Goal: Transaction & Acquisition: Book appointment/travel/reservation

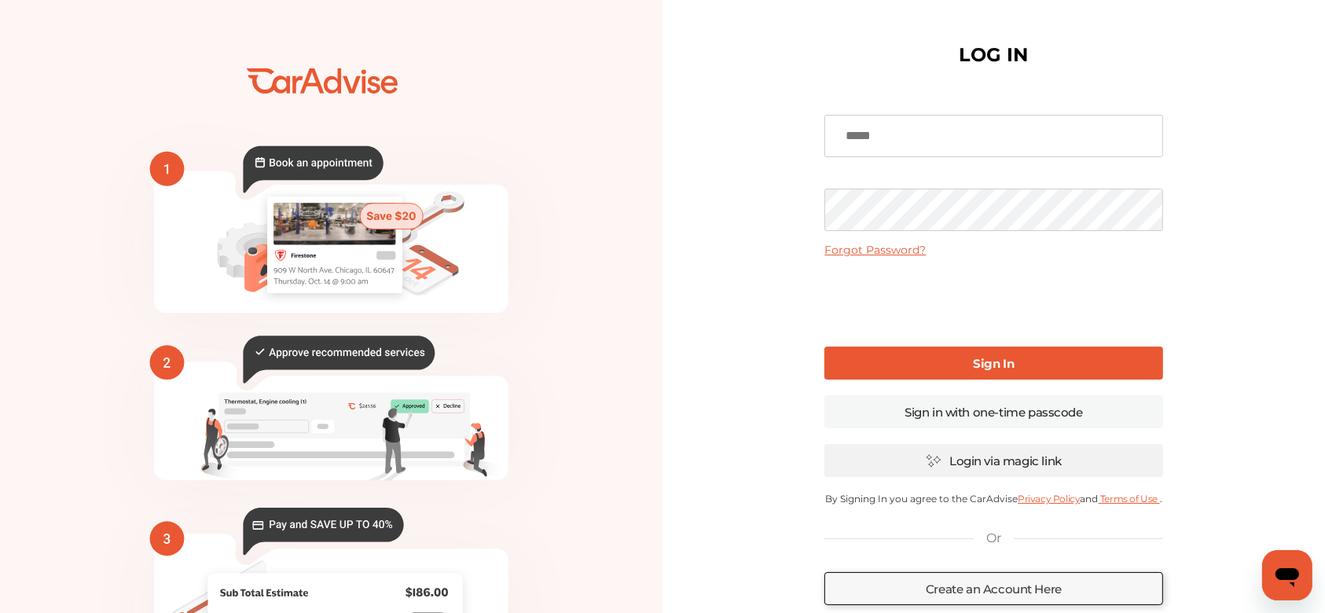
scroll to position [104, 0]
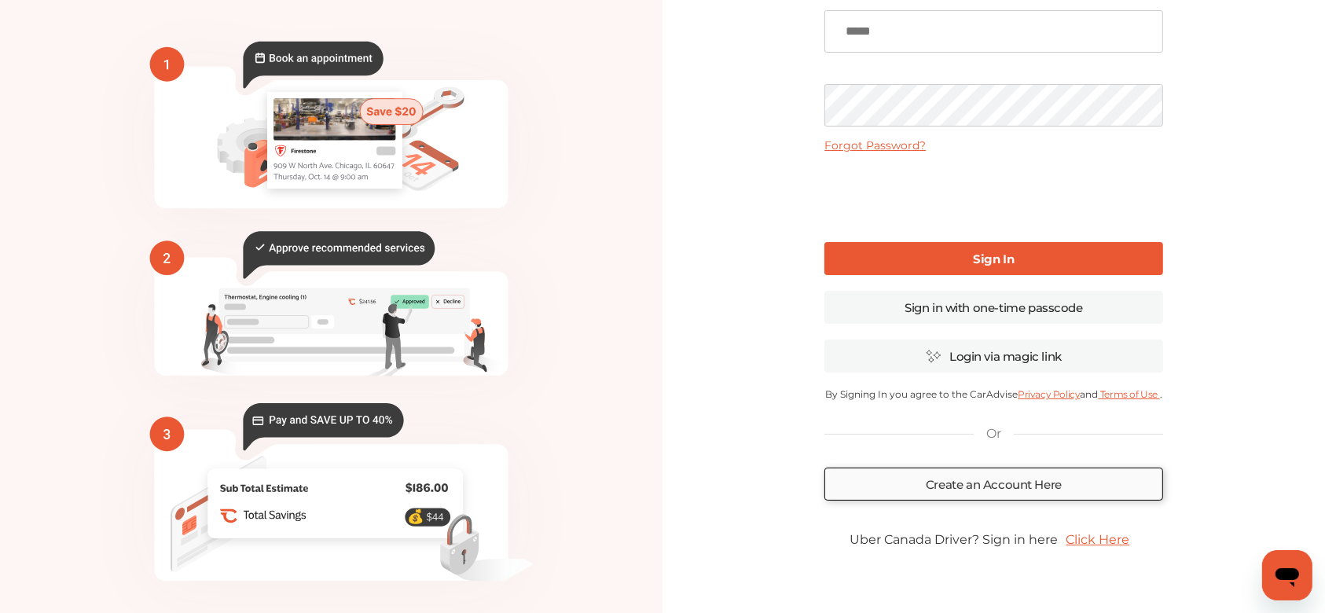
click at [1032, 485] on link "Create an Account Here" at bounding box center [993, 483] width 338 height 33
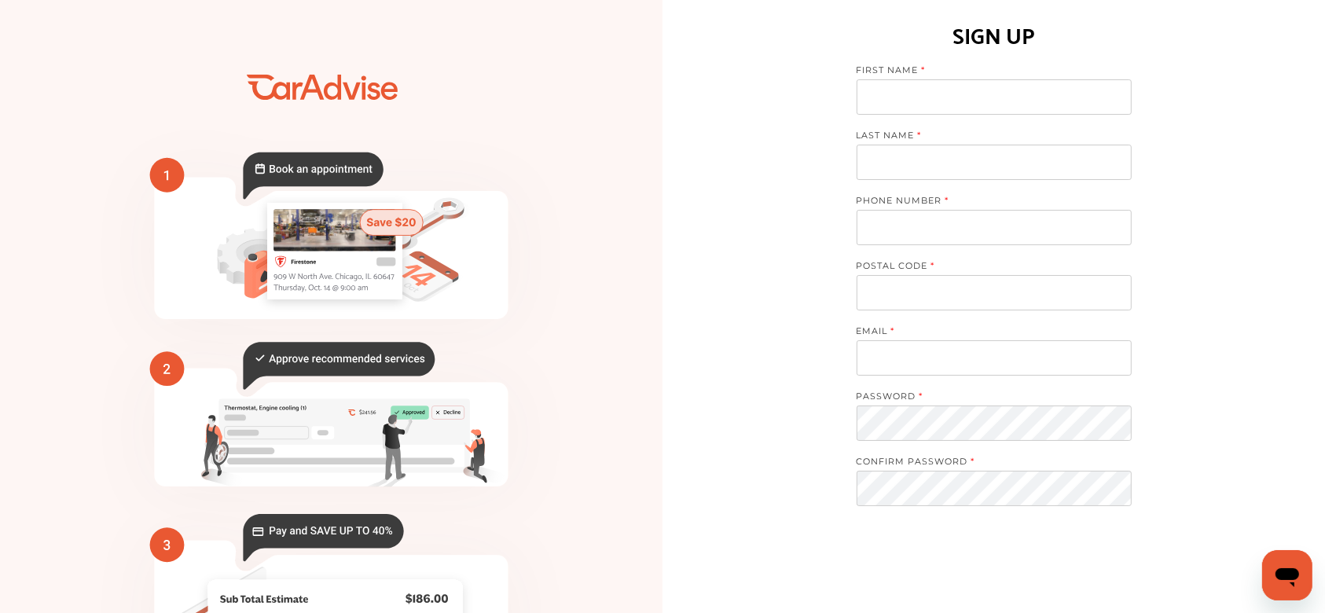
click at [1000, 101] on input at bounding box center [993, 96] width 275 height 35
type input "**********"
type input "*****"
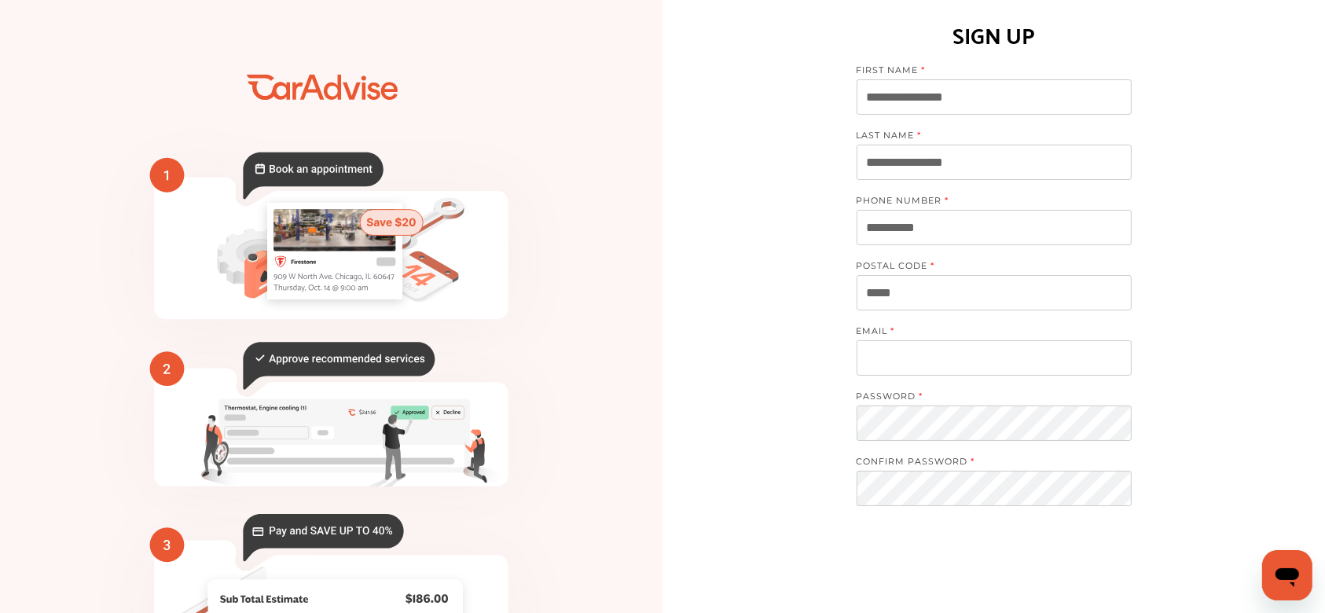
type input "**********"
type input "********"
drag, startPoint x: 918, startPoint y: 165, endPoint x: 732, endPoint y: 180, distance: 186.0
click at [735, 180] on div "**********" at bounding box center [993, 389] width 662 height 778
type input "*******"
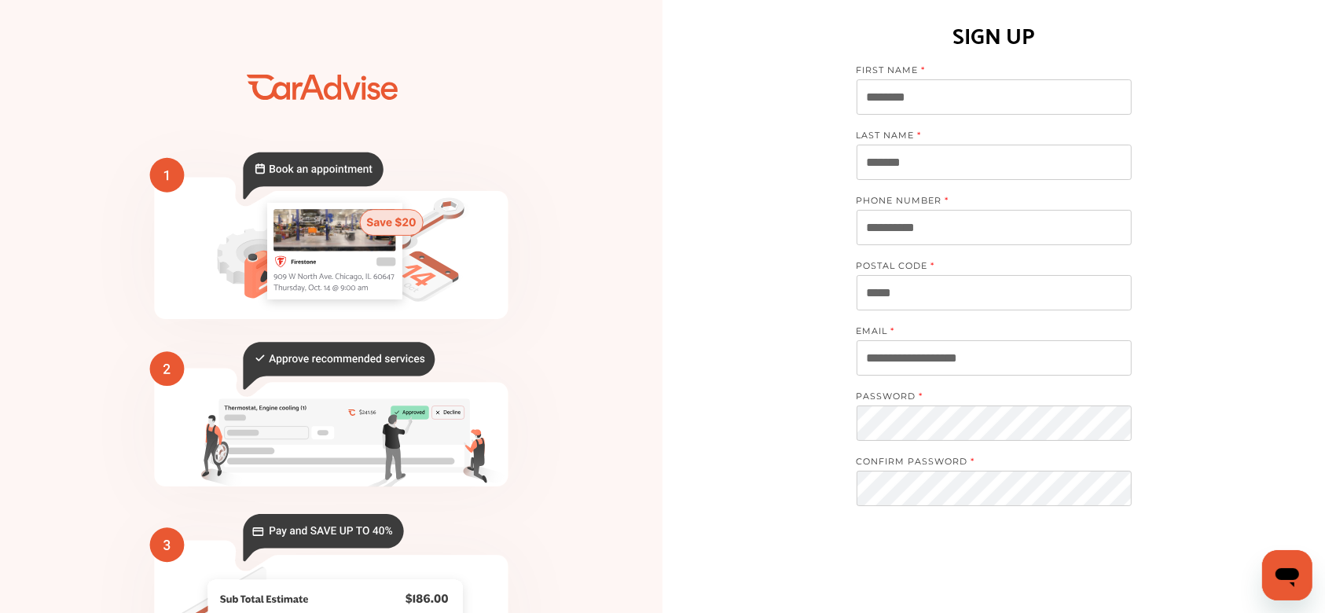
drag, startPoint x: 1010, startPoint y: 358, endPoint x: 825, endPoint y: 397, distance: 189.4
click at [825, 397] on div "**********" at bounding box center [993, 389] width 662 height 778
click at [873, 357] on input "**********" at bounding box center [993, 357] width 275 height 35
type input "**********"
click at [982, 442] on div "PASSWORD" at bounding box center [993, 422] width 275 height 65
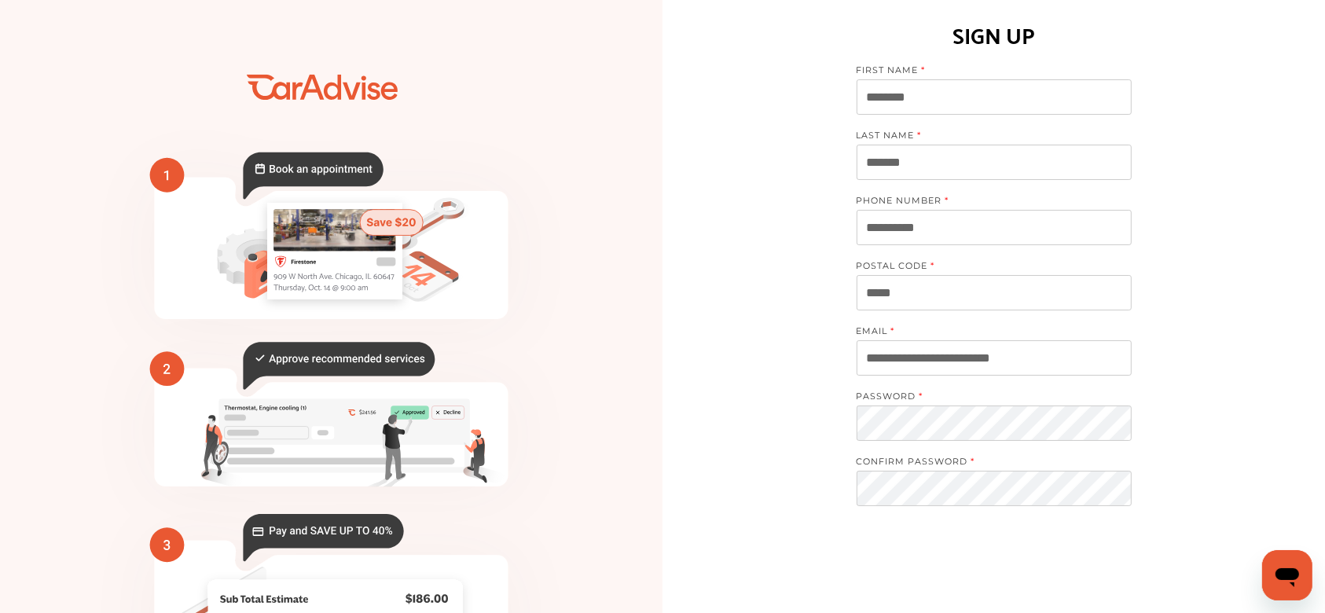
scroll to position [164, 0]
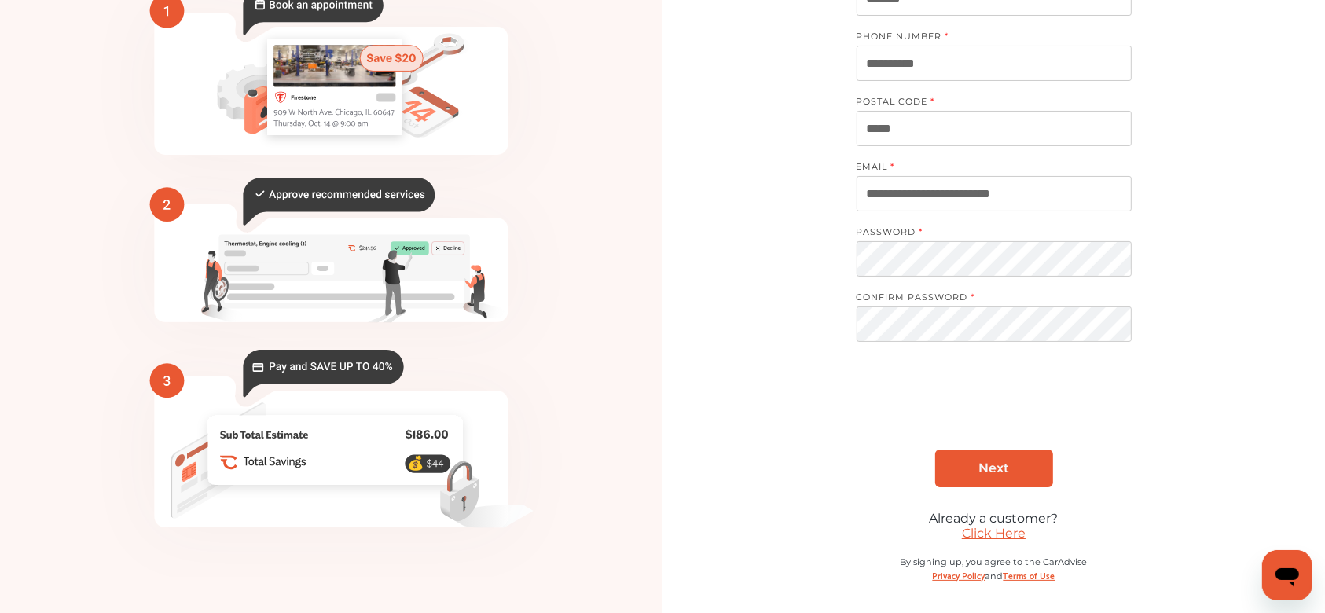
click at [1025, 462] on link "Next" at bounding box center [994, 468] width 118 height 38
click at [997, 534] on link "Click Here" at bounding box center [994, 533] width 64 height 15
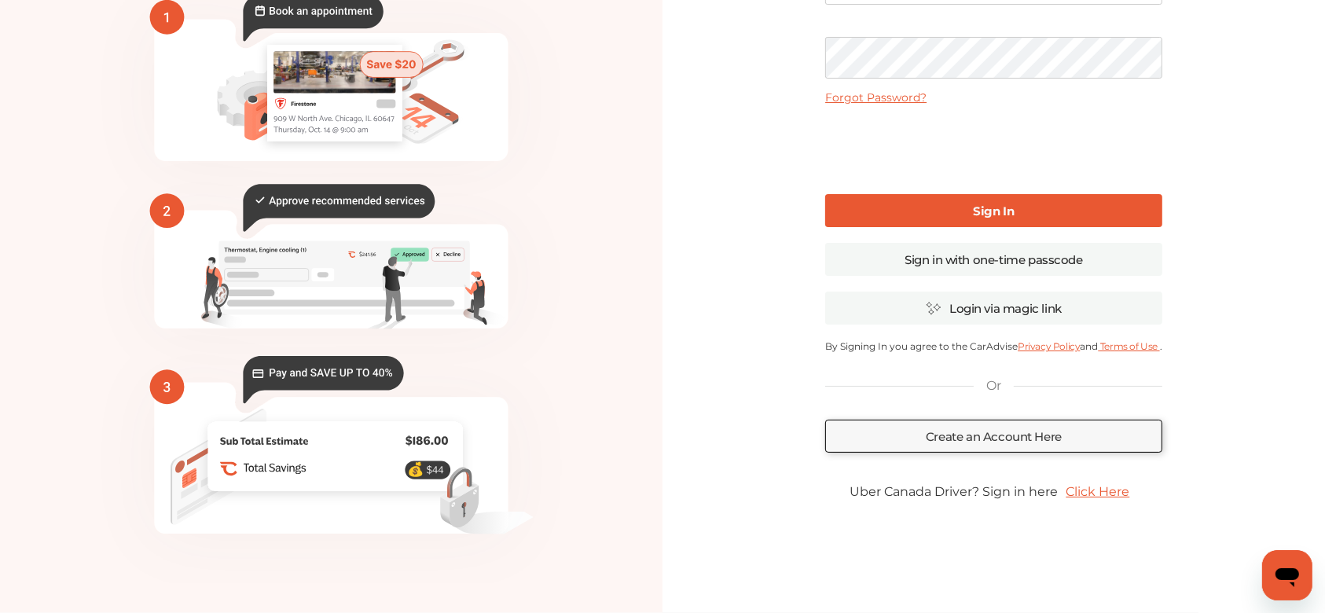
scroll to position [103, 0]
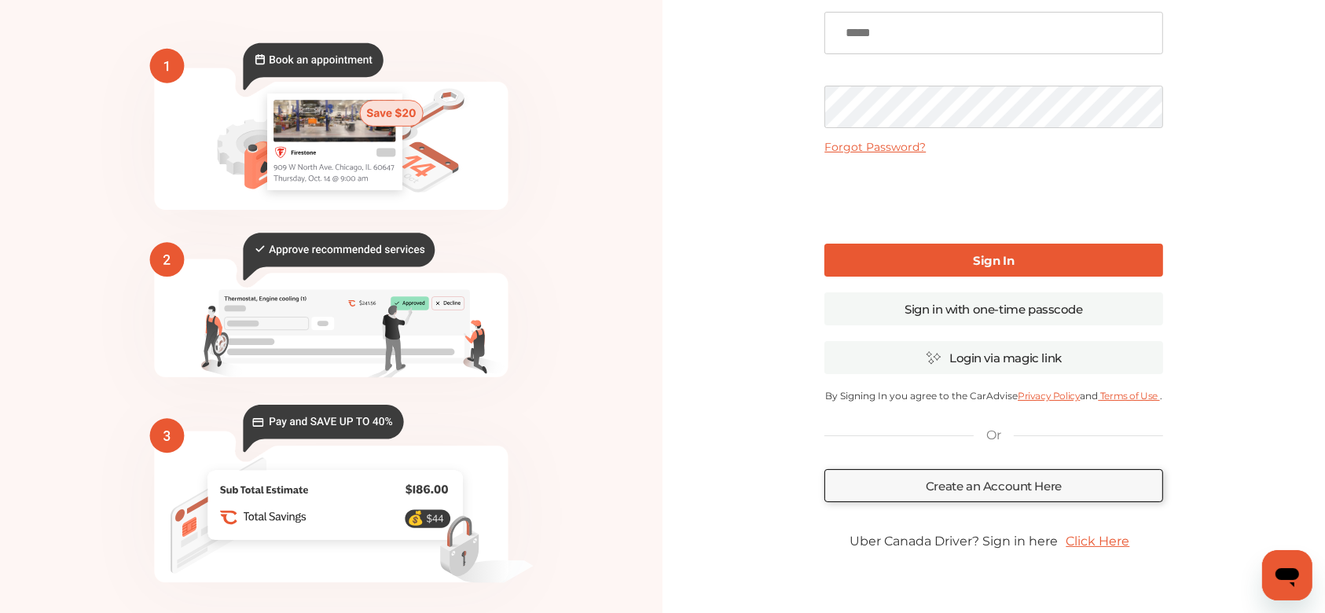
type input "**********"
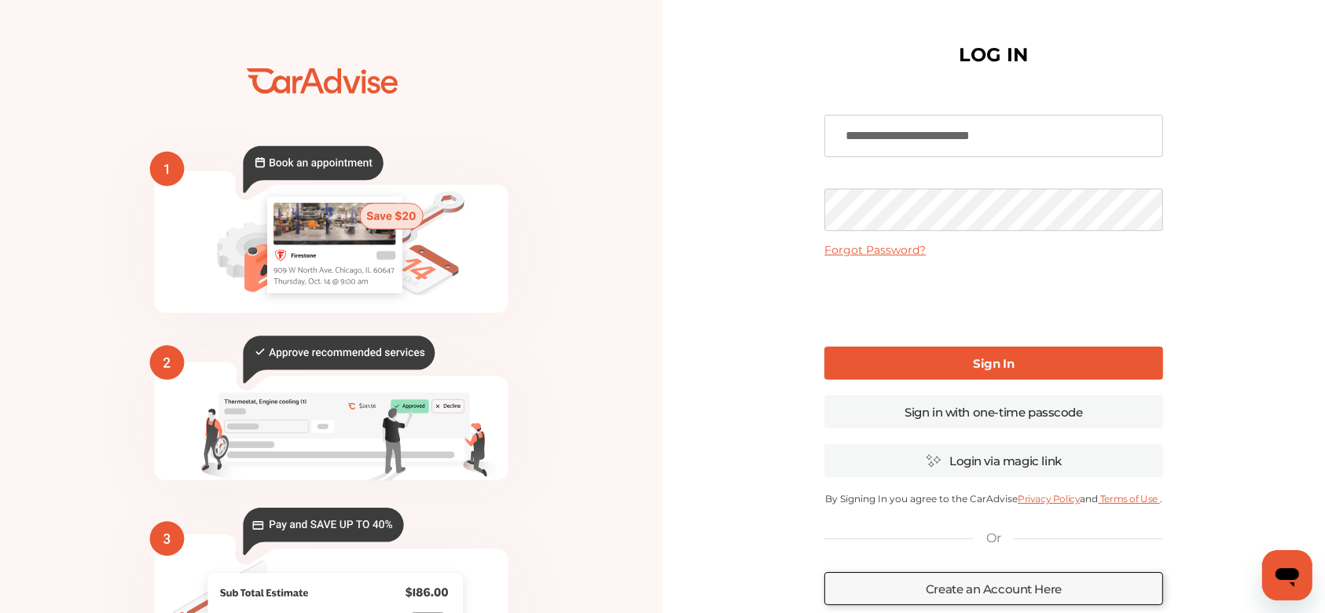
click at [980, 365] on b "Sign In" at bounding box center [993, 363] width 41 height 15
click at [987, 373] on link "Sign In" at bounding box center [993, 362] width 338 height 33
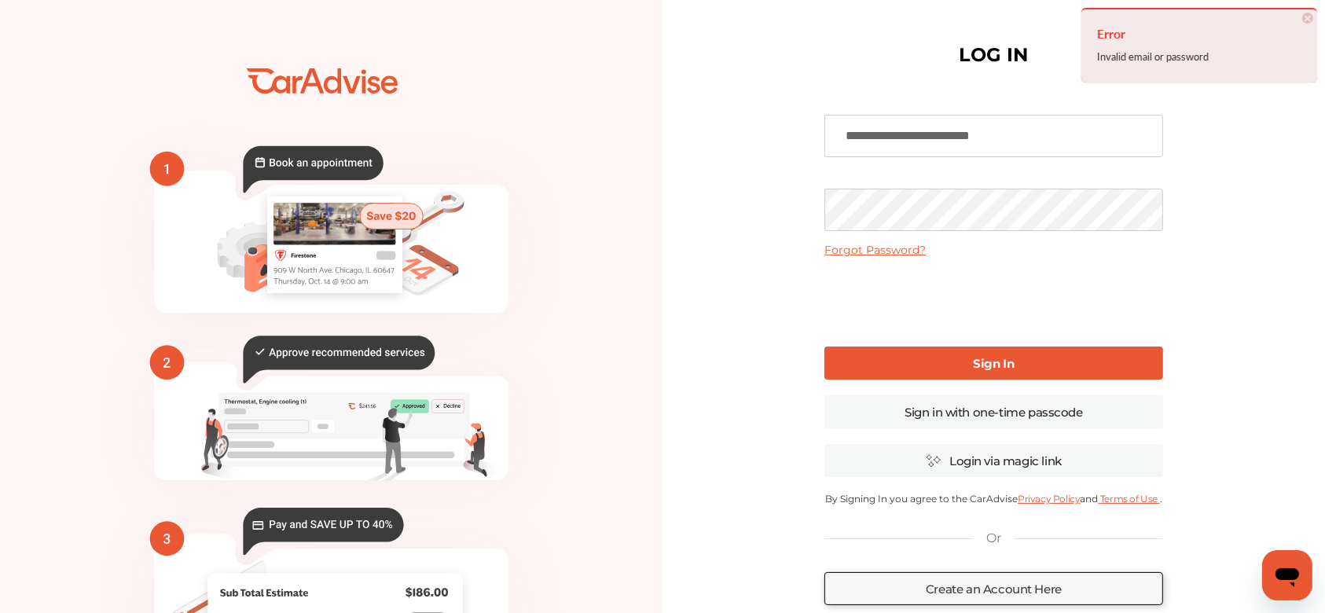
click at [552, 204] on div "💰" at bounding box center [662, 382] width 1325 height 765
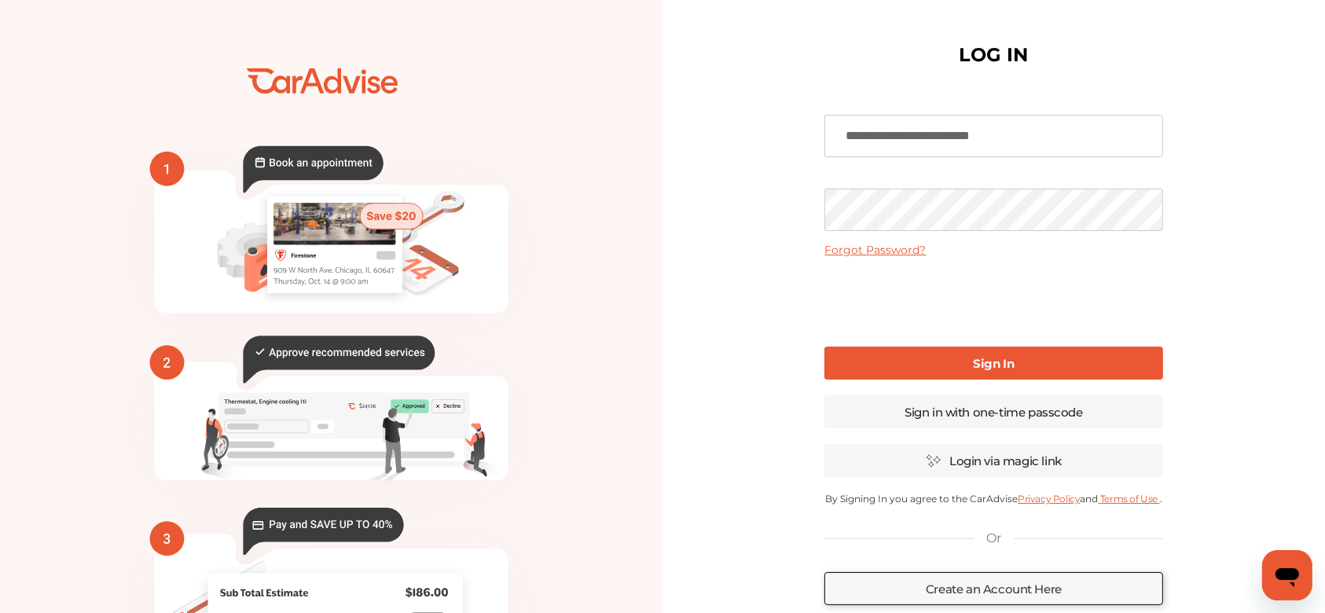
click at [940, 142] on input "**********" at bounding box center [993, 136] width 338 height 42
click at [1025, 408] on link "Sign in with one-time passcode" at bounding box center [993, 411] width 338 height 33
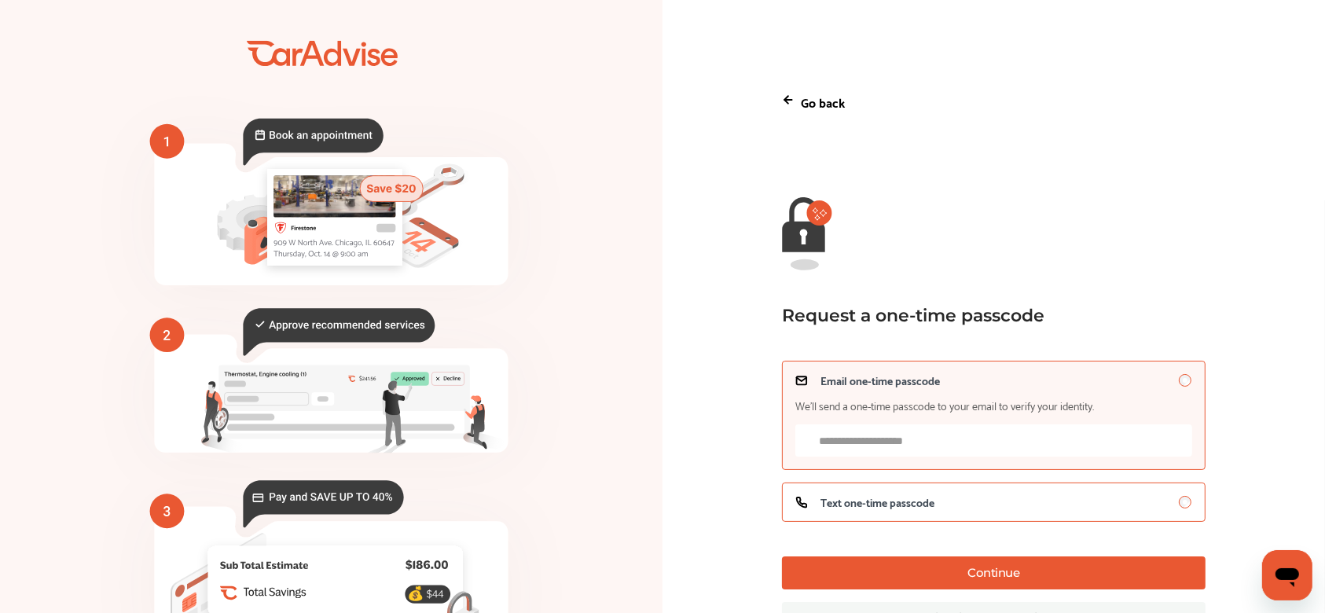
click at [980, 508] on div "Text one-time passcode" at bounding box center [993, 502] width 397 height 13
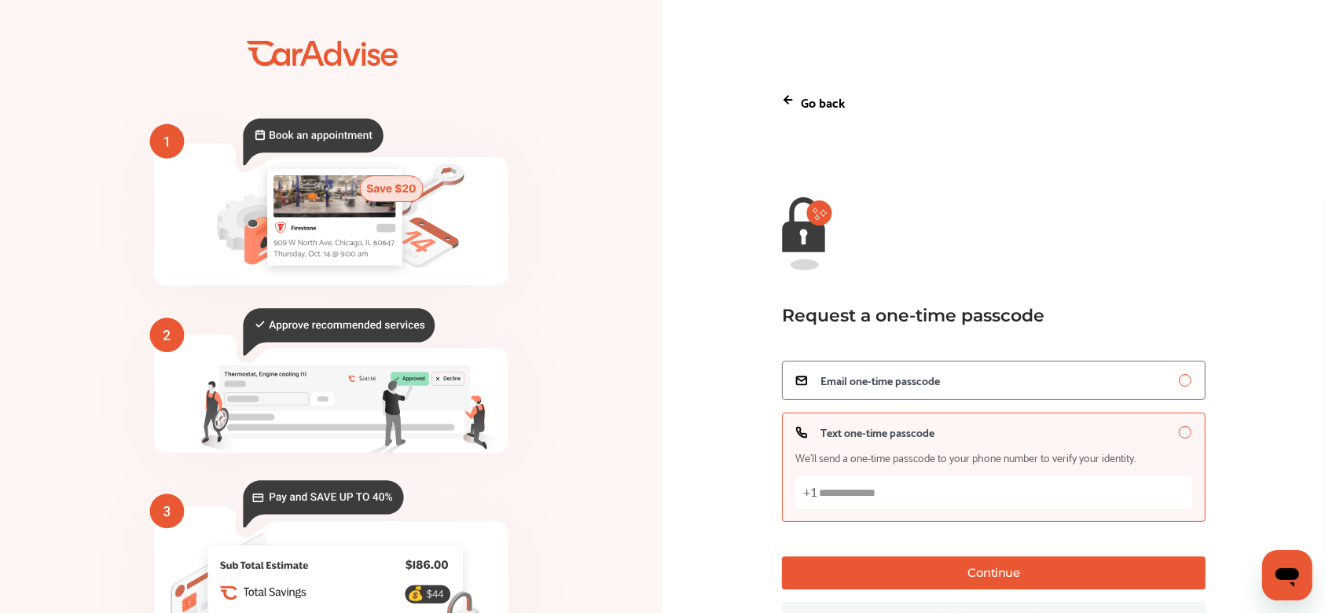
click at [987, 493] on input "Text one-time passcode We’ll send a one-time passcode to your phone number to v…" at bounding box center [993, 492] width 397 height 32
type input "**********"
click at [1020, 566] on button "Continue" at bounding box center [993, 572] width 423 height 33
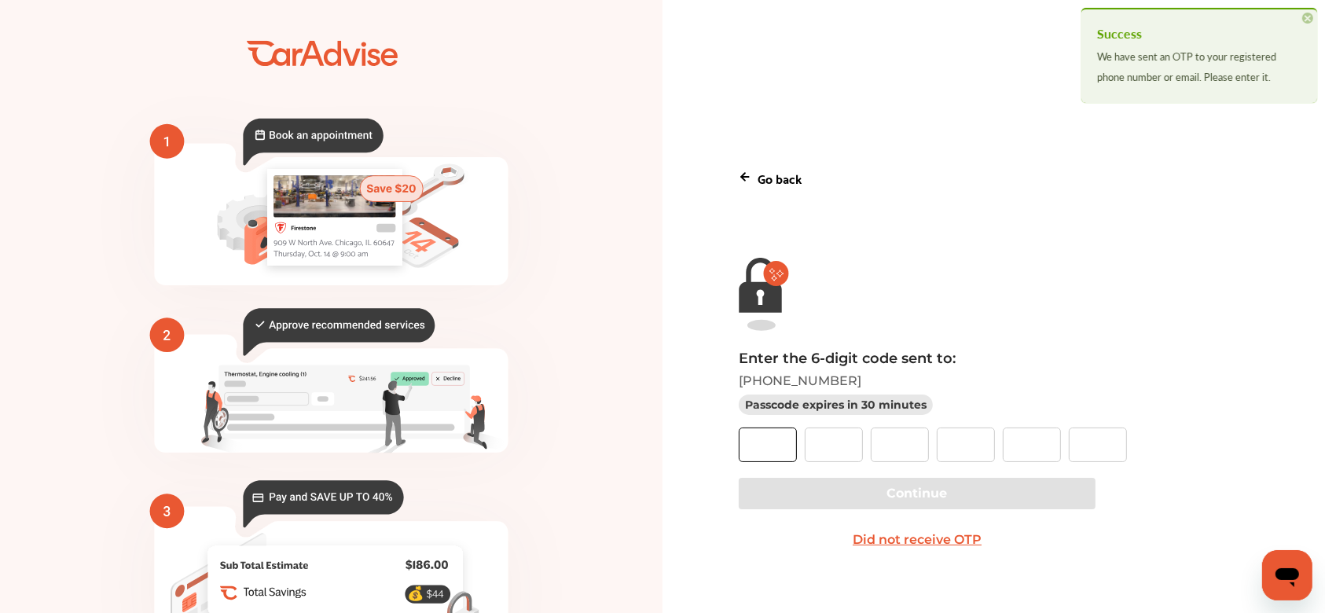
click at [792, 434] on input "text" at bounding box center [767, 444] width 58 height 35
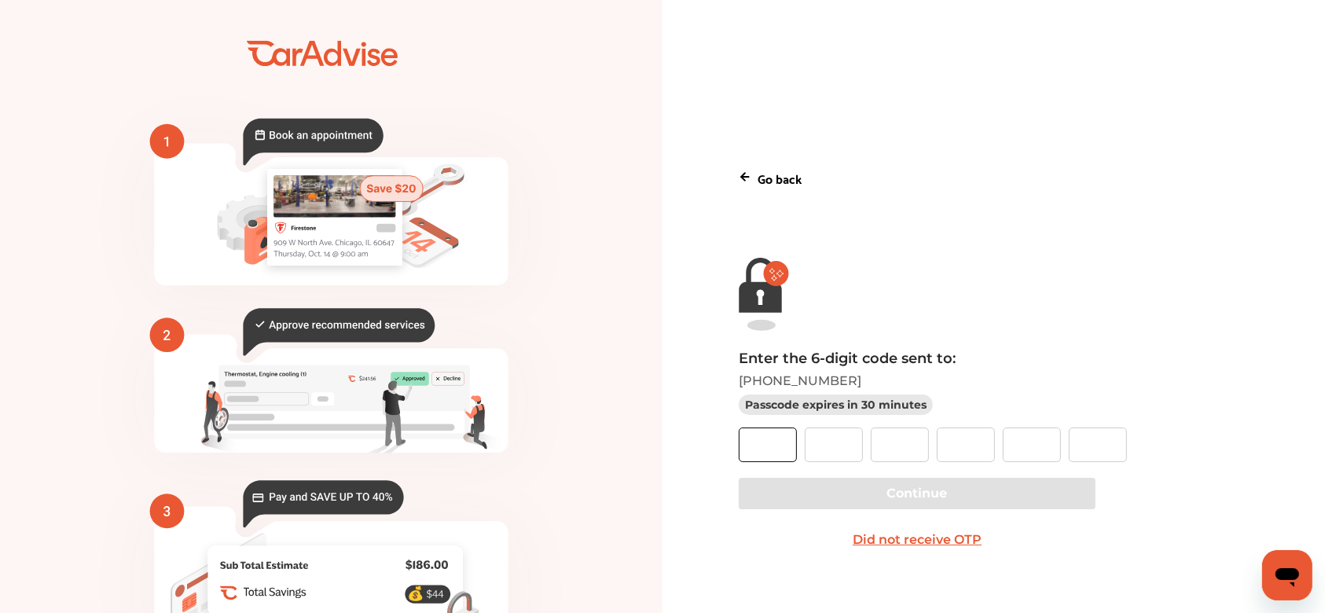
click at [794, 445] on input "text" at bounding box center [767, 444] width 58 height 35
type input "*"
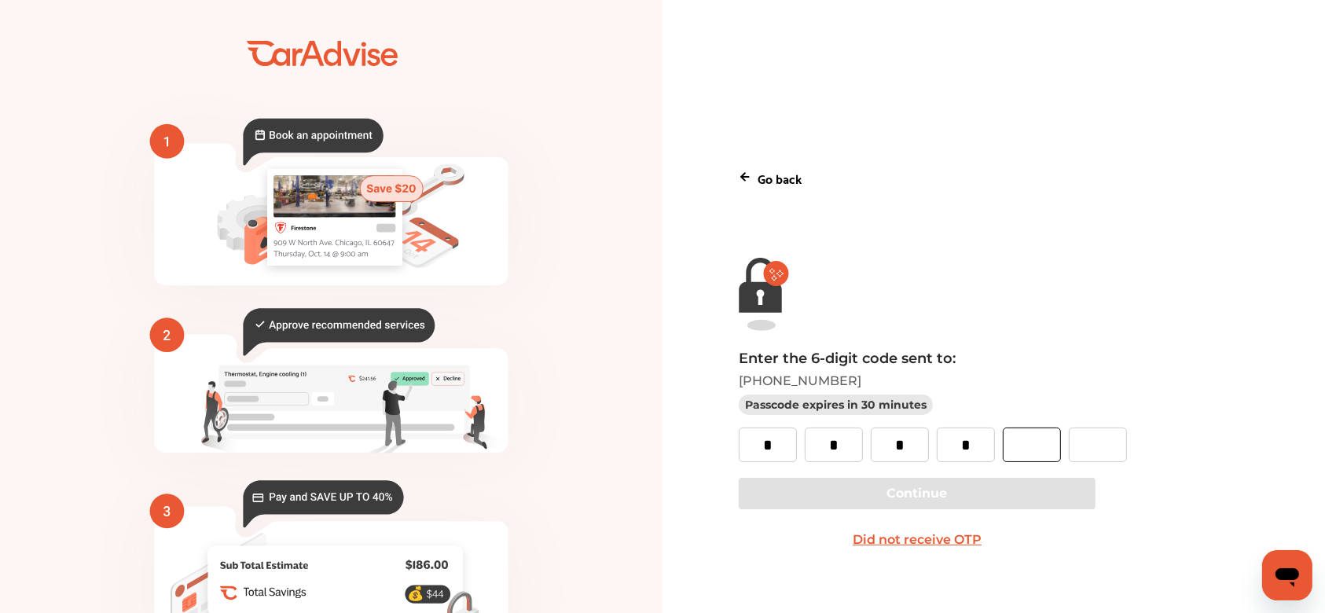
type input "*"
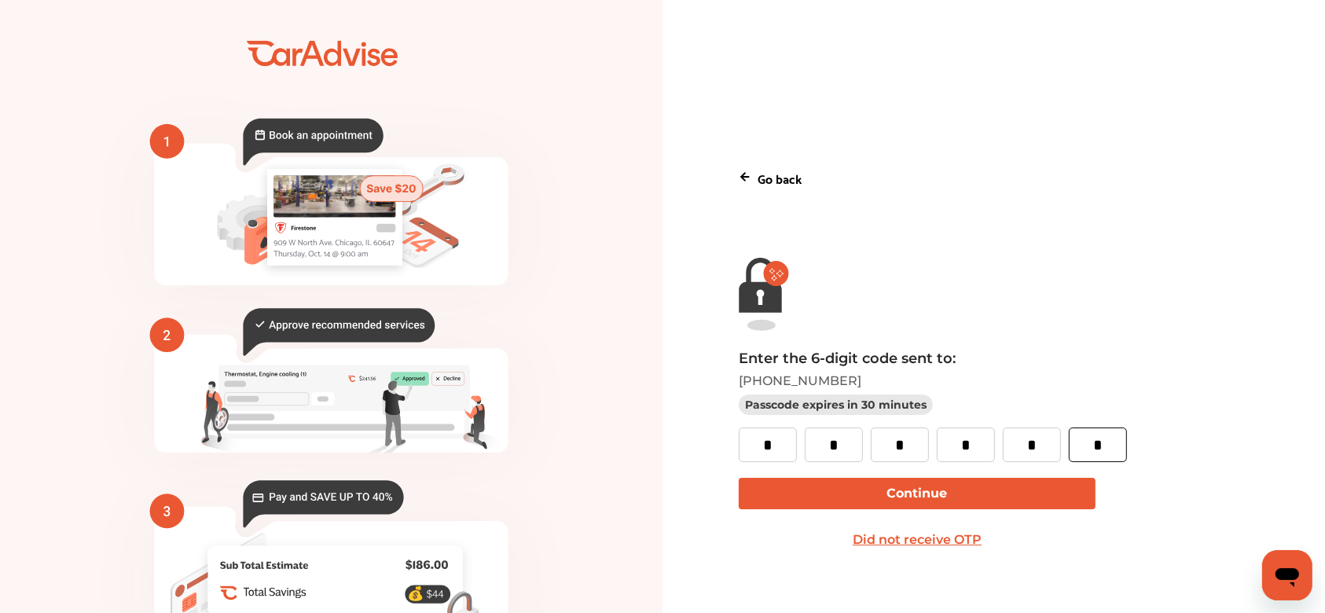
type input "*"
click at [862, 500] on button "Continue" at bounding box center [916, 493] width 357 height 31
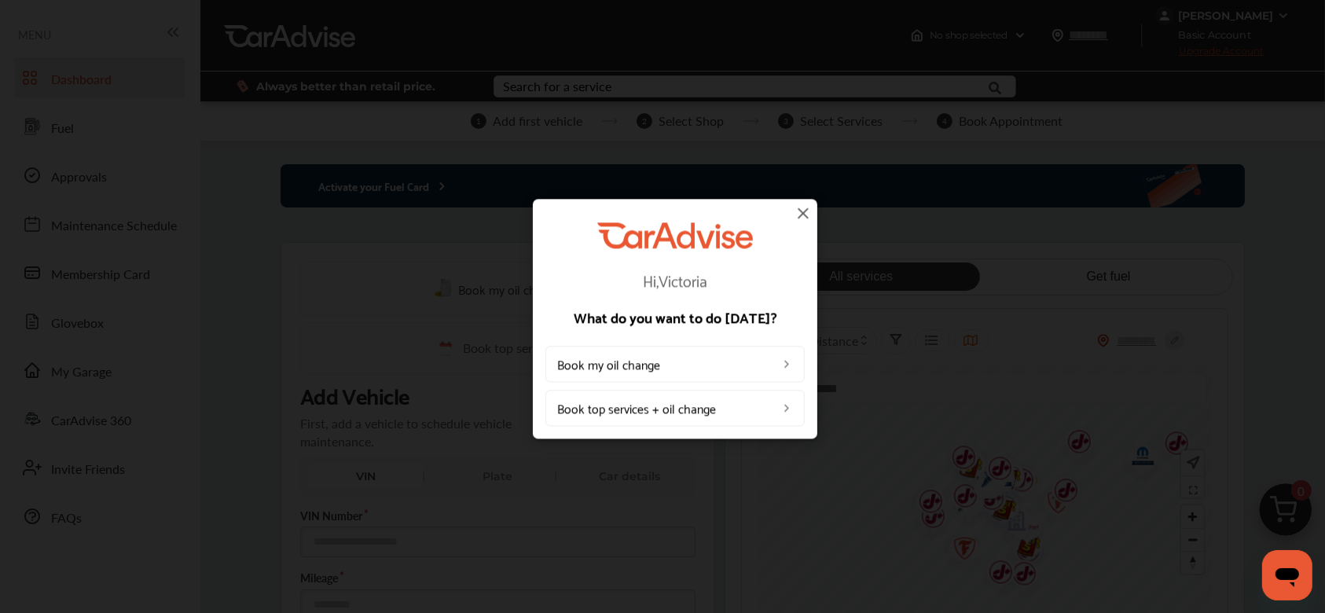
click at [710, 405] on link "Book top services + oil change" at bounding box center [674, 408] width 259 height 36
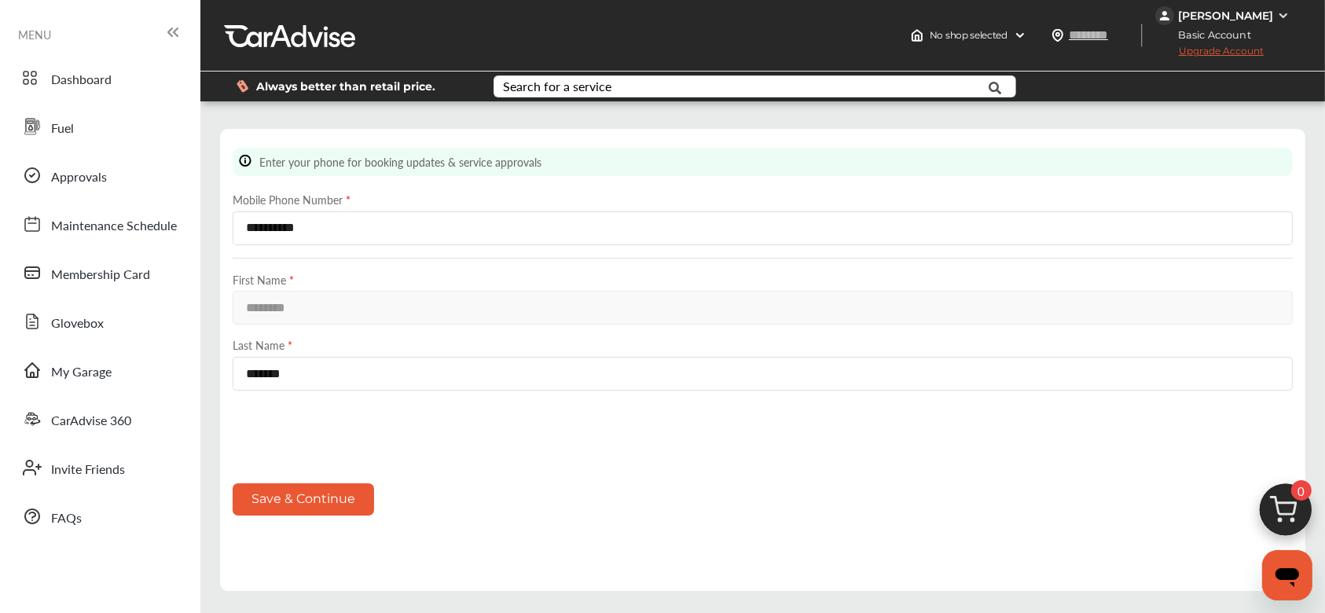
click at [311, 502] on button "Save & Continue" at bounding box center [303, 499] width 141 height 32
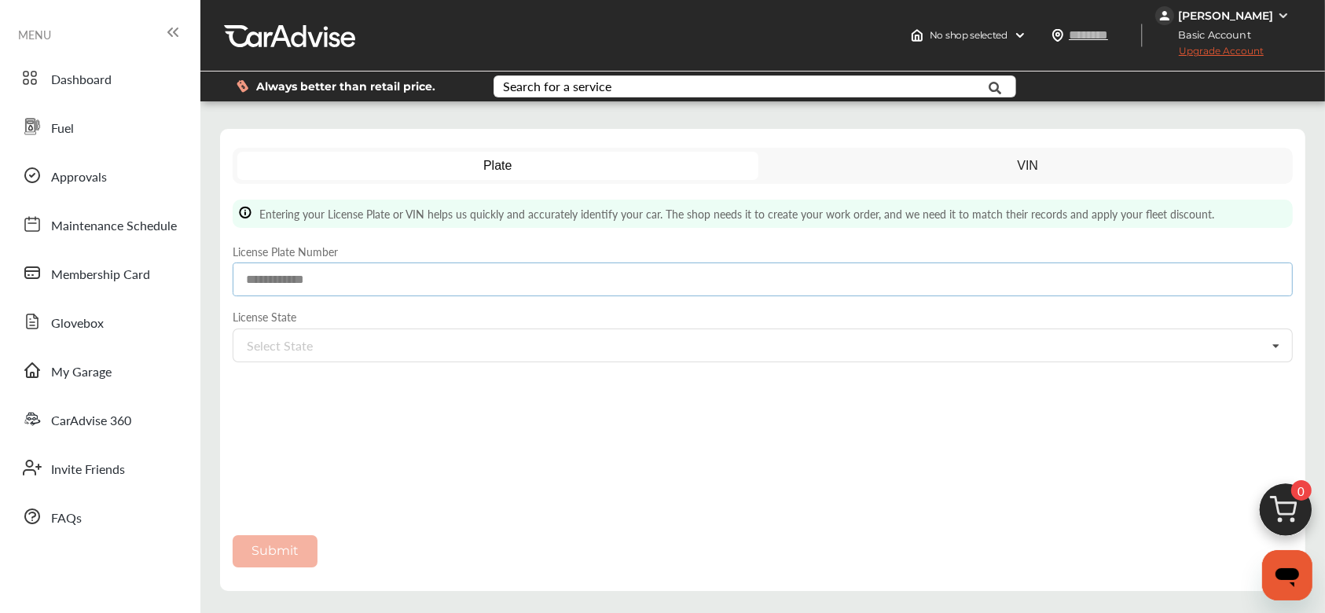
click at [703, 280] on input at bounding box center [763, 279] width 1060 height 34
click at [698, 356] on div "Select State [US_STATE] [US_STATE] [US_STATE] [US_STATE] [US_STATE] [US_STATE] …" at bounding box center [763, 345] width 1060 height 34
type input "*"
click at [692, 372] on div "[US_STATE]" at bounding box center [762, 377] width 1058 height 33
click at [258, 559] on div "Submit" at bounding box center [763, 551] width 1060 height 32
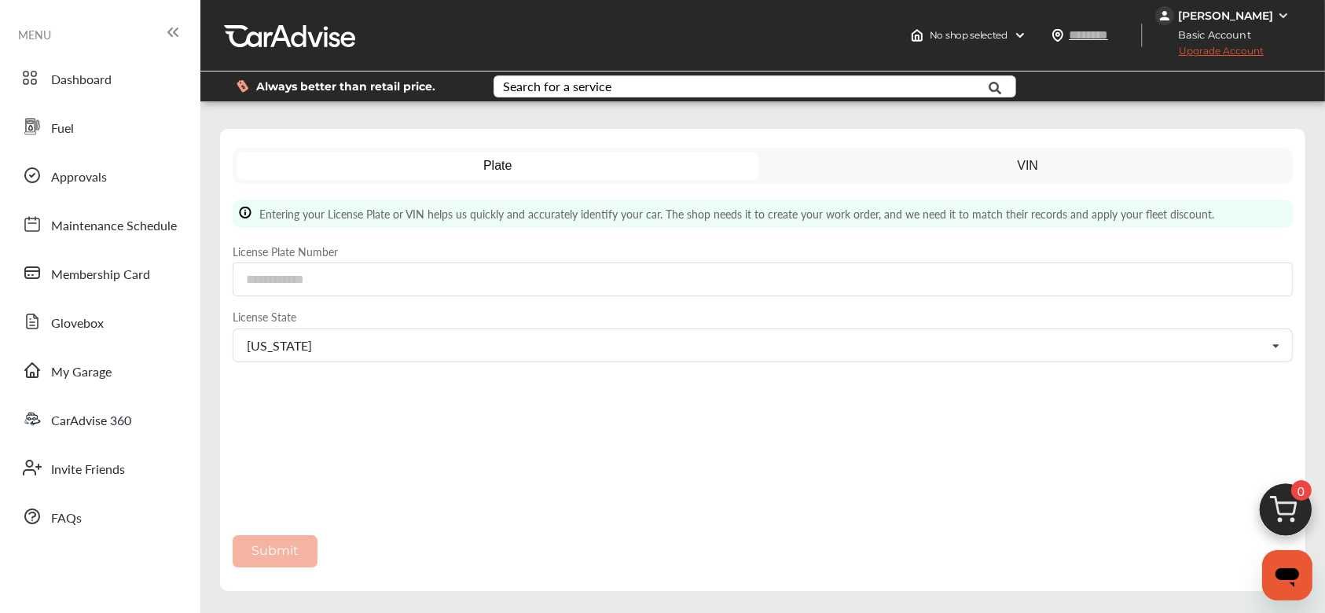
drag, startPoint x: 261, startPoint y: 552, endPoint x: 273, endPoint y: 508, distance: 45.5
click at [261, 550] on div "Submit" at bounding box center [763, 551] width 1060 height 32
click at [532, 355] on div "[US_STATE] [US_STATE] [US_STATE] [US_STATE] [US_STATE] [US_STATE] [US_STATE] [U…" at bounding box center [763, 345] width 1060 height 34
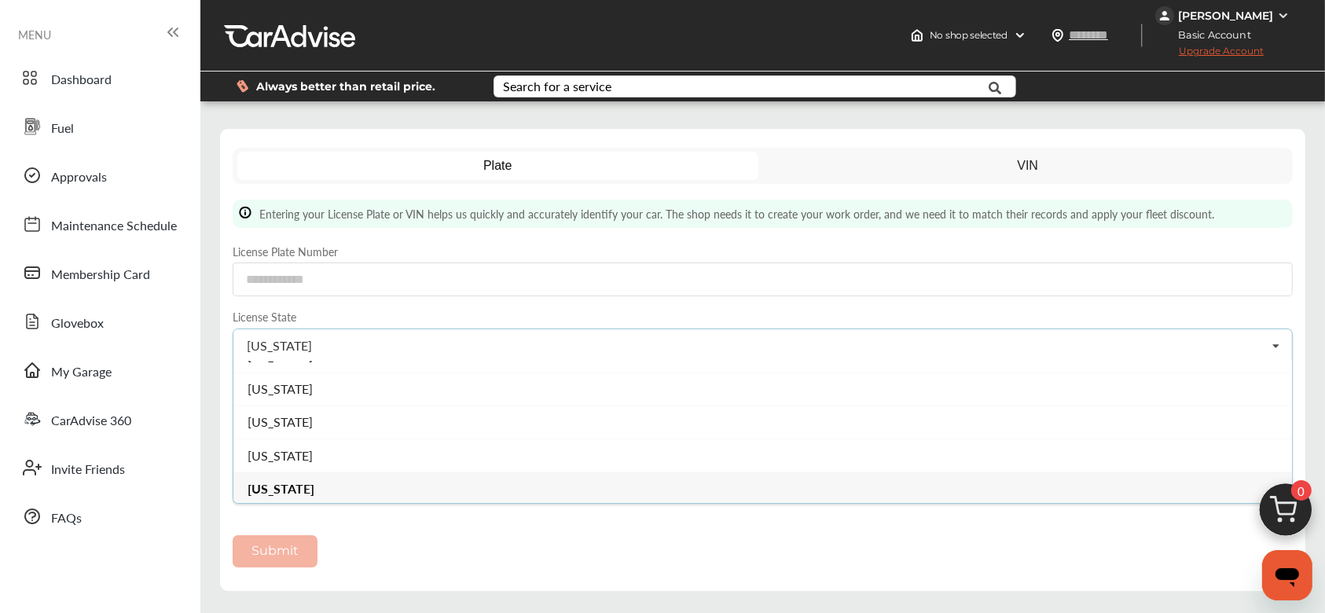
click at [244, 486] on div "[US_STATE]" at bounding box center [762, 487] width 1058 height 33
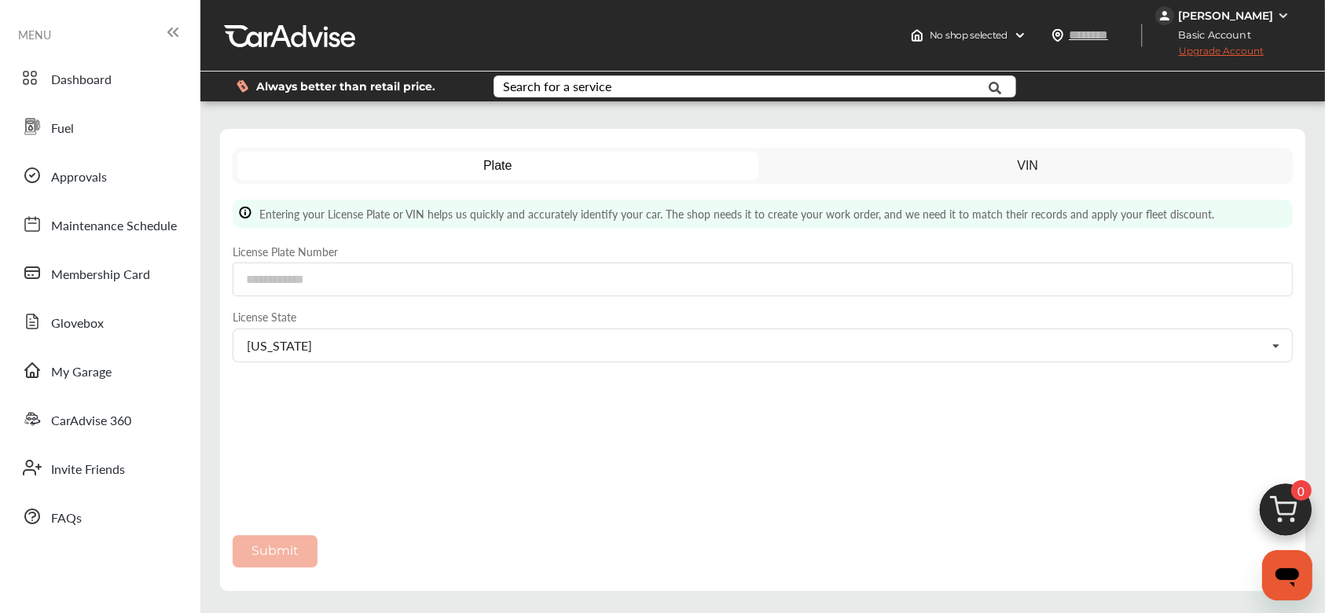
click at [259, 549] on div "Submit" at bounding box center [763, 551] width 1060 height 32
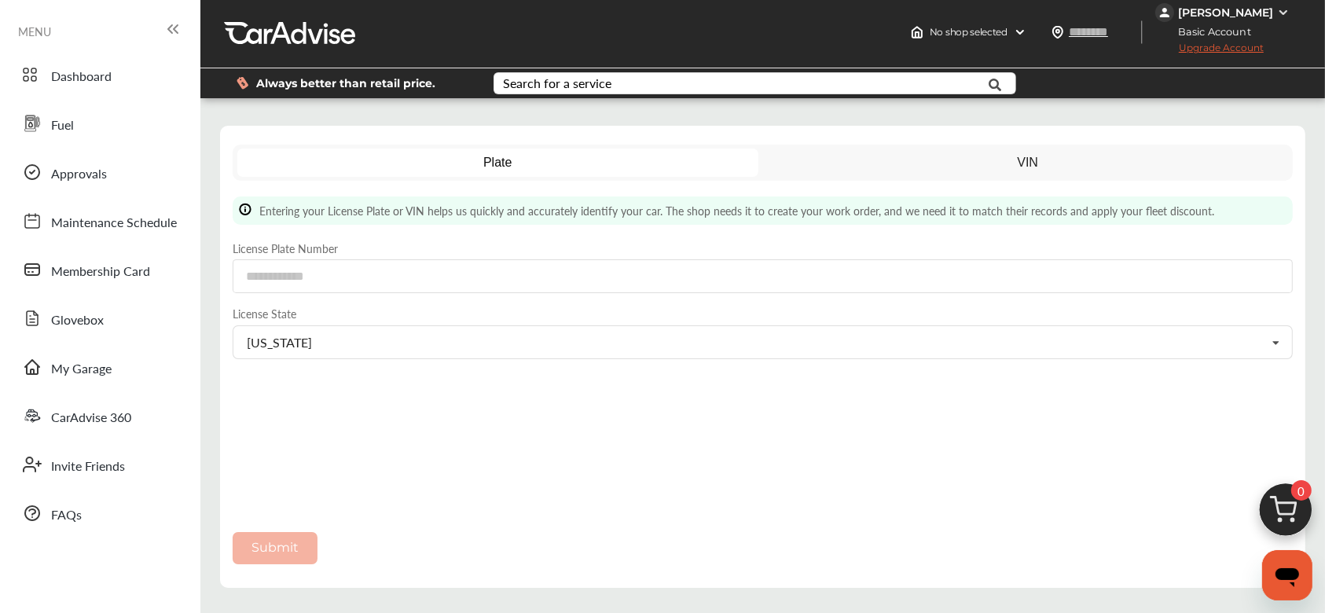
scroll to position [0, 0]
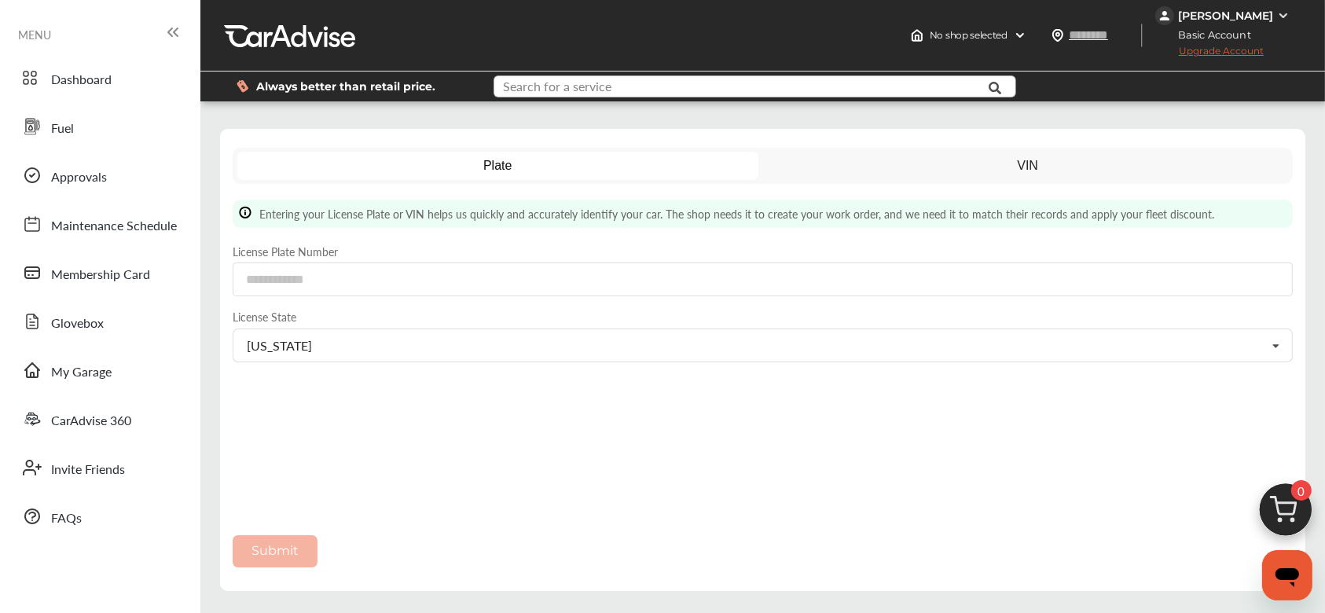
click at [771, 86] on input "text" at bounding box center [736, 88] width 482 height 24
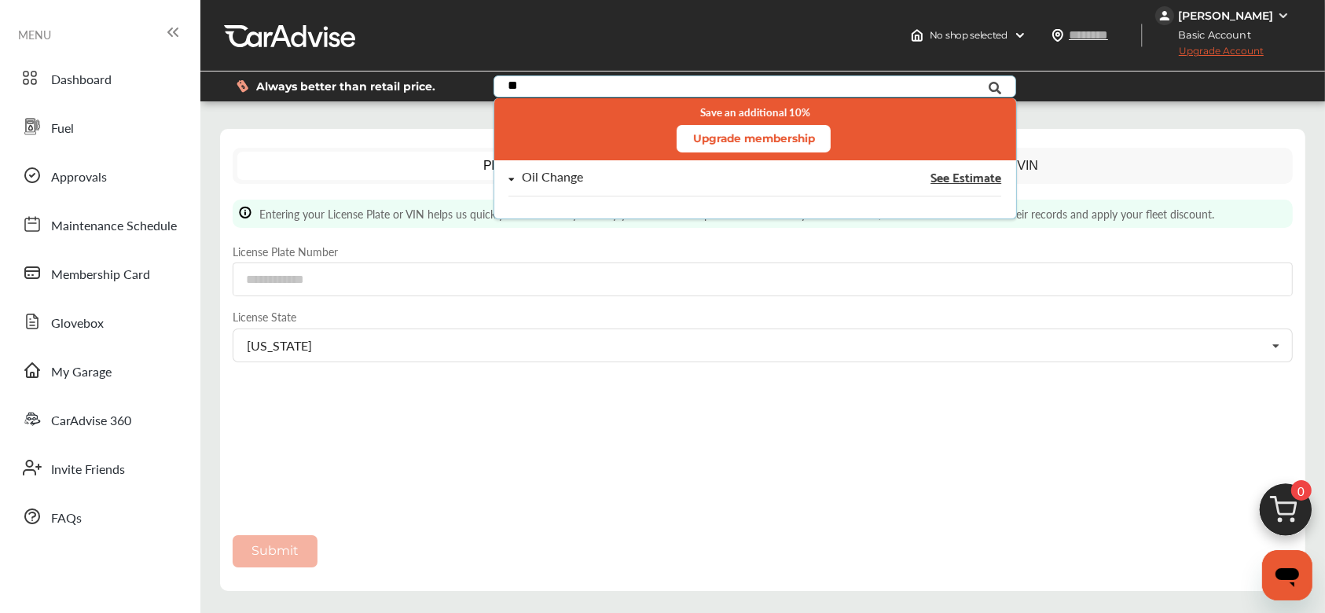
type input "*"
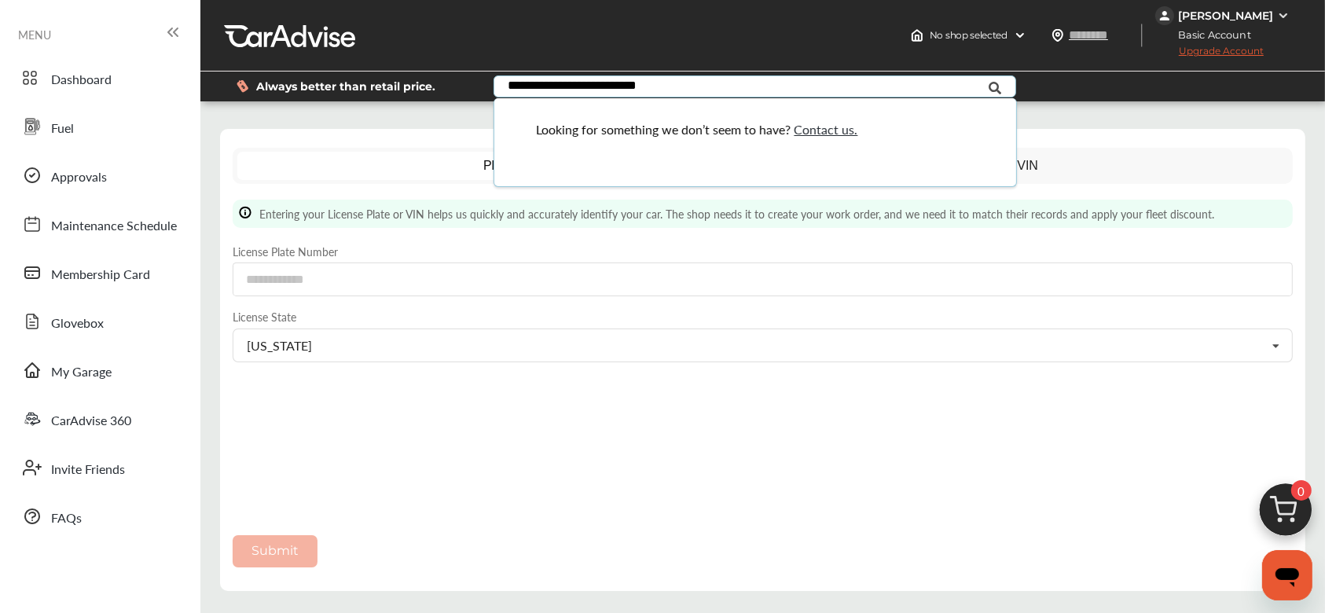
click at [720, 93] on input "**********" at bounding box center [736, 88] width 482 height 24
drag, startPoint x: 907, startPoint y: 91, endPoint x: 91, endPoint y: -13, distance: 822.8
click at [91, 0] on html "**********" at bounding box center [662, 306] width 1325 height 613
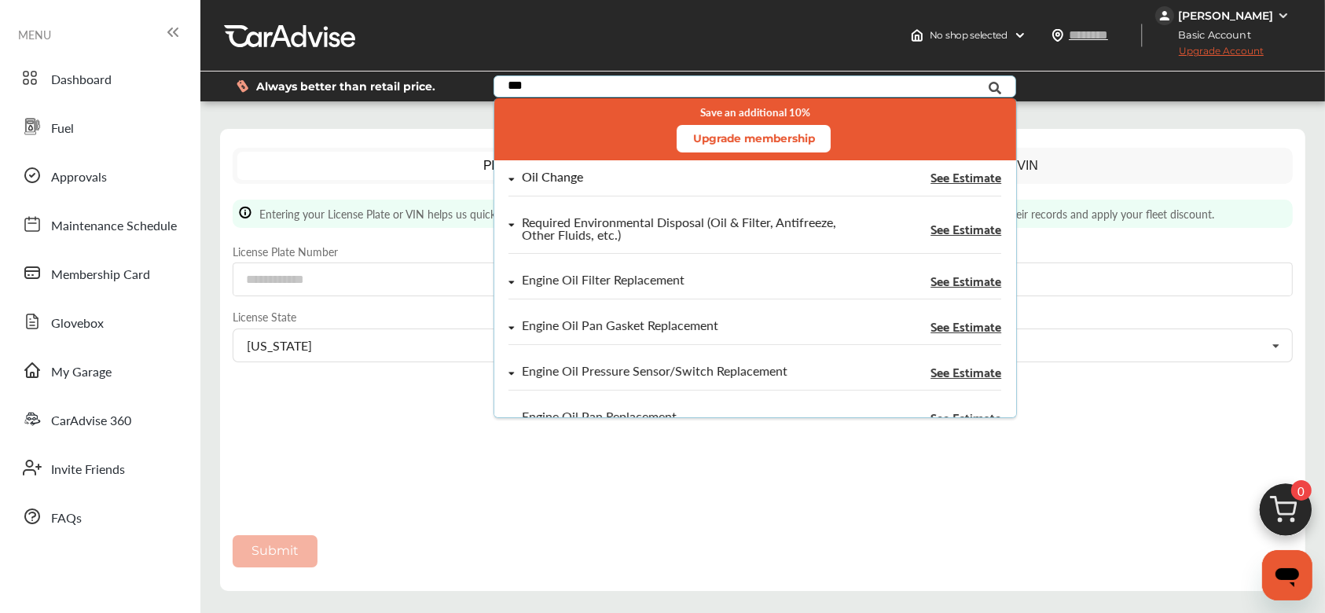
type input "***"
click at [930, 181] on span "See Estimate" at bounding box center [965, 176] width 71 height 13
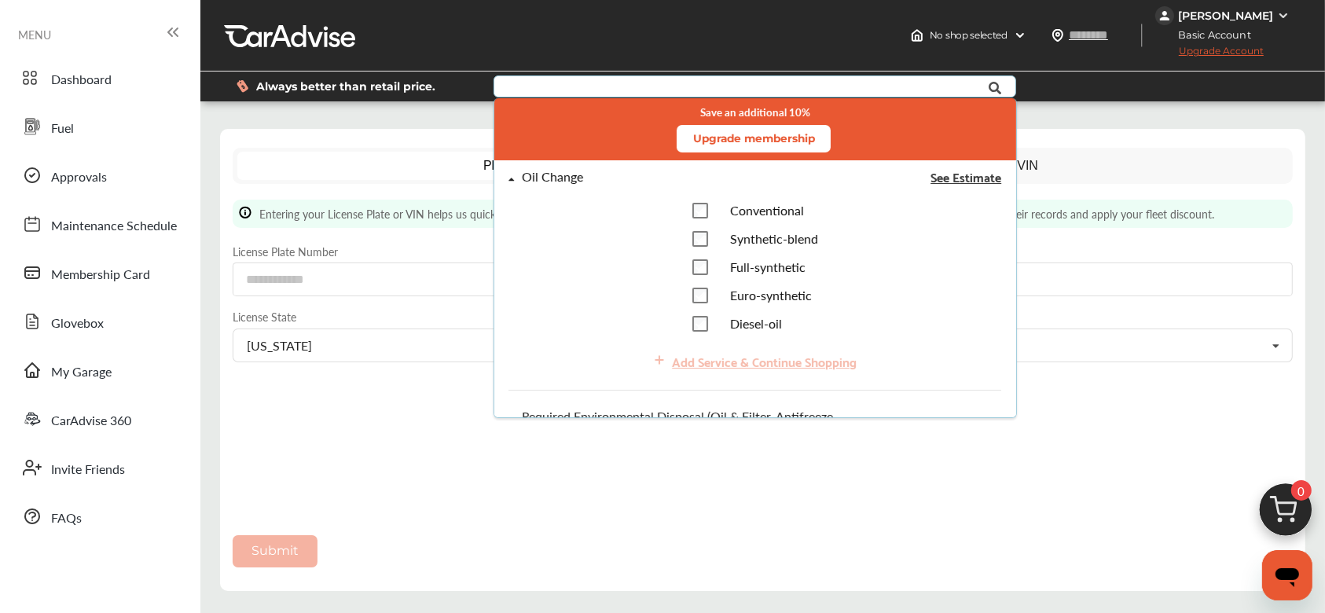
click at [737, 261] on span "Full-synthetic" at bounding box center [767, 267] width 75 height 18
click at [939, 183] on span "See Estimate" at bounding box center [965, 176] width 71 height 13
click at [941, 173] on span "See Estimate" at bounding box center [965, 176] width 71 height 13
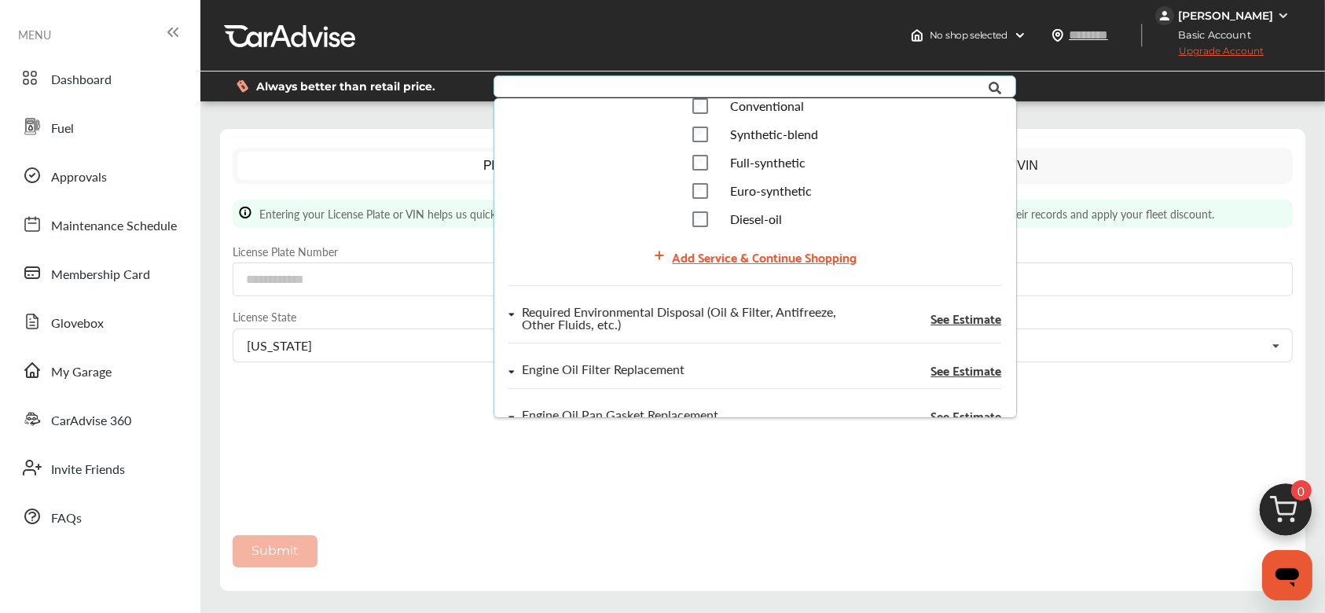
scroll to position [417, 0]
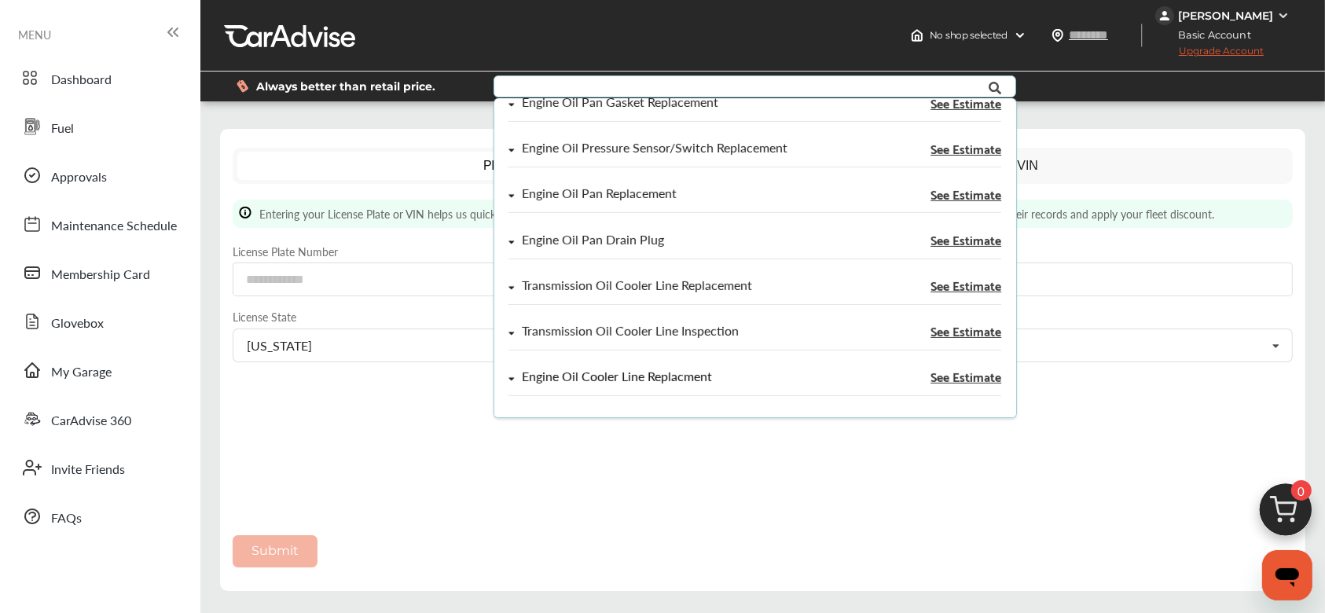
click at [930, 382] on span "See Estimate" at bounding box center [965, 376] width 71 height 13
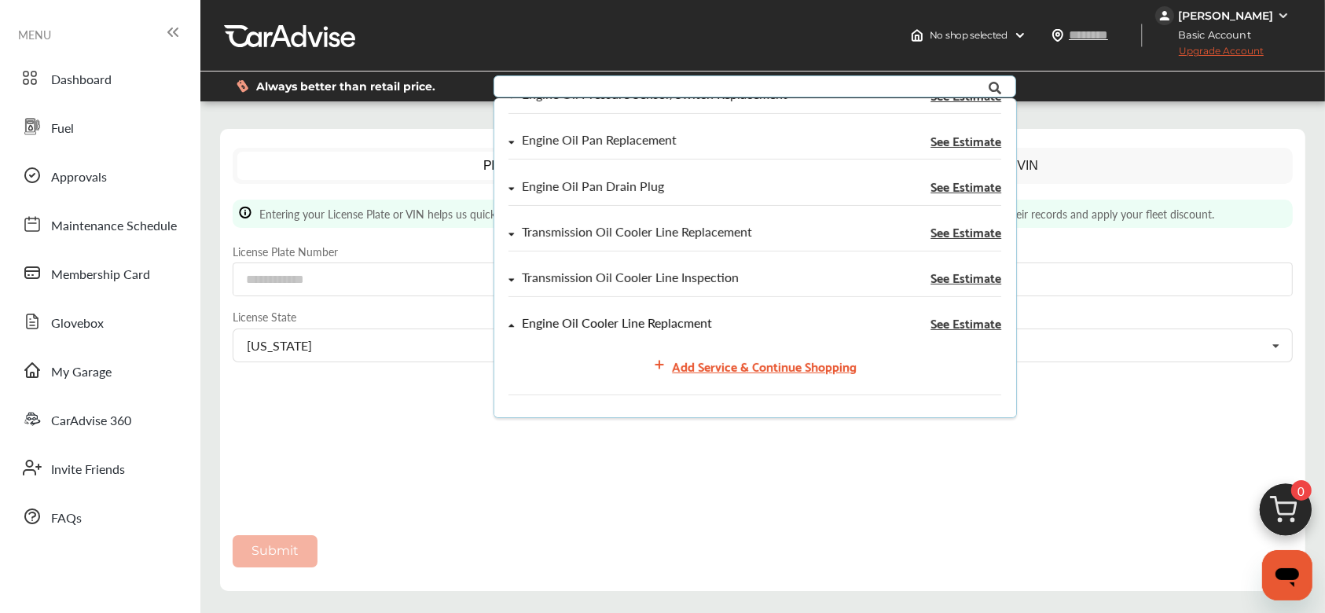
scroll to position [0, 0]
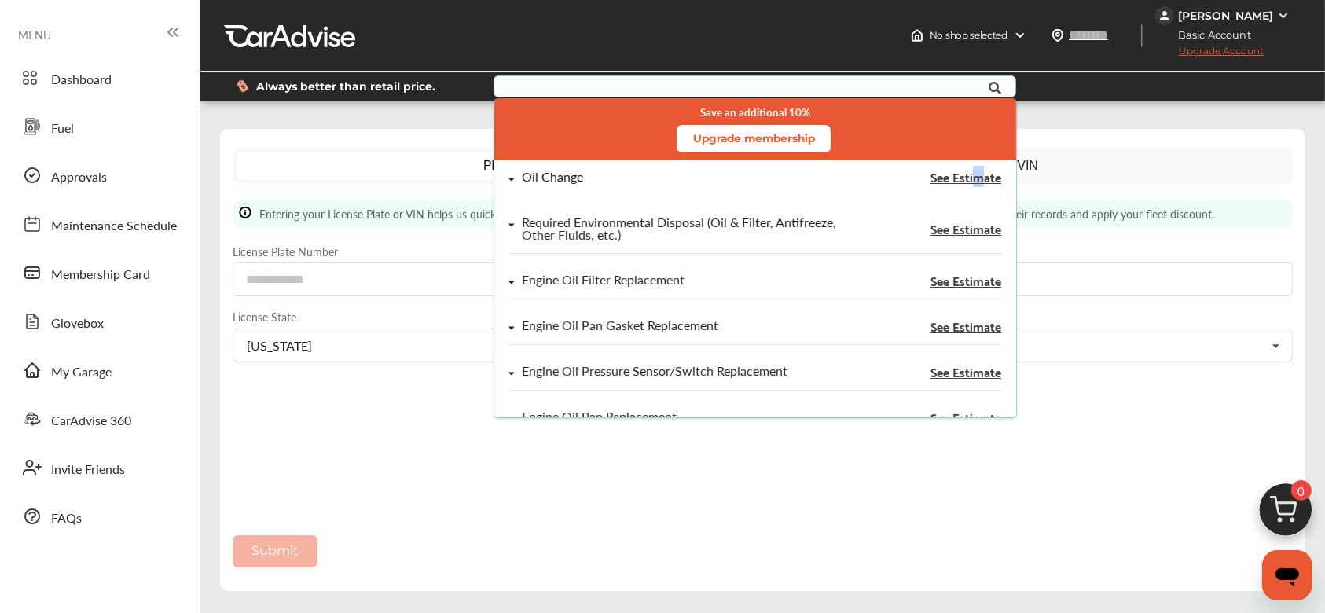
click at [951, 178] on span "See Estimate" at bounding box center [965, 176] width 71 height 13
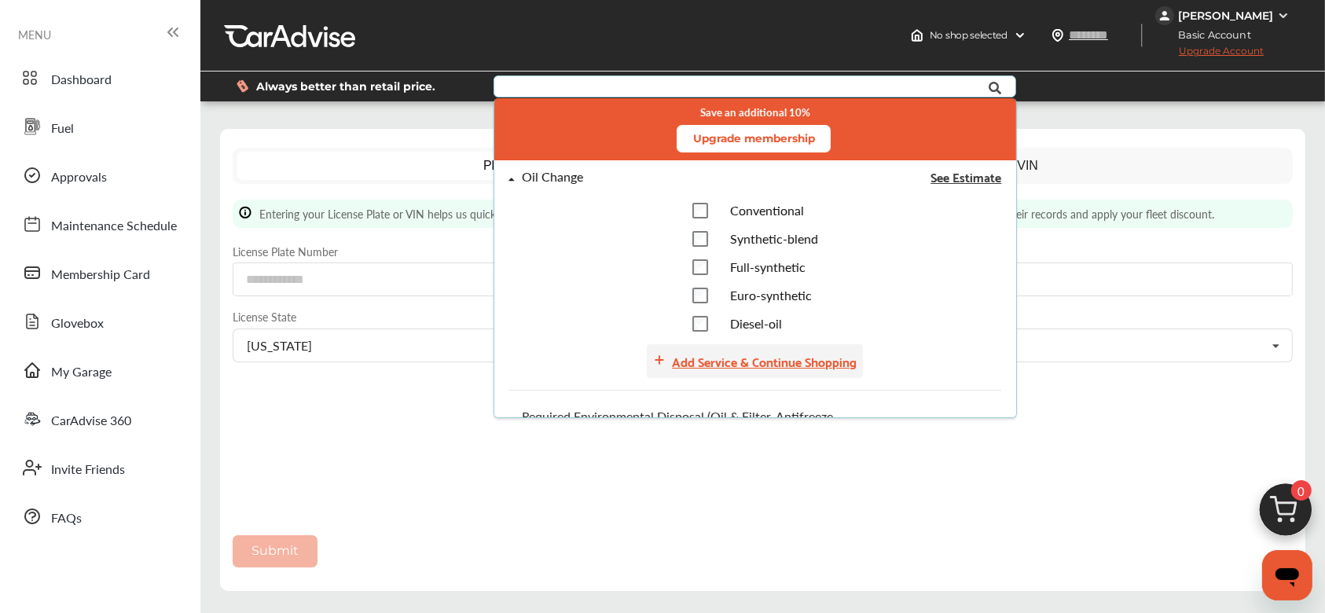
click at [798, 367] on div "Add Service & Continue Shopping" at bounding box center [764, 360] width 185 height 21
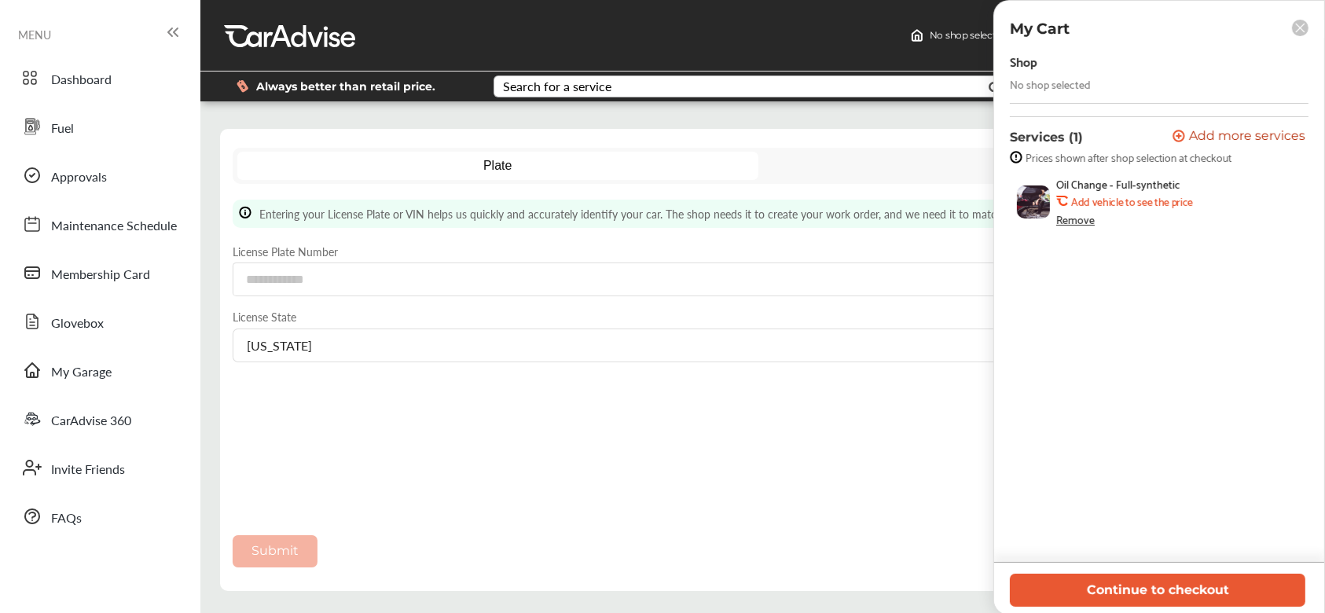
click at [1083, 565] on div "Continue to checkout" at bounding box center [1159, 588] width 330 height 51
click at [1132, 207] on b "Add vehicle to see the price" at bounding box center [1132, 201] width 122 height 13
click at [1131, 205] on b "Add vehicle to see the price" at bounding box center [1132, 201] width 122 height 13
click at [1258, 591] on button "Continue to checkout" at bounding box center [1157, 590] width 295 height 32
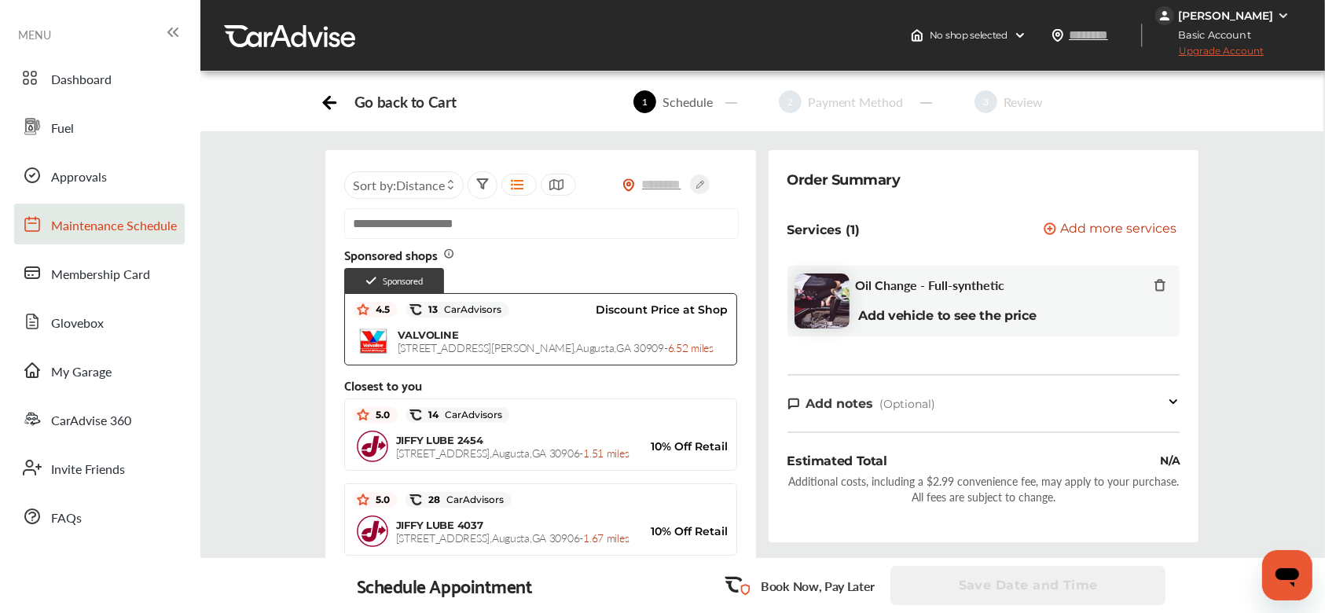
click at [141, 230] on span "Maintenance Schedule" at bounding box center [114, 226] width 126 height 20
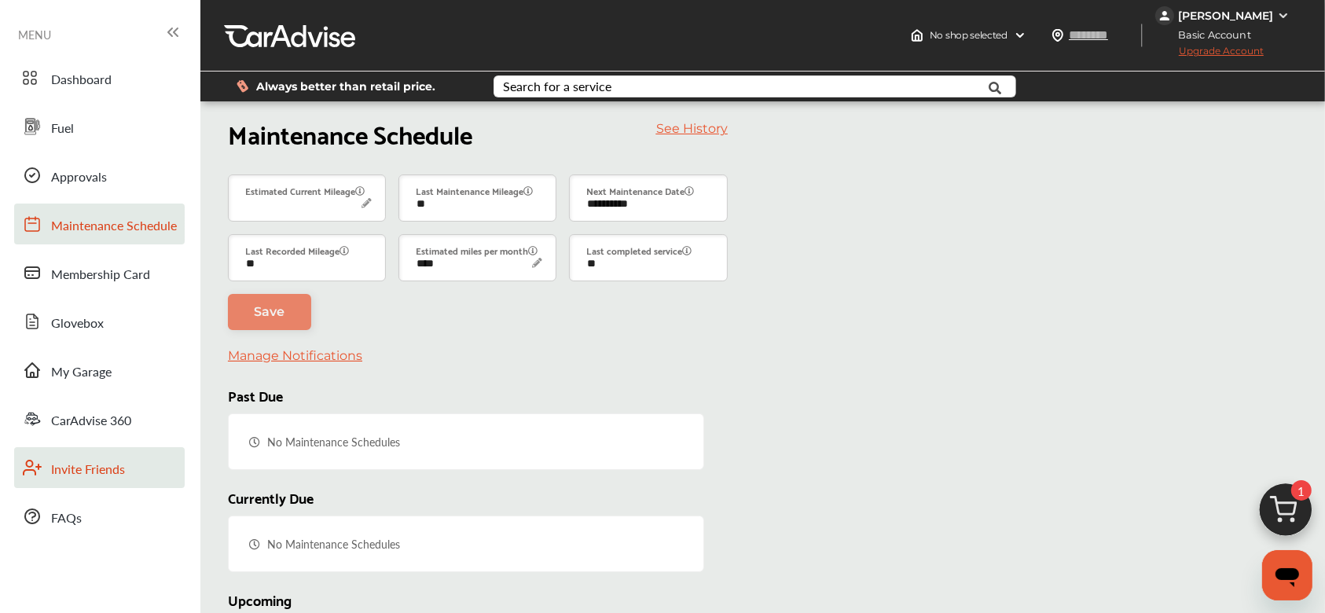
scroll to position [224, 0]
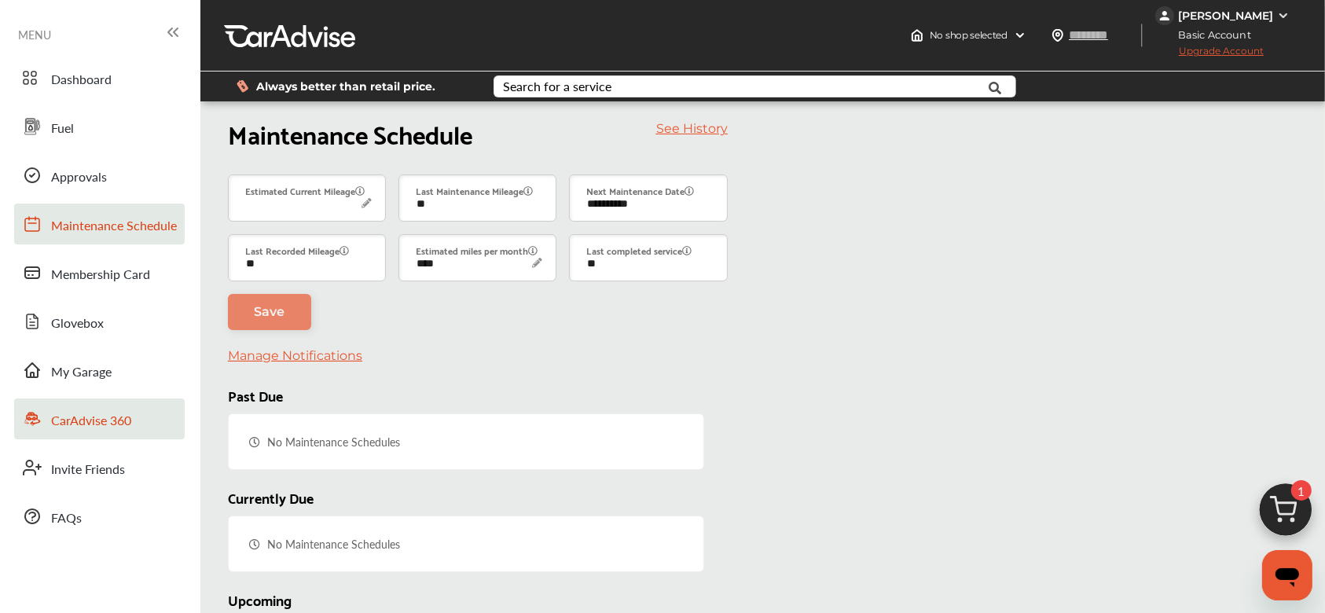
click at [81, 411] on span "CarAdvise 360" at bounding box center [91, 421] width 80 height 20
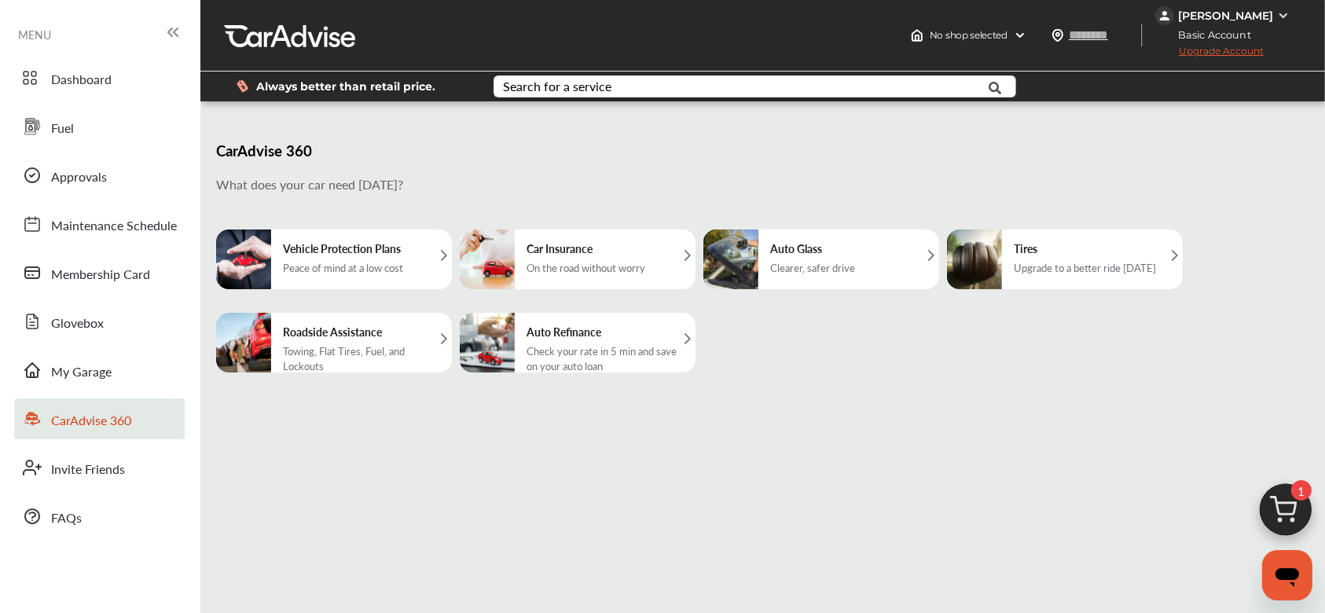
click at [286, 254] on h5 "Vehicle Protection Plans" at bounding box center [343, 248] width 120 height 16
click at [178, 24] on icon at bounding box center [172, 32] width 19 height 19
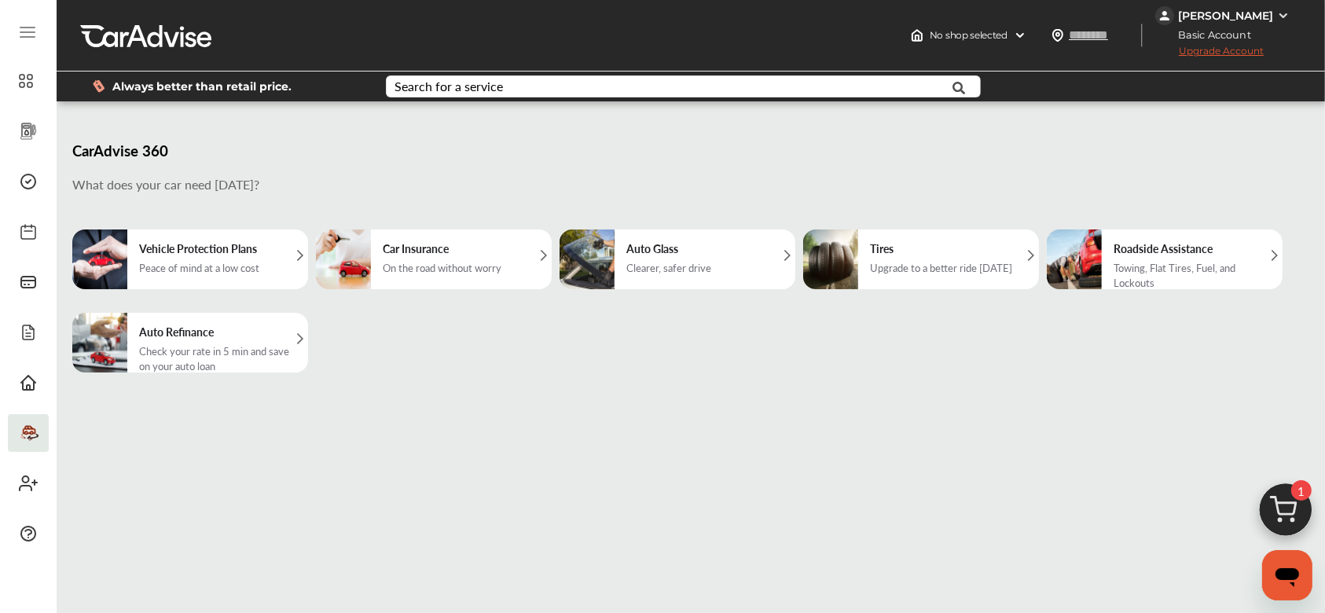
click at [25, 28] on icon at bounding box center [27, 32] width 19 height 19
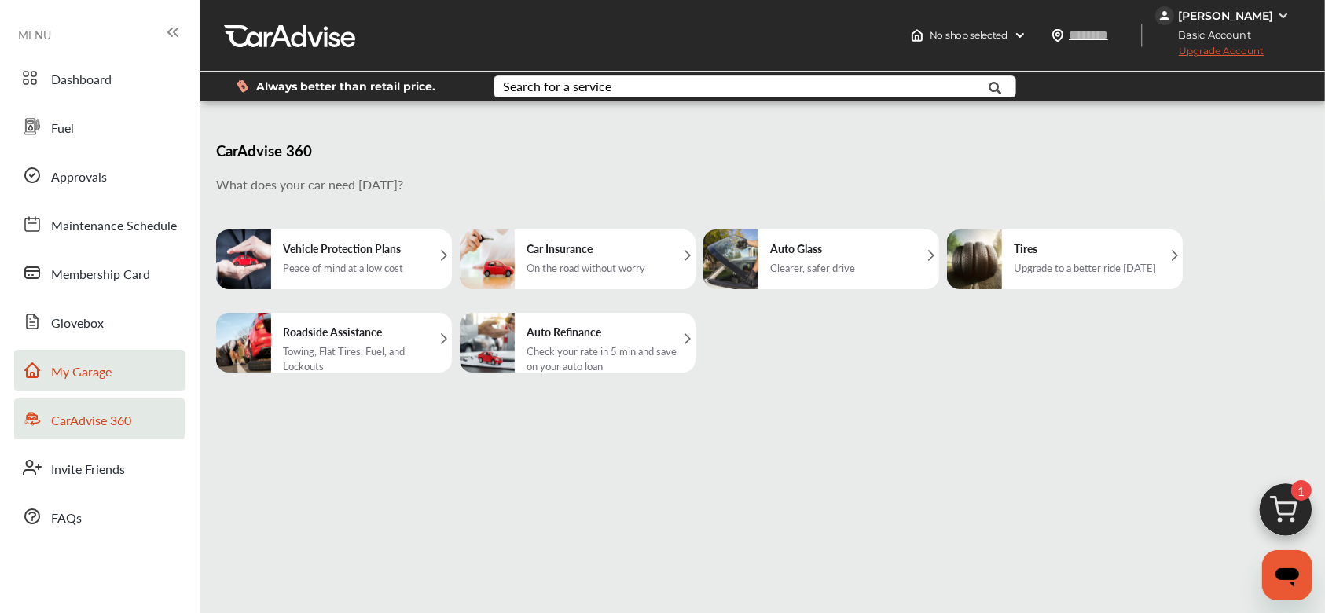
click at [126, 365] on link "My Garage" at bounding box center [99, 370] width 170 height 41
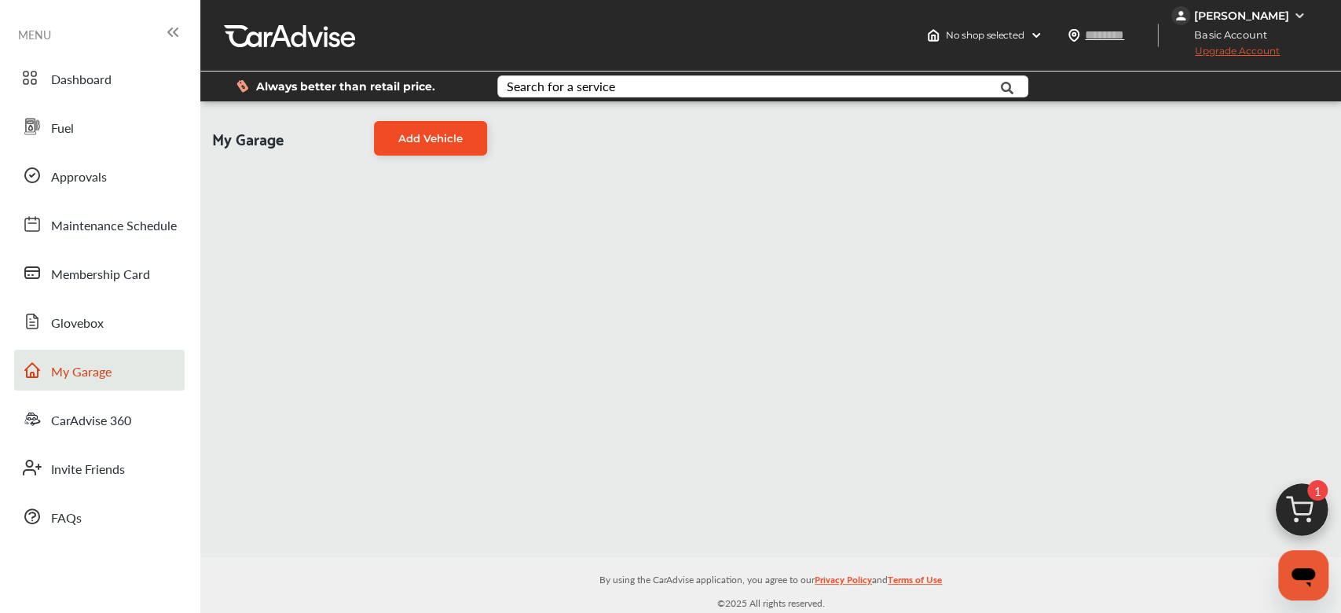
click at [438, 141] on span "Add Vehicle" at bounding box center [430, 138] width 64 height 13
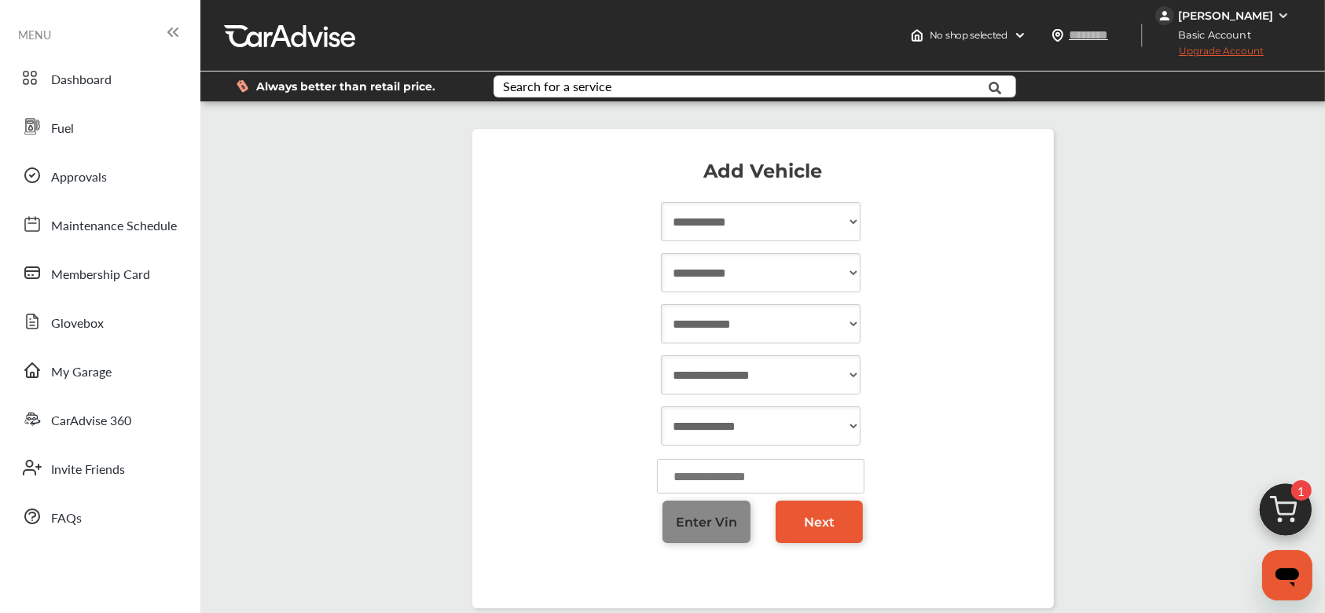
click at [731, 530] on link "Enter Vin" at bounding box center [706, 521] width 88 height 42
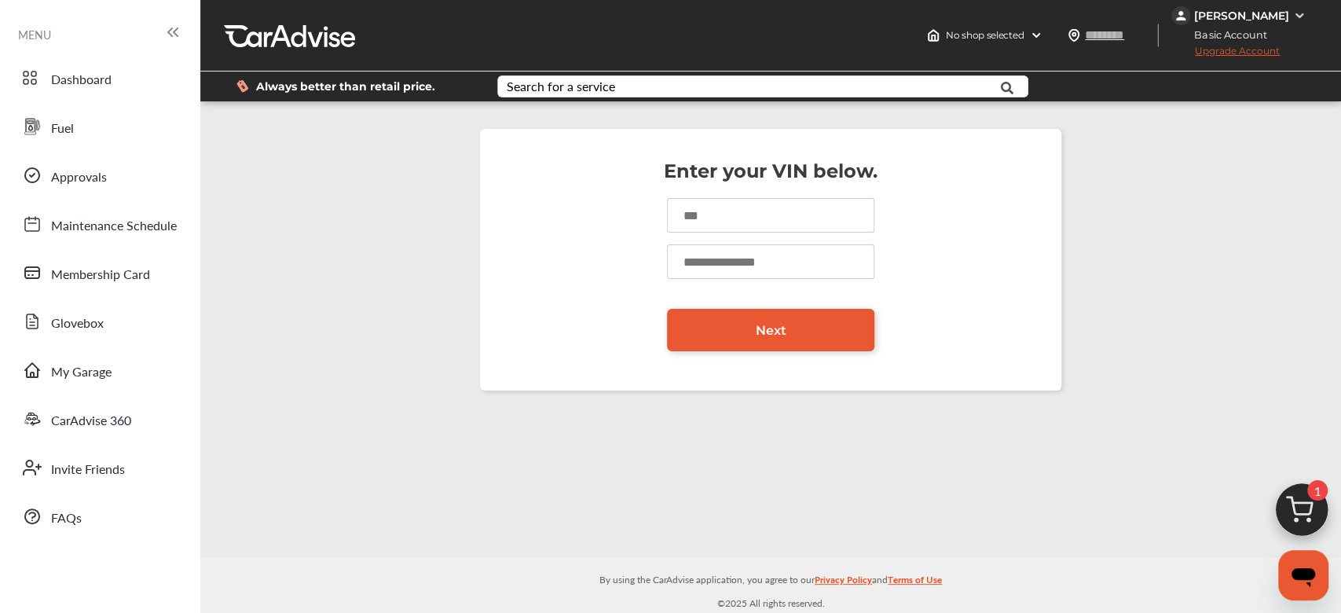
click at [716, 218] on input at bounding box center [770, 215] width 207 height 35
type input "**********"
click at [804, 273] on input "number" at bounding box center [770, 261] width 207 height 35
click at [855, 270] on input "number" at bounding box center [770, 261] width 207 height 35
type input "*****"
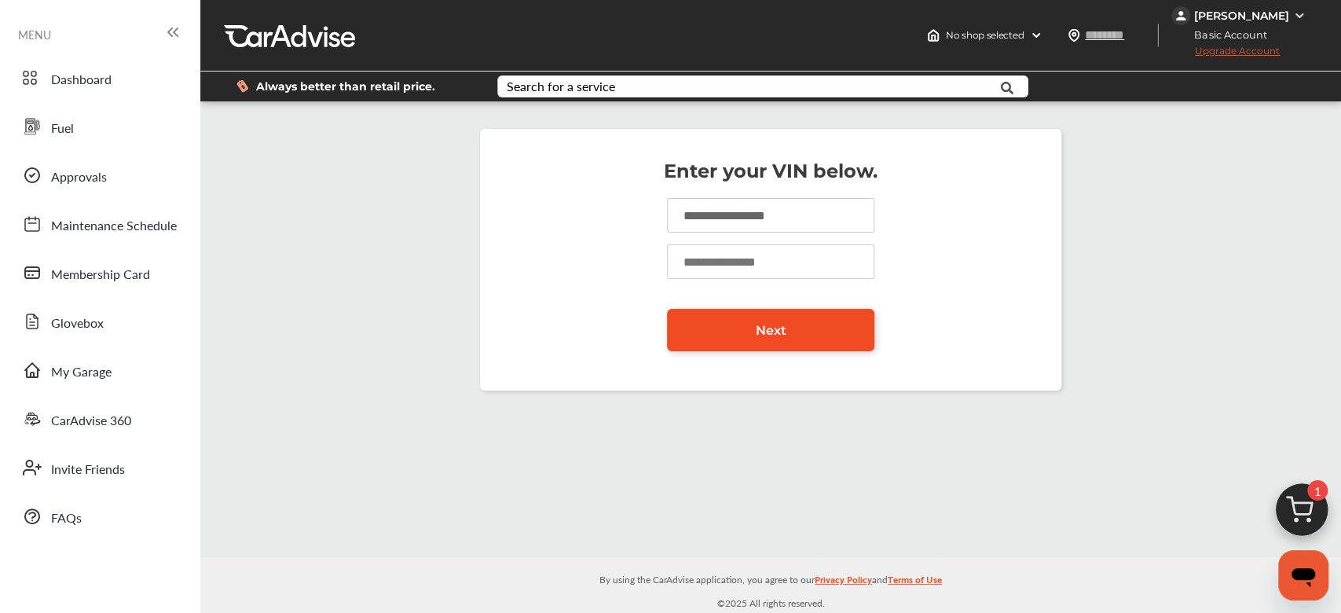
click at [807, 339] on link "Next" at bounding box center [770, 330] width 207 height 42
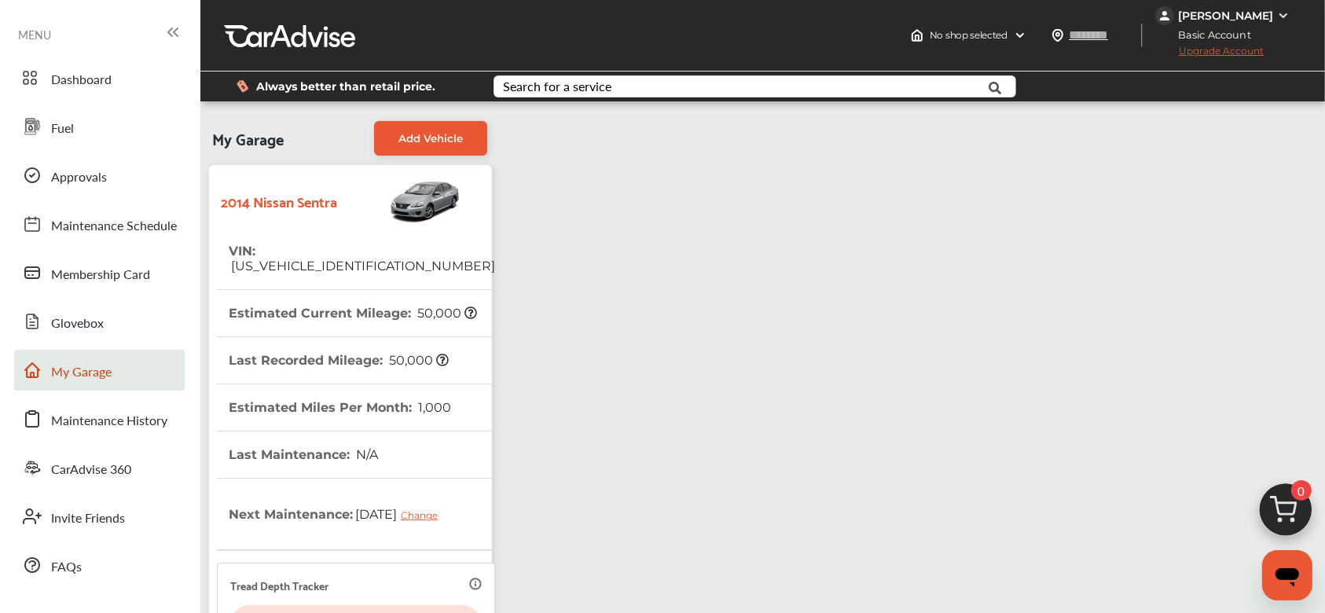
scroll to position [379, 0]
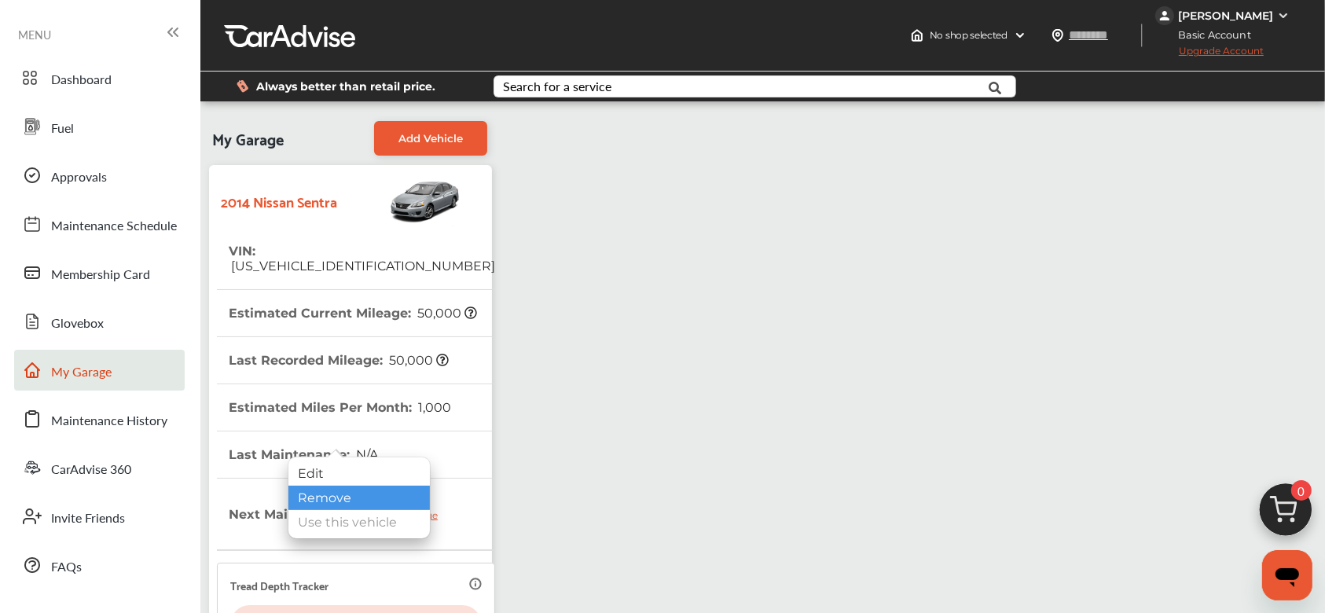
click at [316, 495] on div "Remove" at bounding box center [358, 498] width 141 height 24
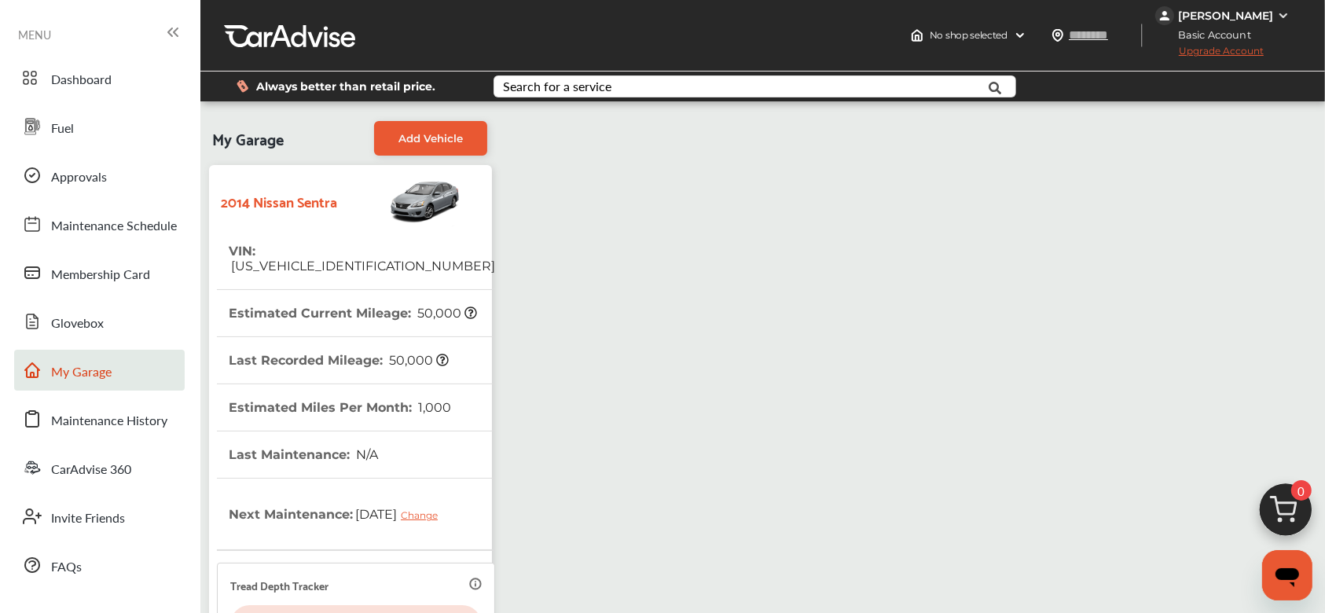
scroll to position [0, 0]
click at [456, 136] on span "Add Vehicle" at bounding box center [430, 138] width 64 height 13
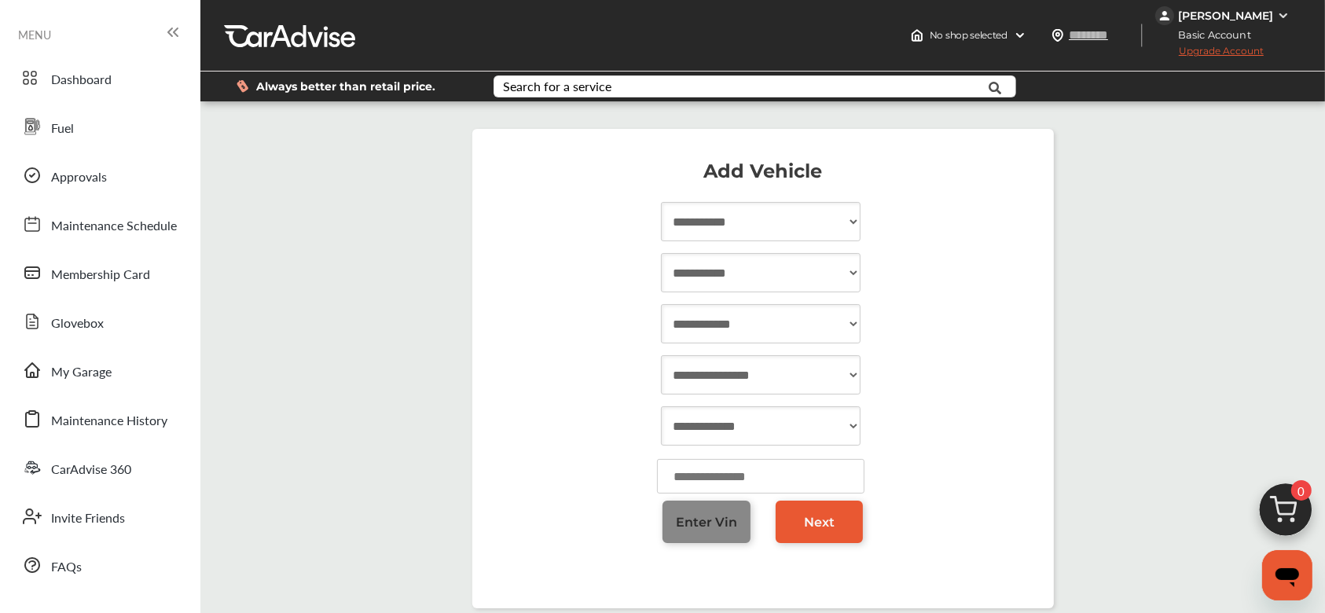
click at [703, 519] on span "Enter Vin" at bounding box center [706, 522] width 61 height 15
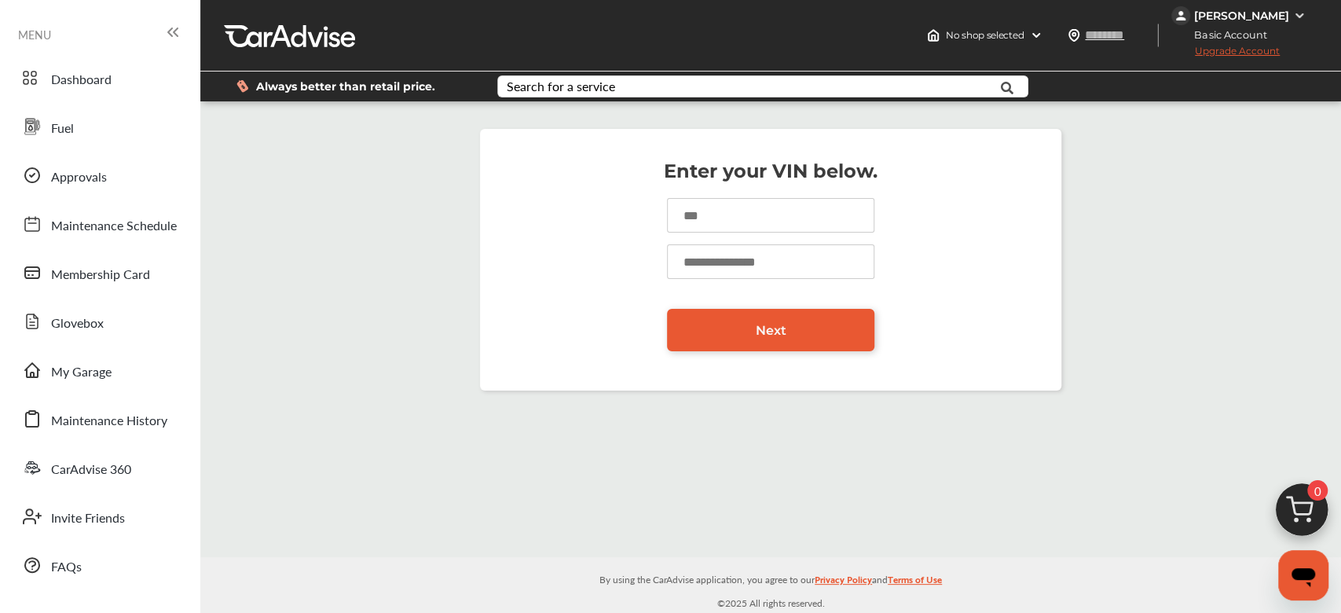
click at [791, 211] on input at bounding box center [770, 215] width 207 height 35
type input "**********"
click at [729, 324] on div "**********" at bounding box center [770, 260] width 581 height 262
type input "*"
type input "*****"
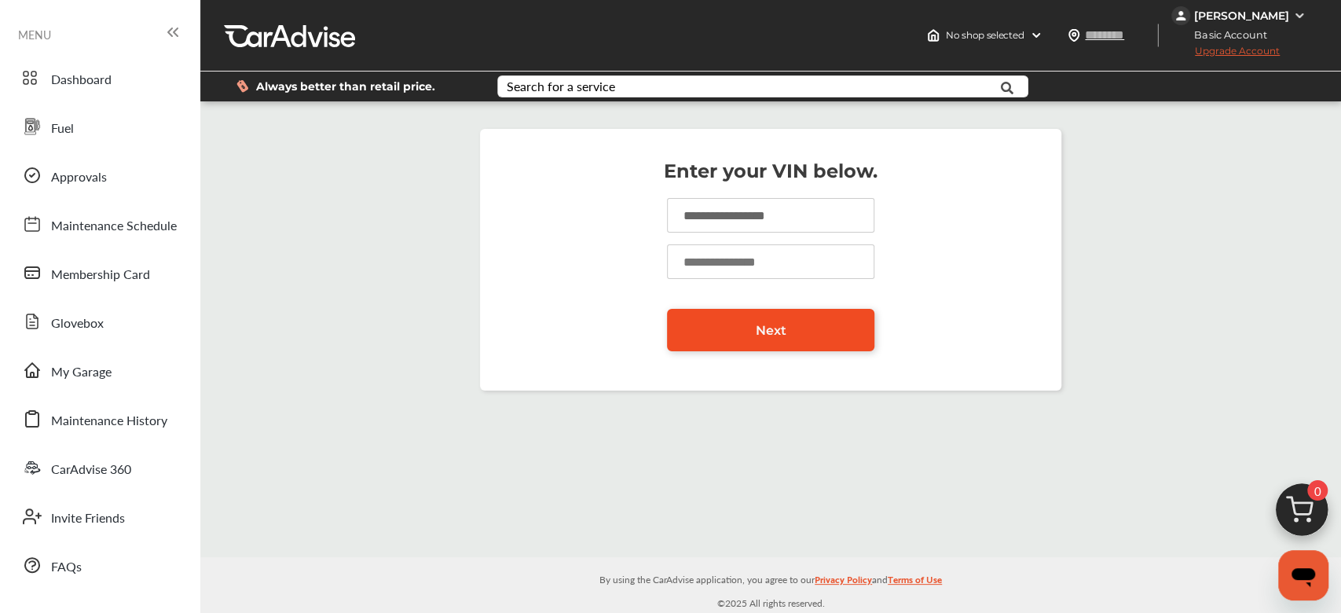
click at [760, 332] on span "Next" at bounding box center [771, 330] width 31 height 15
drag, startPoint x: 842, startPoint y: 210, endPoint x: 411, endPoint y: 138, distance: 437.2
click at [412, 137] on div "**********" at bounding box center [770, 259] width 1133 height 293
type input "**********"
click at [763, 342] on link "Next" at bounding box center [770, 330] width 207 height 42
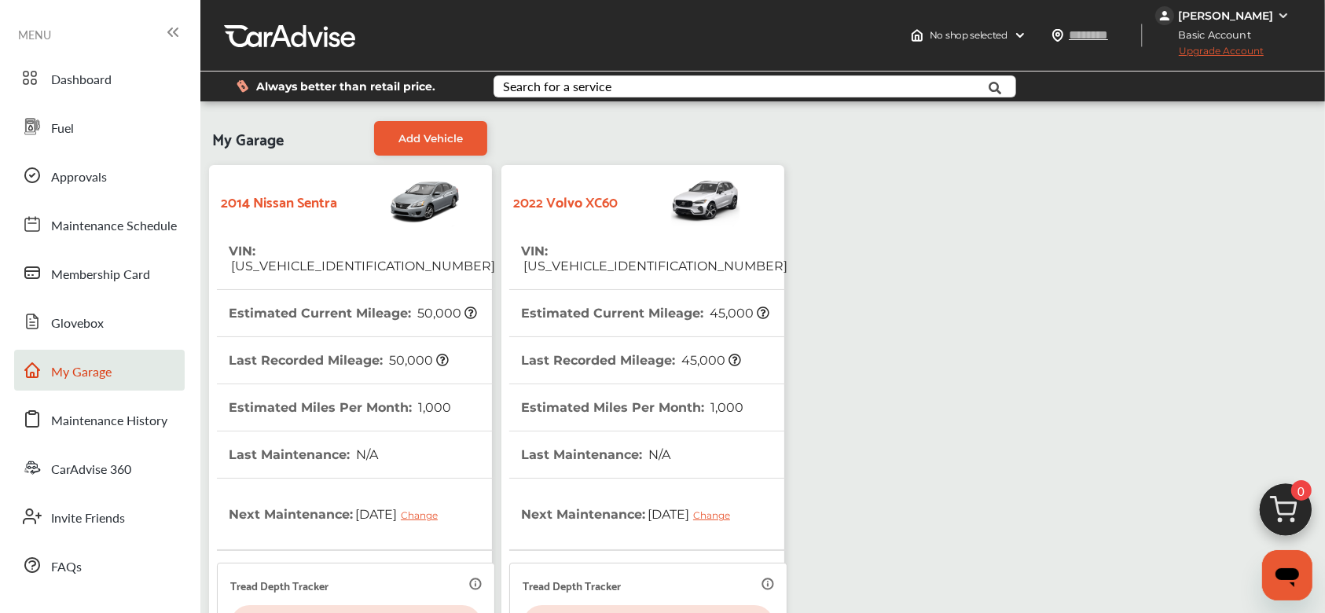
scroll to position [379, 0]
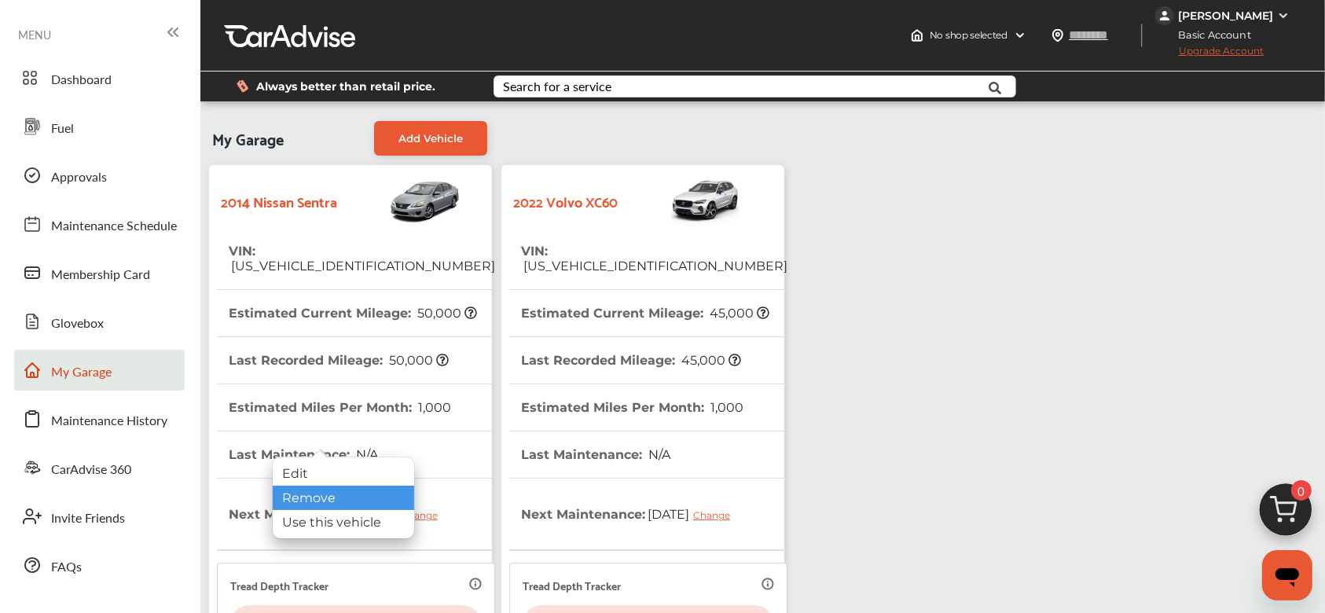
click at [304, 493] on div "Remove" at bounding box center [343, 498] width 141 height 24
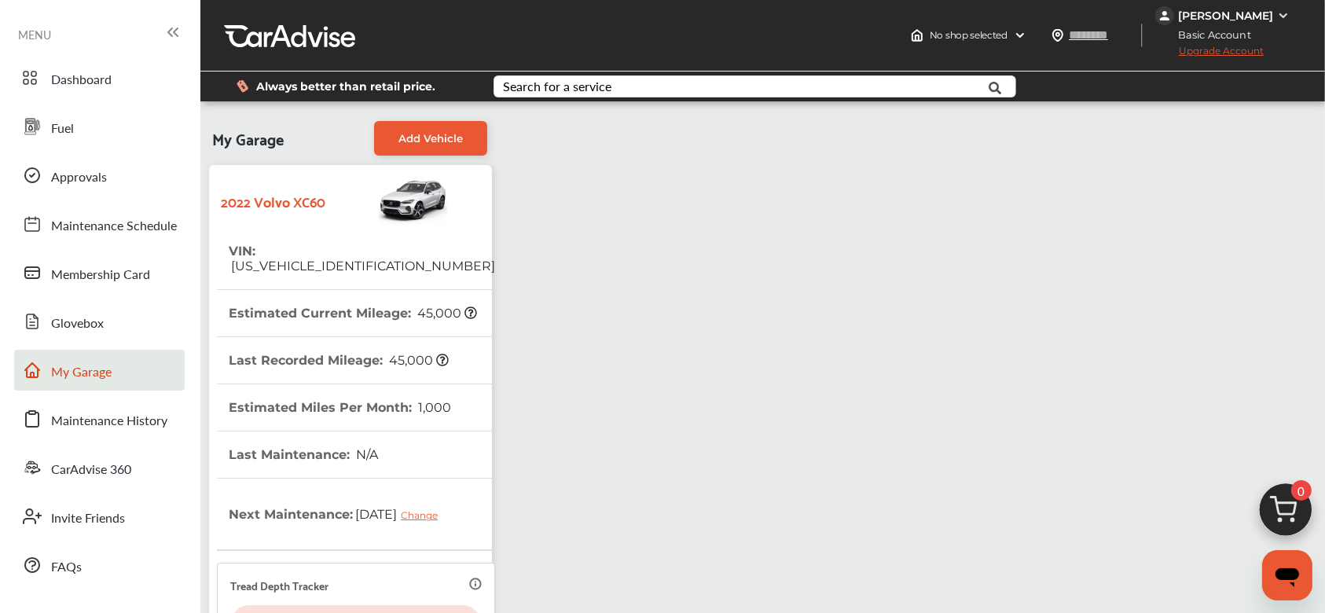
drag, startPoint x: 327, startPoint y: 326, endPoint x: 325, endPoint y: 317, distance: 8.8
click at [469, 576] on div at bounding box center [475, 585] width 13 height 18
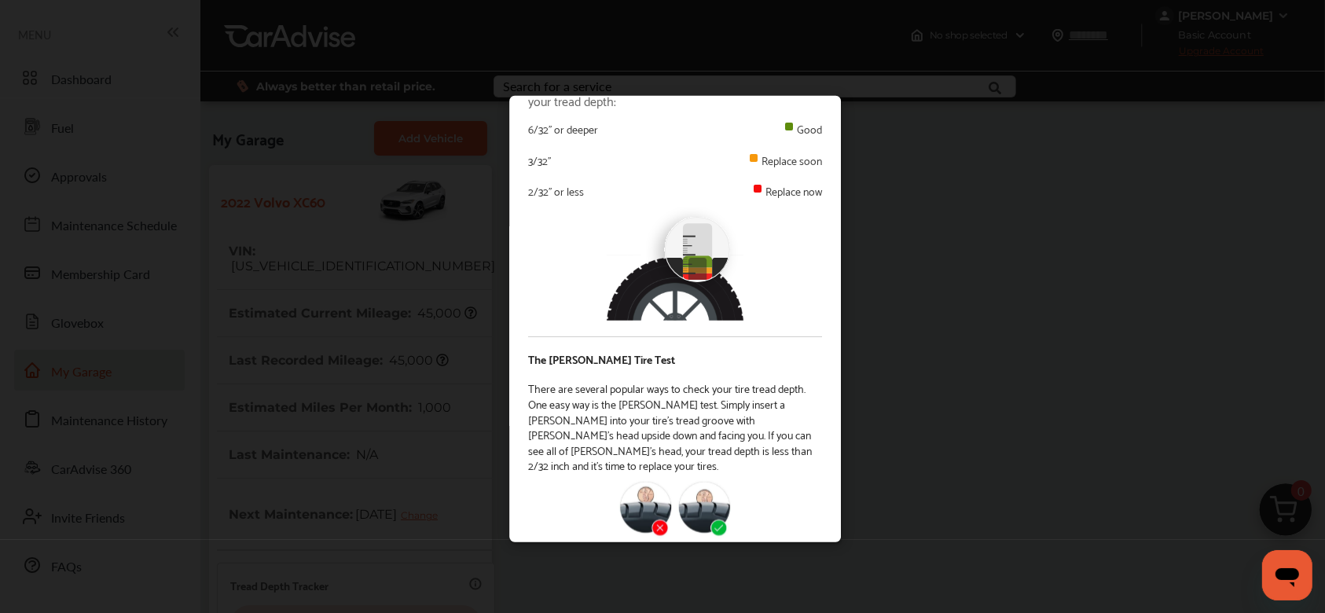
scroll to position [0, 0]
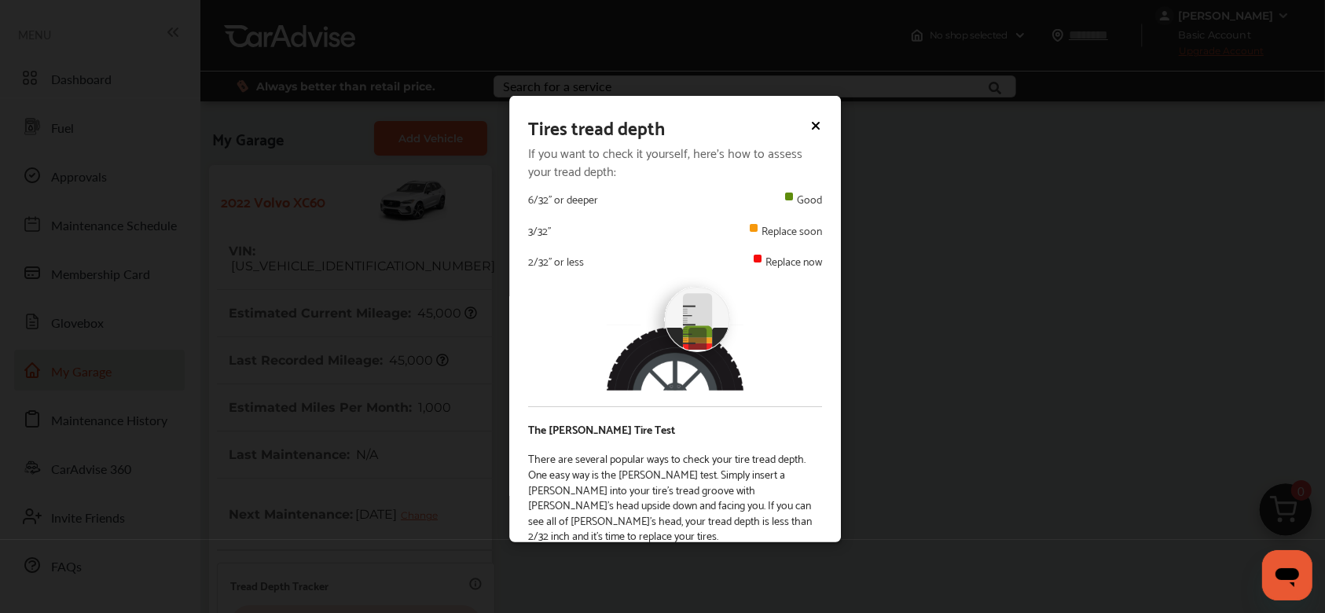
click at [809, 130] on icon at bounding box center [815, 125] width 13 height 13
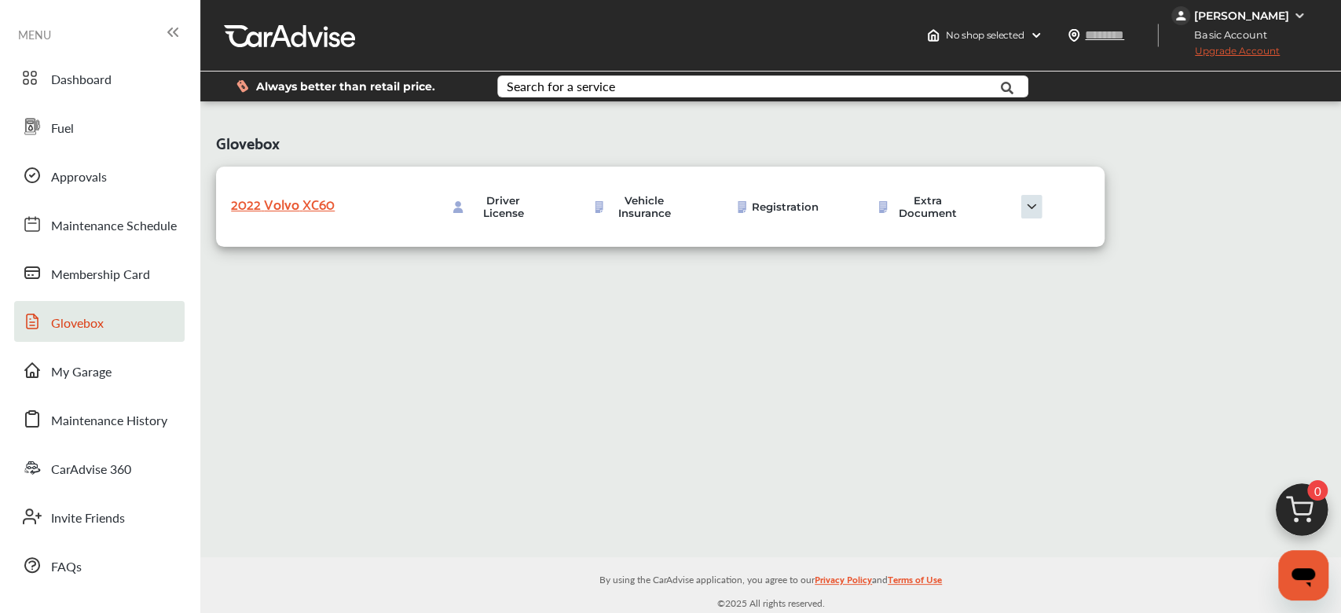
click at [1037, 215] on img at bounding box center [1031, 207] width 79 height 24
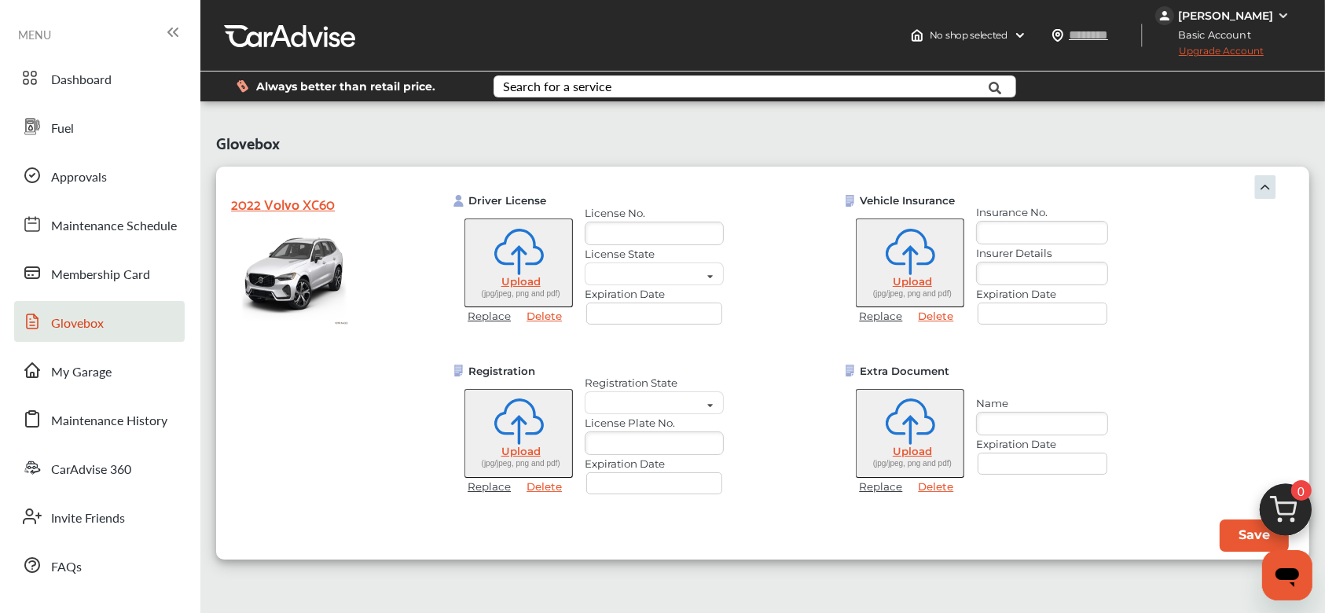
click at [687, 233] on input "text" at bounding box center [654, 234] width 139 height 24
click at [1086, 244] on input "text" at bounding box center [1042, 233] width 132 height 24
type input "****"
click at [1028, 282] on input "text" at bounding box center [1042, 274] width 132 height 24
type input "**********"
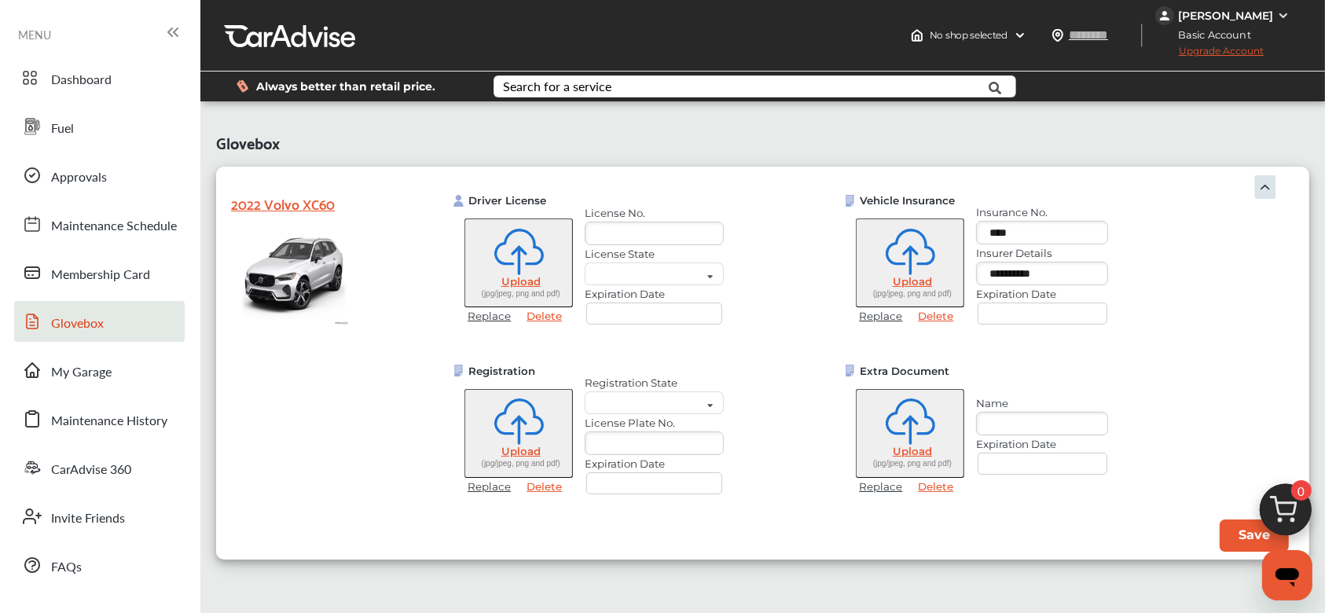
select select "*"
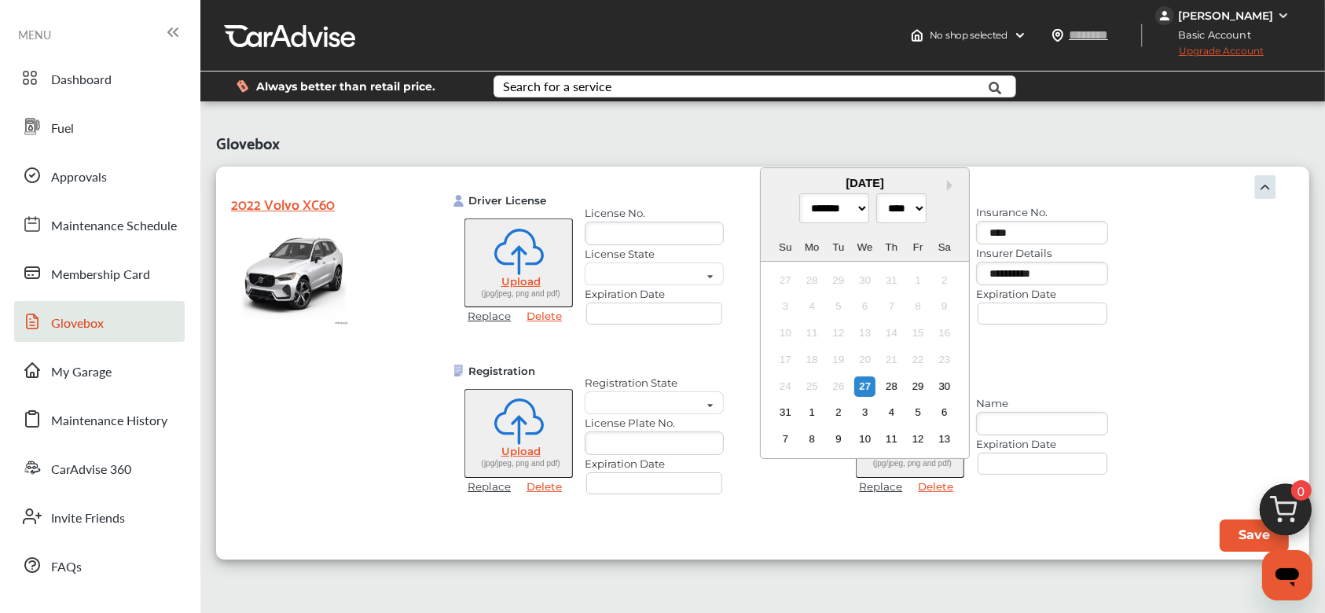
click at [1045, 317] on input "text" at bounding box center [1042, 313] width 130 height 22
type input "*******"
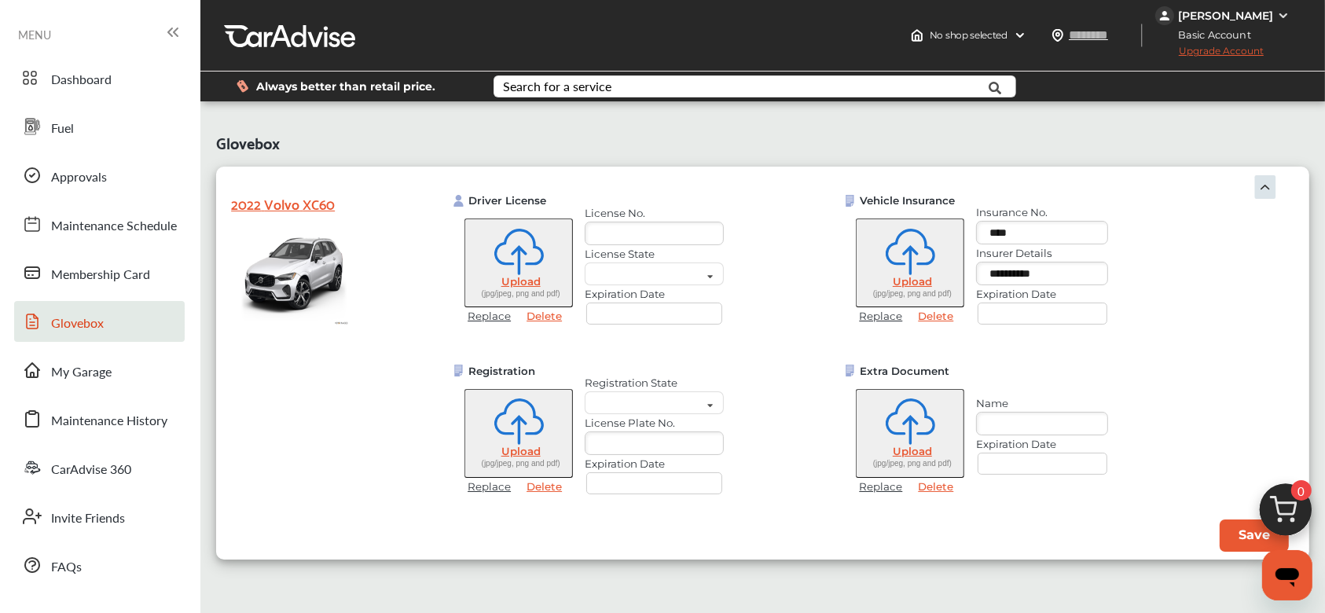
click at [1068, 379] on div "Extra Document Upload (jpg/jpeg, png and pdf) Replace Delete Name Expiration Da…" at bounding box center [1012, 435] width 336 height 140
click at [693, 399] on input "text" at bounding box center [668, 407] width 165 height 31
type input "**"
click at [672, 432] on div "[US_STATE]" at bounding box center [653, 430] width 108 height 13
click at [668, 445] on input "text" at bounding box center [654, 443] width 139 height 24
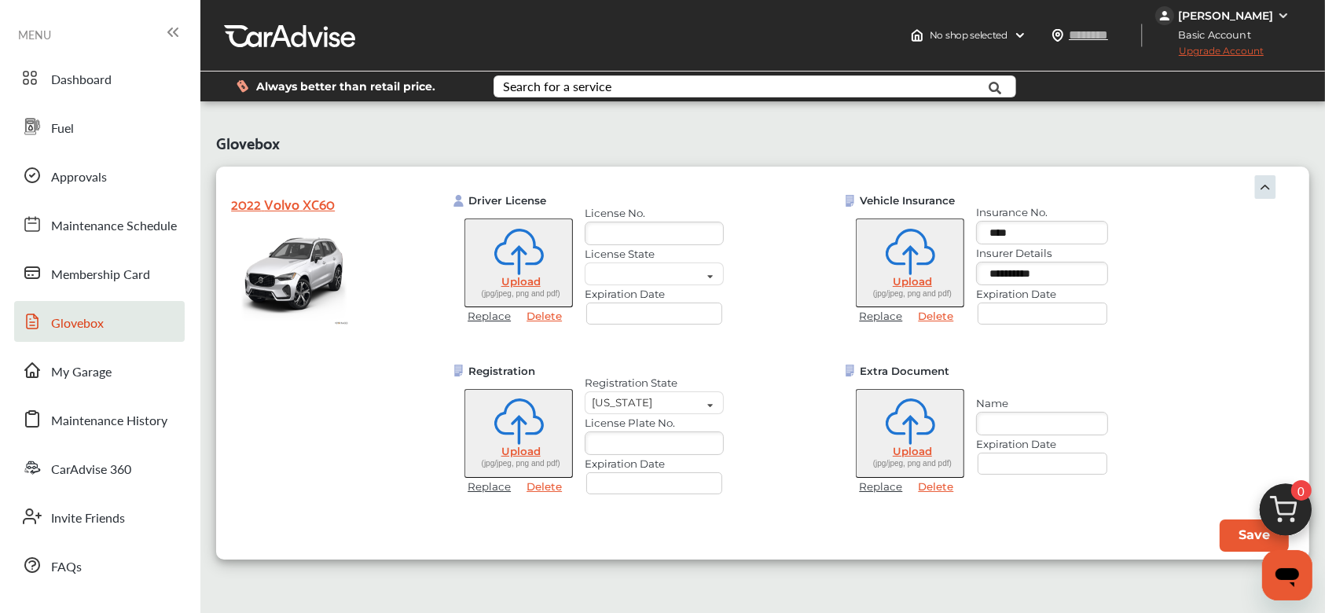
click at [687, 217] on label "License No." at bounding box center [654, 213] width 139 height 13
click at [686, 229] on input "text" at bounding box center [654, 234] width 139 height 24
click at [577, 267] on div "Driver License Upload (jpg/jpeg, png and pdf) Replace Delete" at bounding box center [519, 264] width 132 height 140
click at [591, 277] on input "text" at bounding box center [668, 278] width 165 height 31
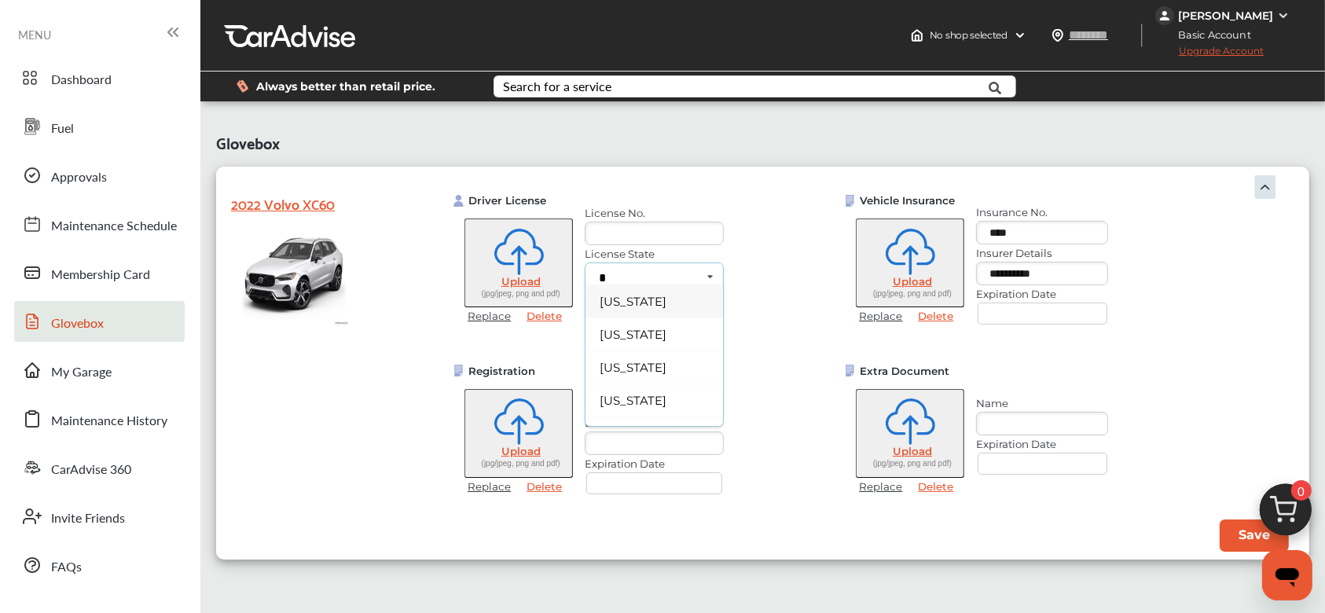
type input "*"
click at [613, 300] on div "[US_STATE]" at bounding box center [653, 301] width 108 height 13
drag, startPoint x: 1219, startPoint y: 537, endPoint x: 855, endPoint y: 91, distance: 576.2
click at [1219, 537] on button "Save" at bounding box center [1253, 535] width 69 height 32
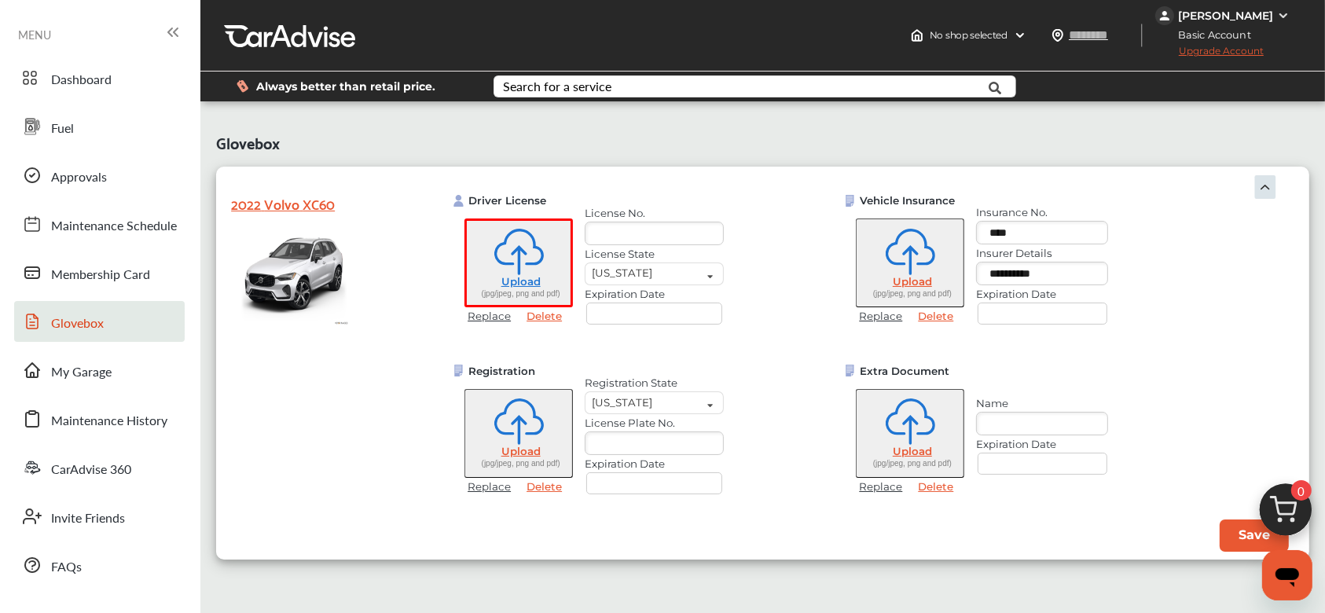
click at [1259, 192] on img at bounding box center [1265, 187] width 24 height 24
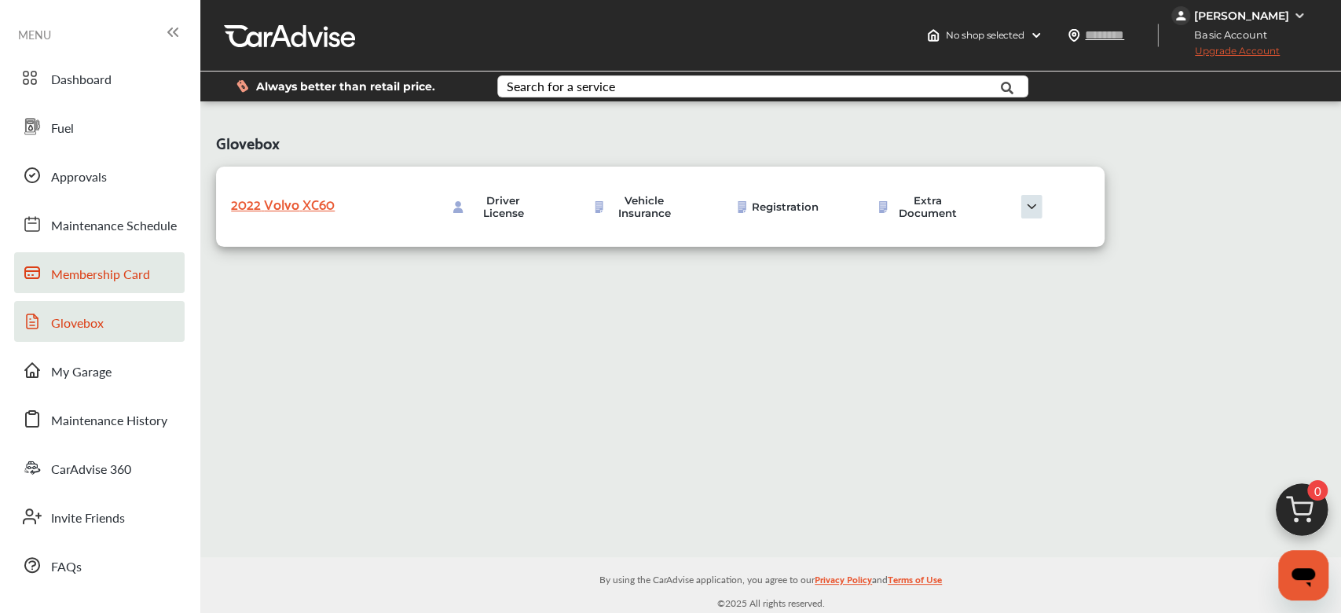
click at [146, 277] on span "Membership Card" at bounding box center [100, 275] width 99 height 20
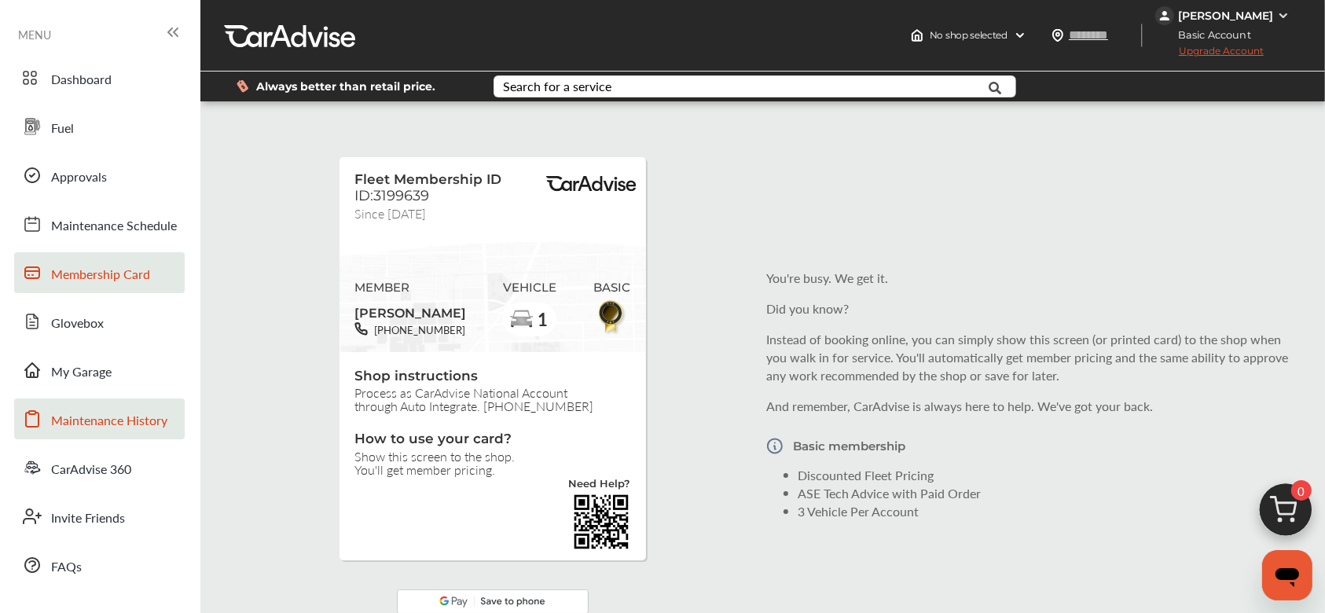
click at [72, 412] on span "Maintenance History" at bounding box center [109, 421] width 116 height 20
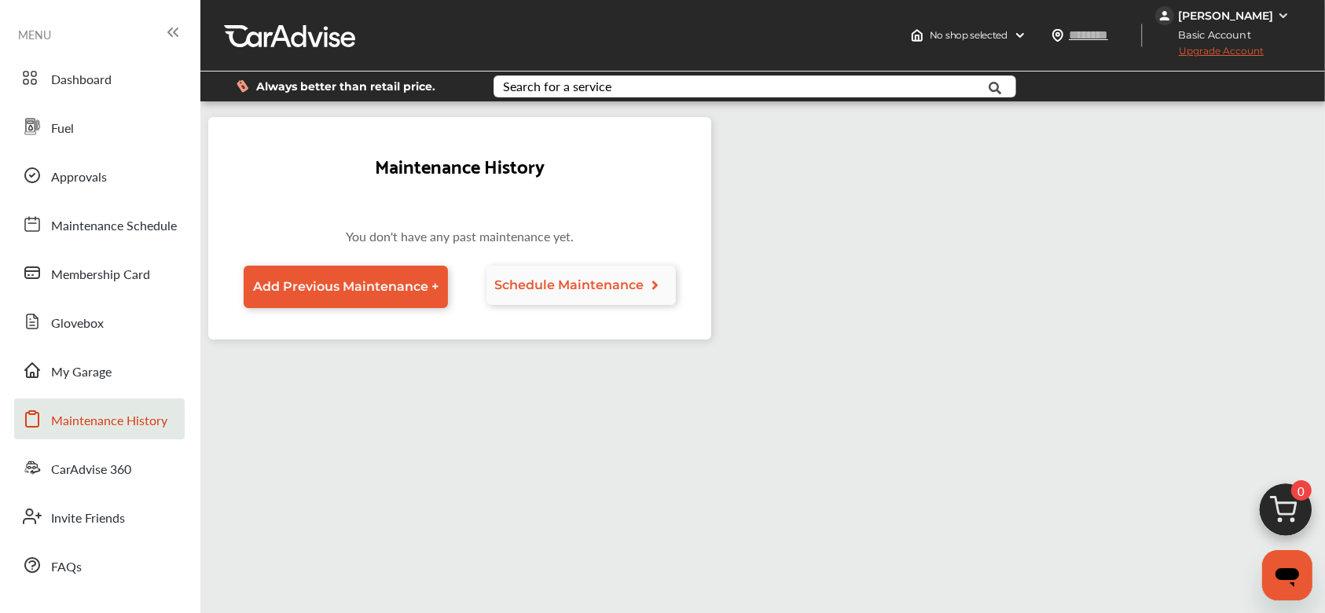
click at [591, 266] on link "Schedule Maintenance" at bounding box center [581, 285] width 190 height 39
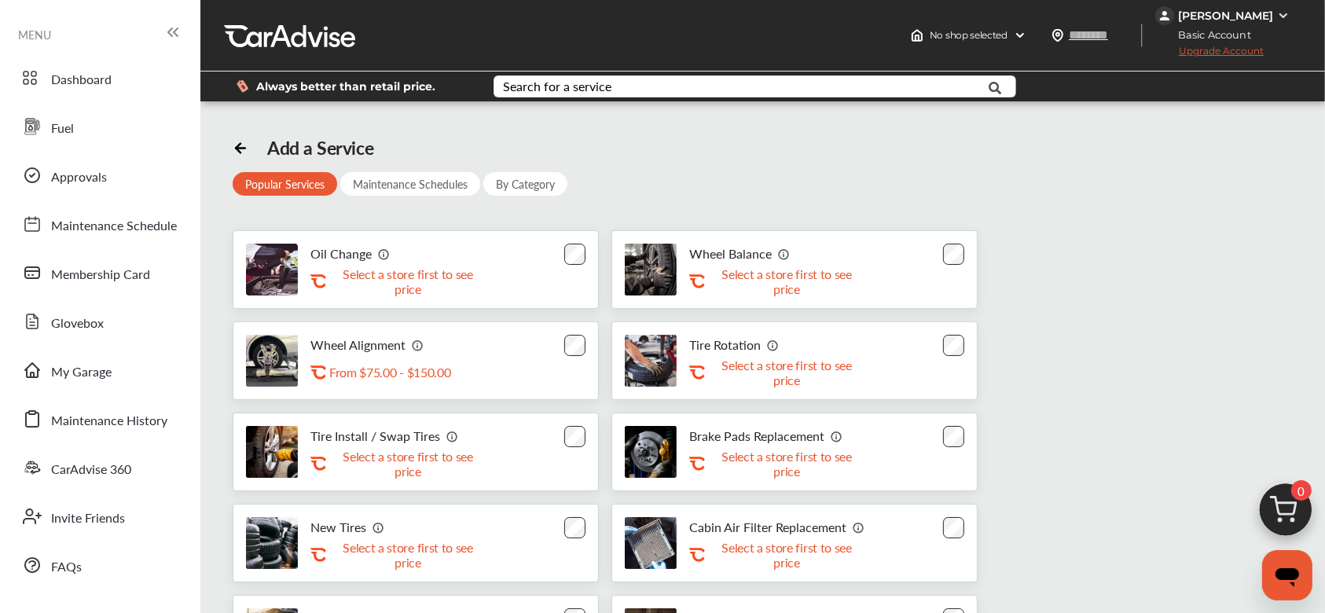
click at [423, 176] on div "Maintenance Schedules" at bounding box center [410, 184] width 140 height 24
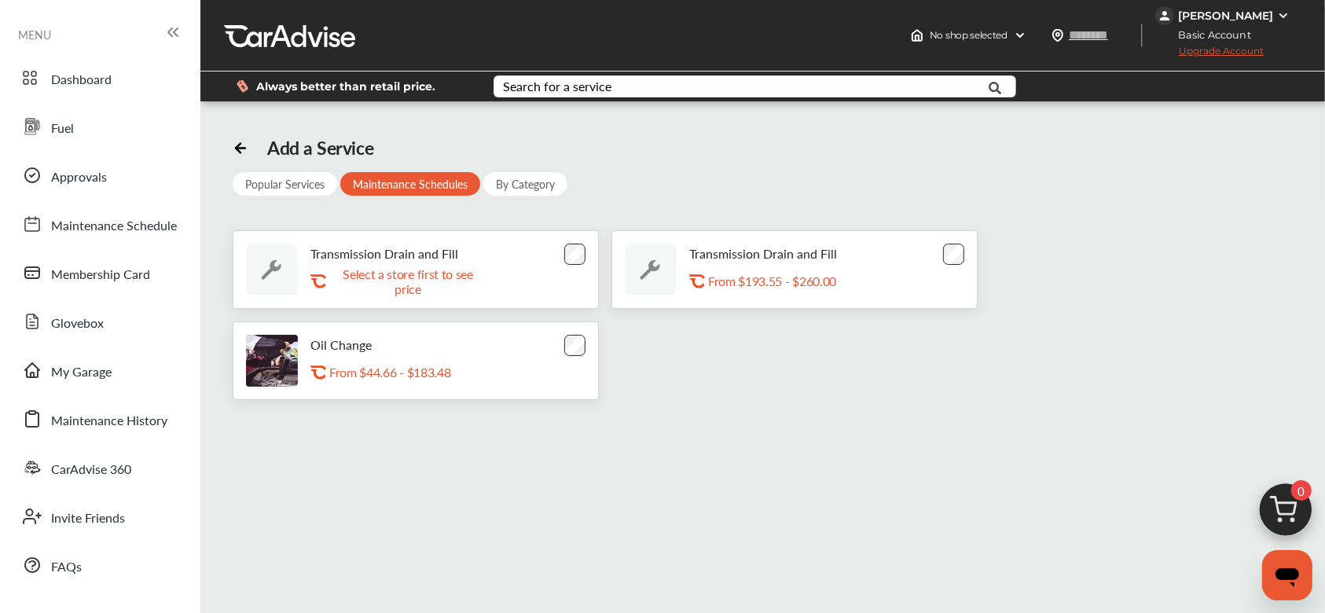
click at [543, 187] on div "By Category" at bounding box center [525, 184] width 84 height 24
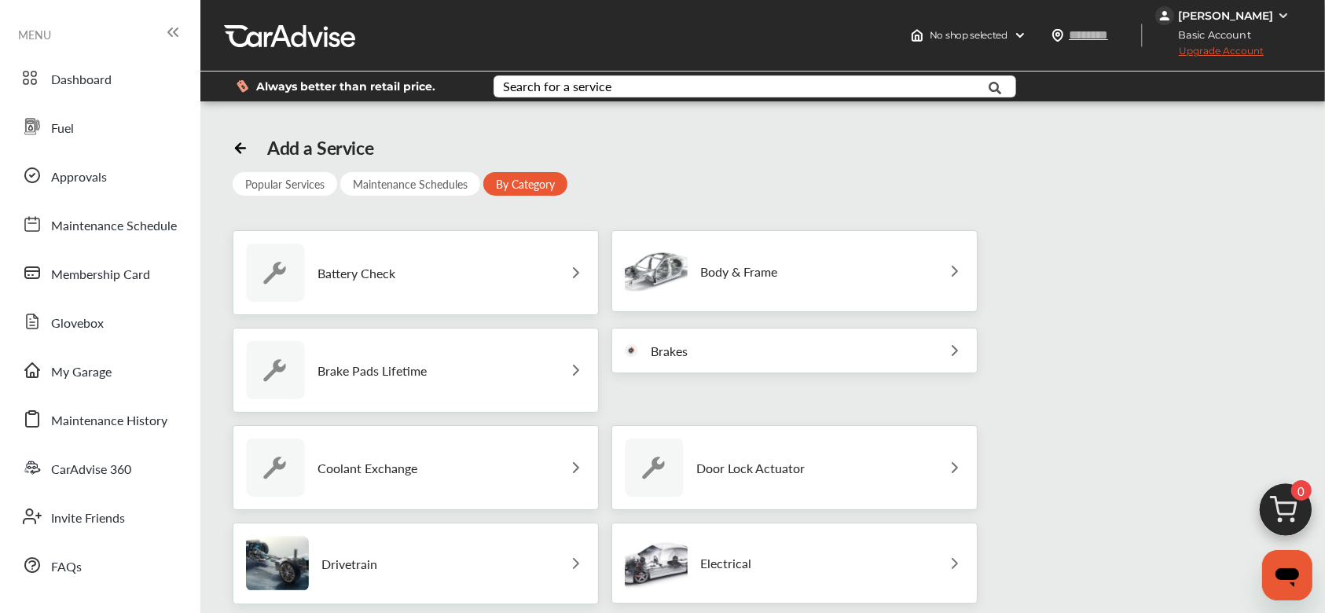
scroll to position [569, 0]
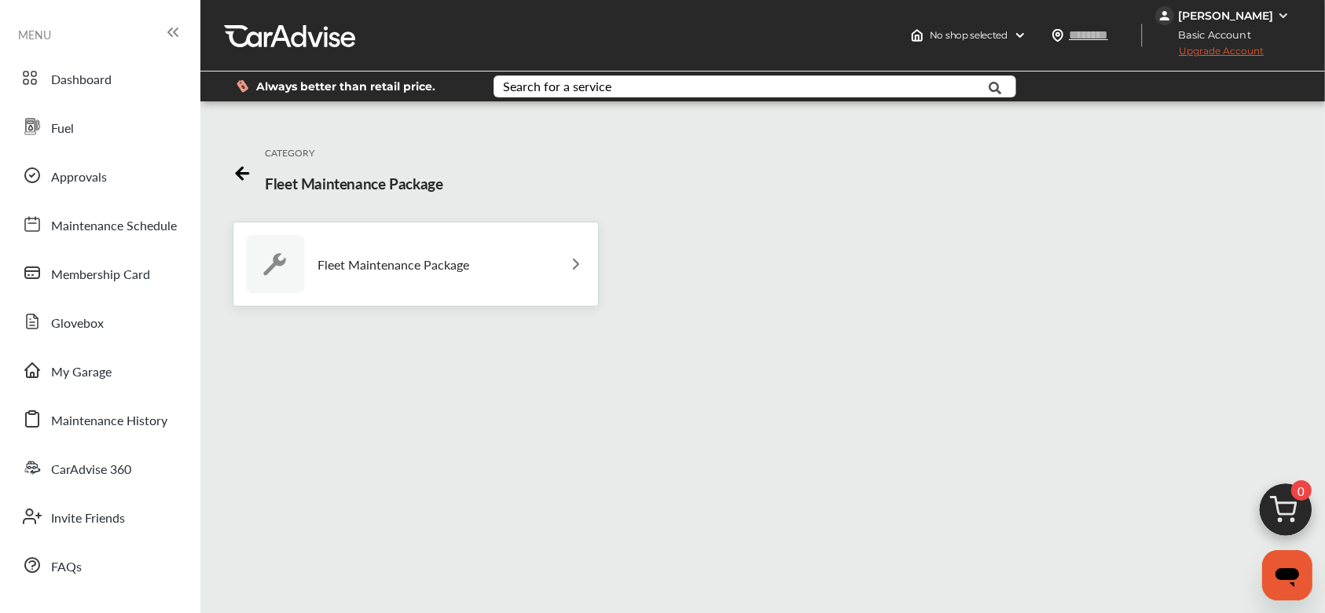
scroll to position [0, 0]
click at [516, 273] on div "Fleet Maintenance Package" at bounding box center [416, 264] width 366 height 85
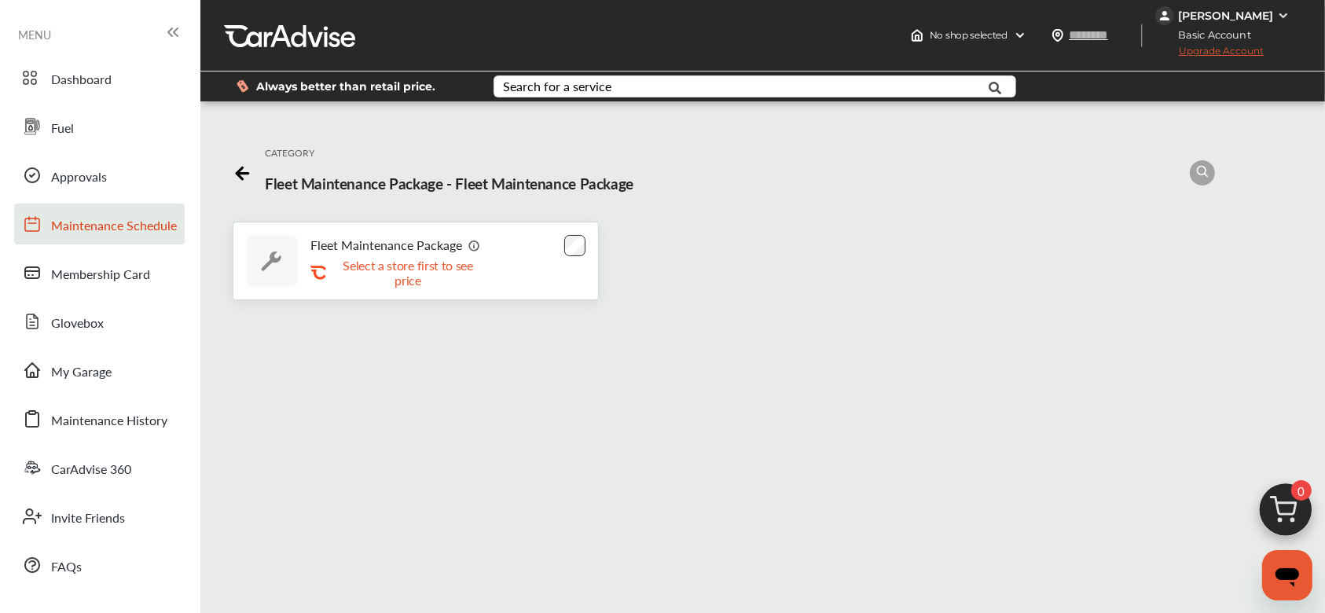
click at [101, 221] on span "Maintenance Schedule" at bounding box center [114, 226] width 126 height 20
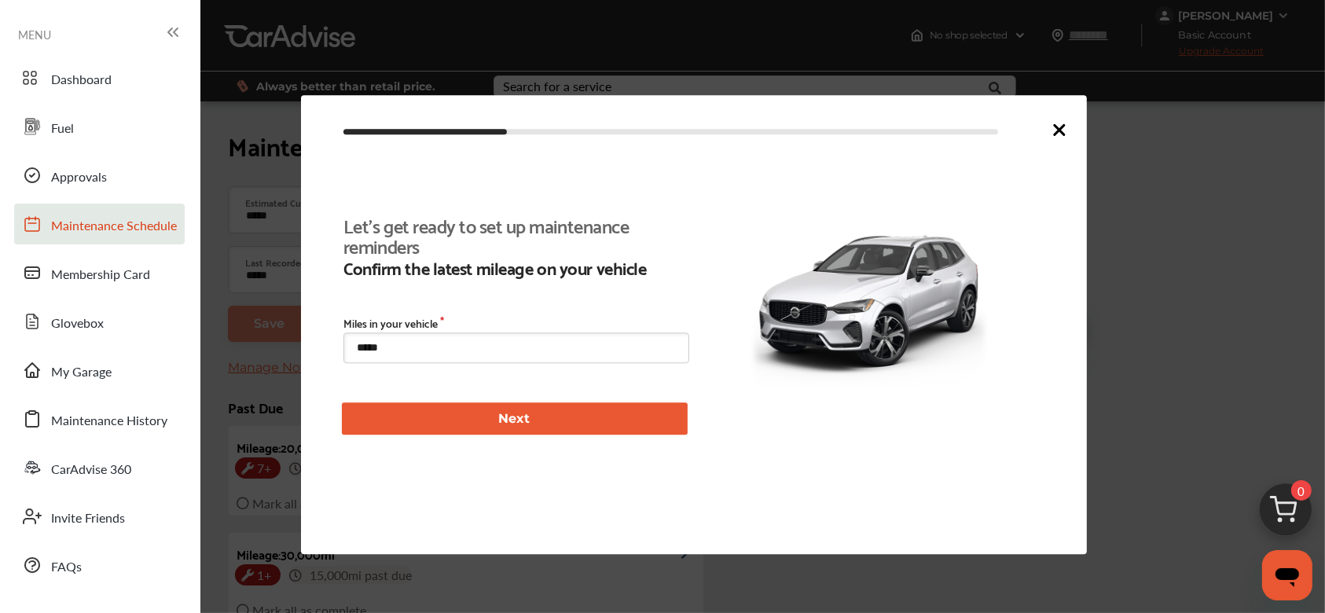
scroll to position [358, 0]
click at [498, 417] on button "Next" at bounding box center [515, 419] width 346 height 32
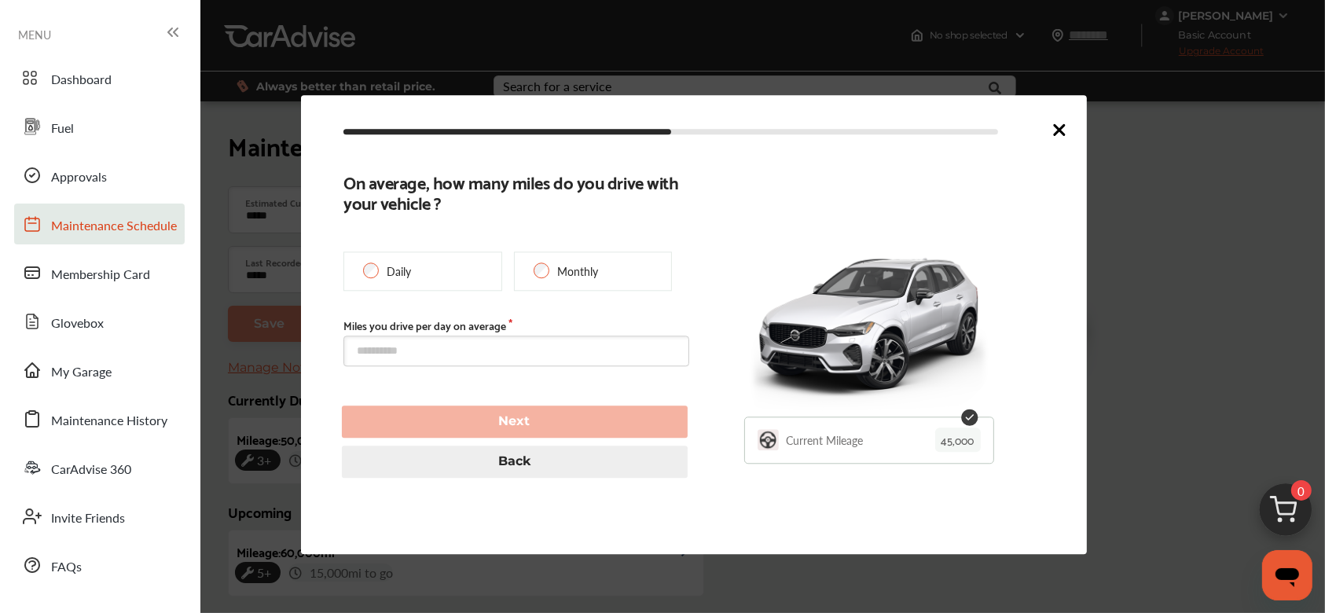
click at [1048, 130] on div at bounding box center [705, 131] width 725 height 22
click at [1060, 124] on icon at bounding box center [1059, 129] width 19 height 19
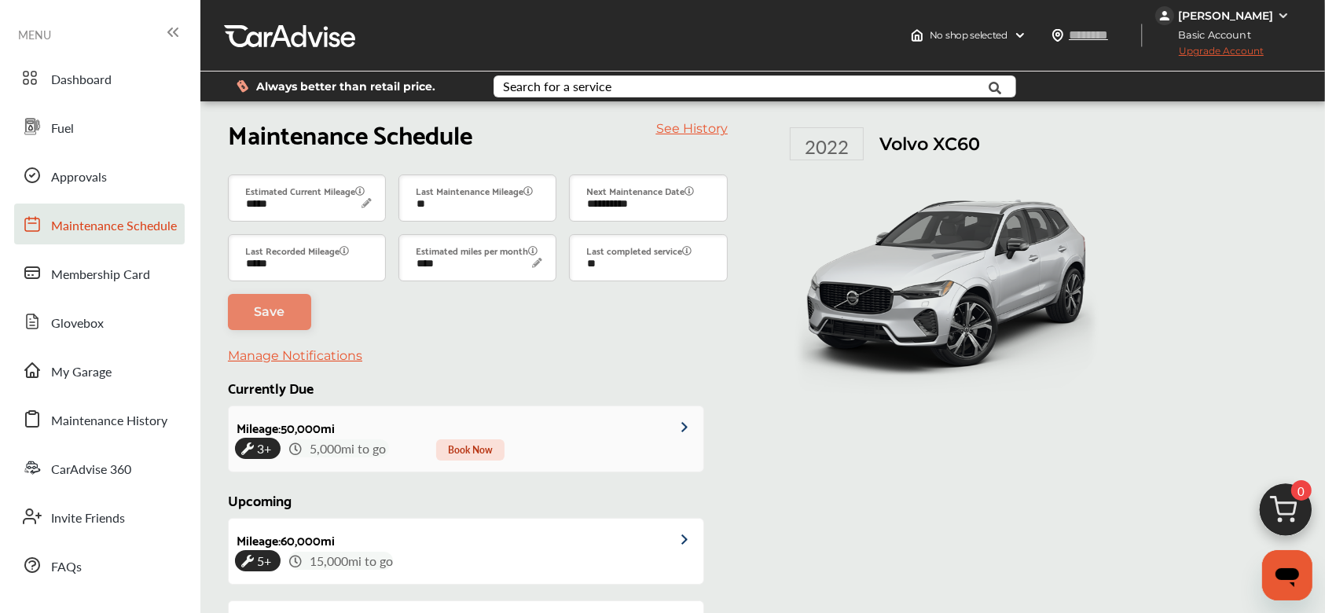
click at [486, 439] on span "Book Now" at bounding box center [470, 449] width 68 height 21
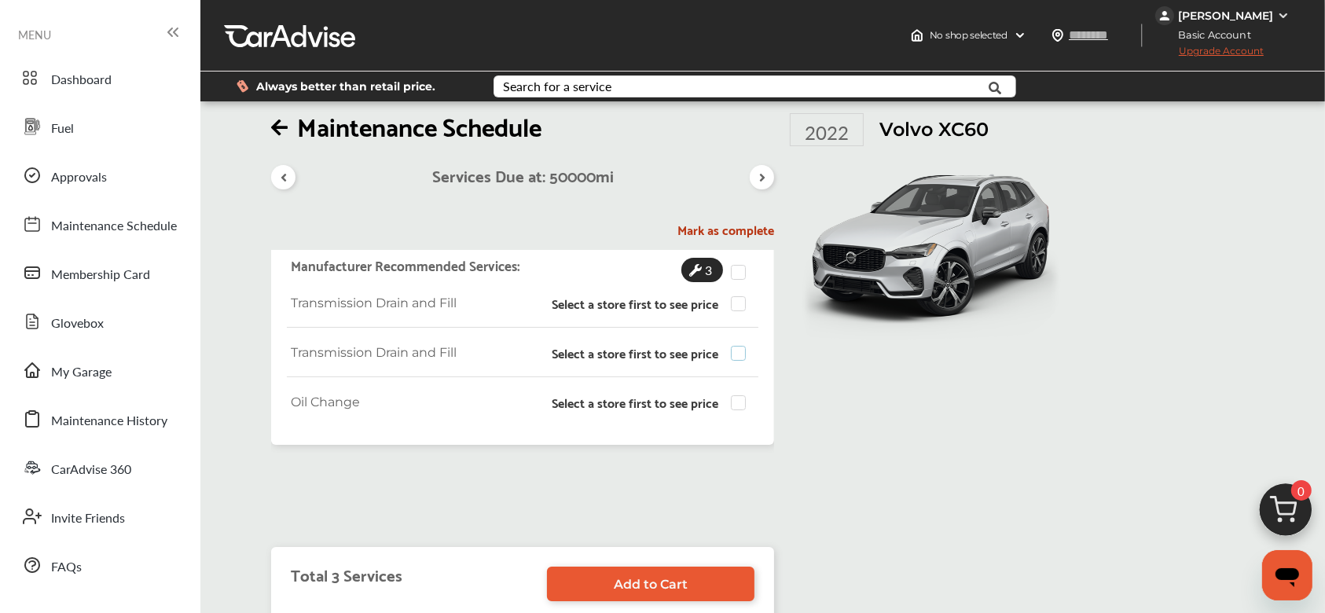
click at [734, 346] on label at bounding box center [743, 346] width 24 height 0
click at [650, 581] on span "Add to Cart" at bounding box center [651, 584] width 74 height 15
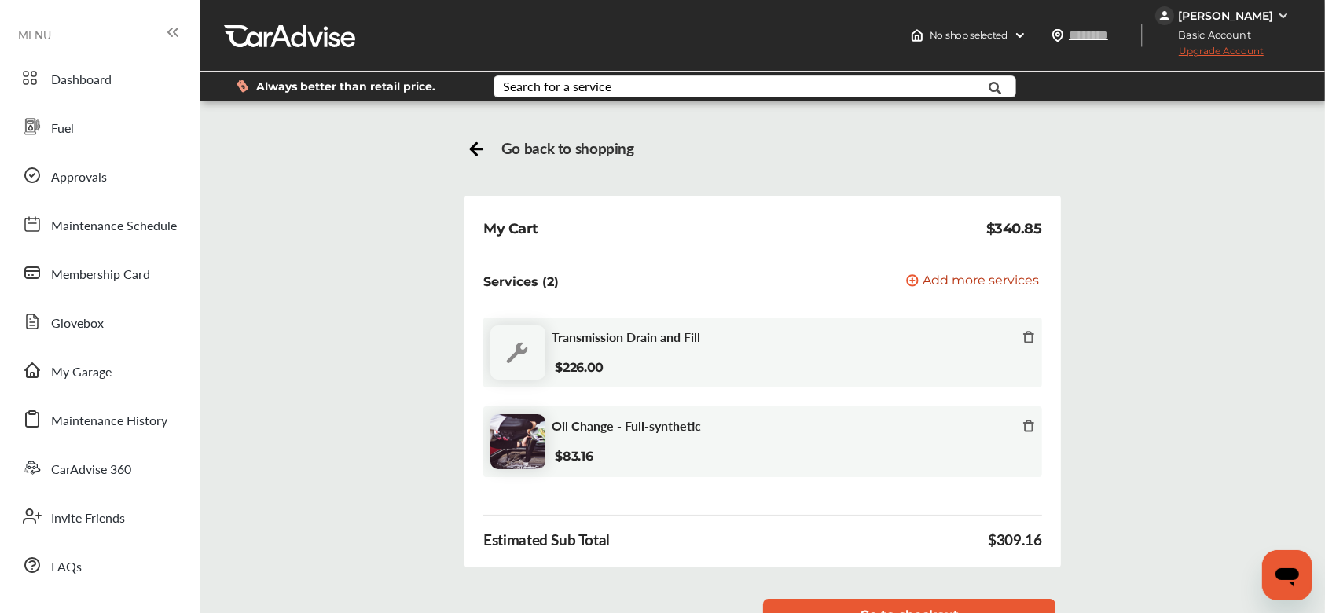
click at [1030, 337] on icon at bounding box center [1028, 337] width 13 height 13
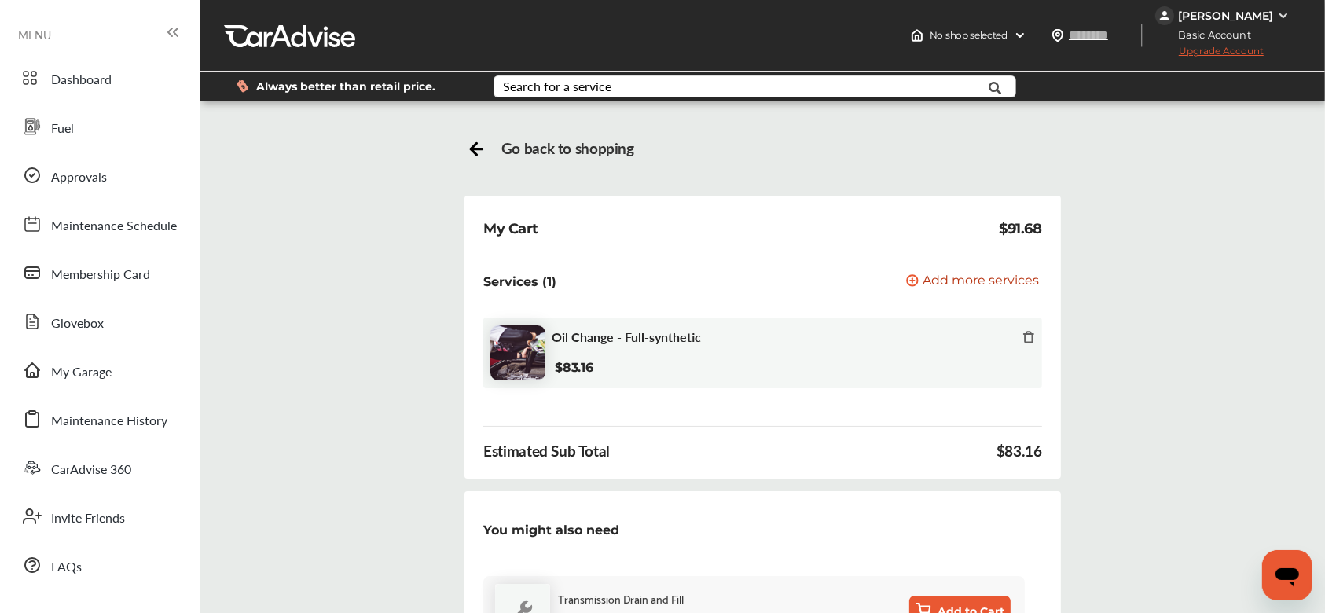
scroll to position [328, 0]
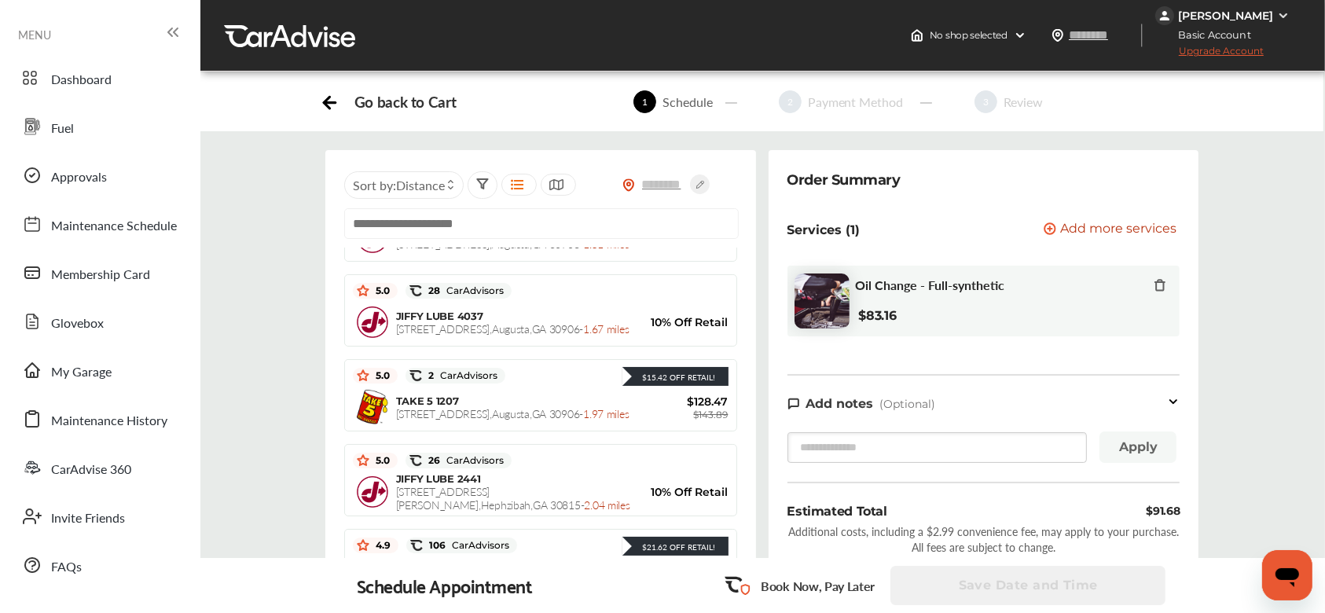
scroll to position [314, 0]
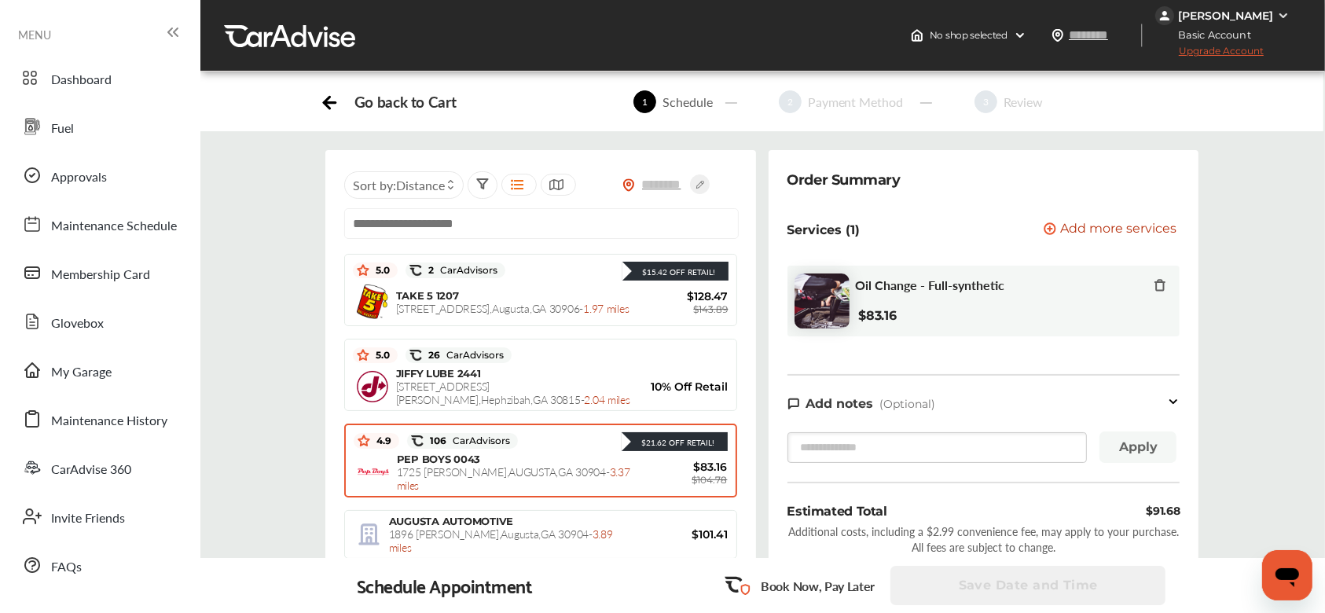
click at [669, 460] on div "$83.16 $104.78" at bounding box center [680, 473] width 94 height 26
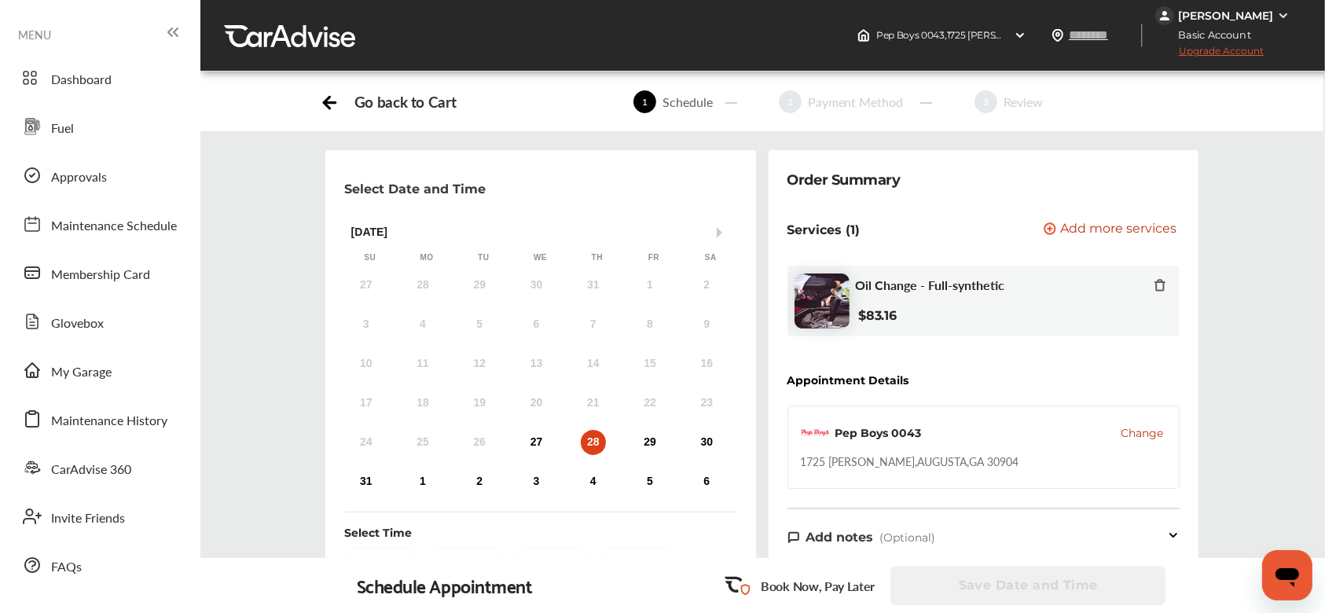
scroll to position [0, 0]
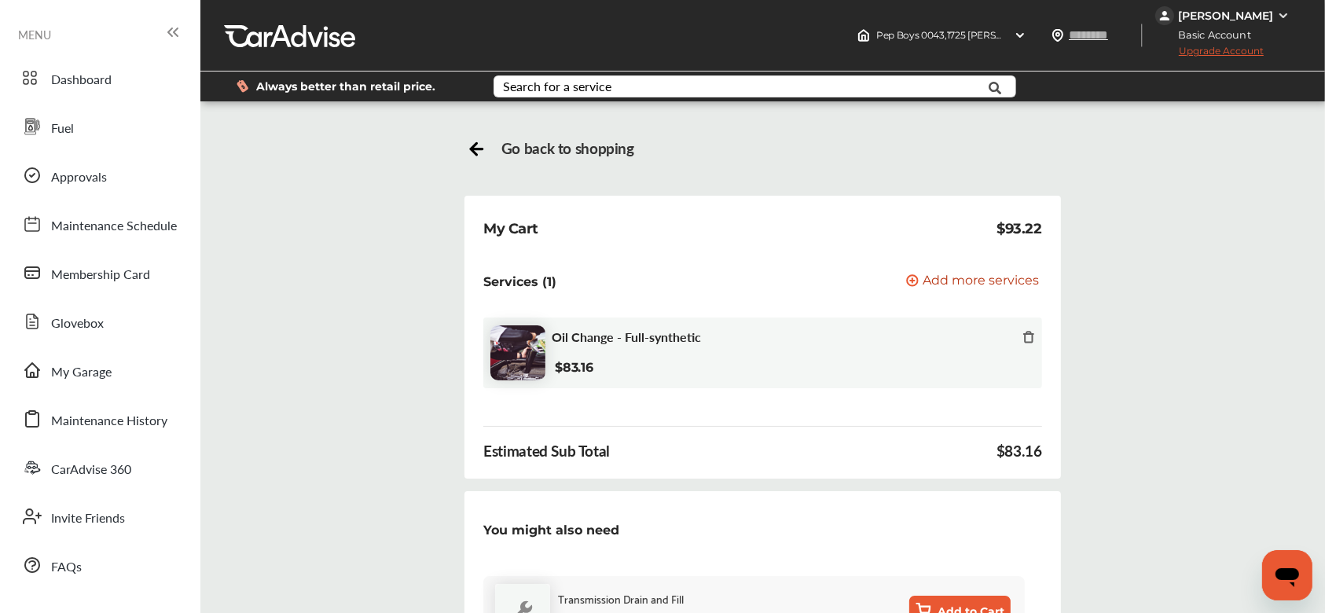
scroll to position [314, 0]
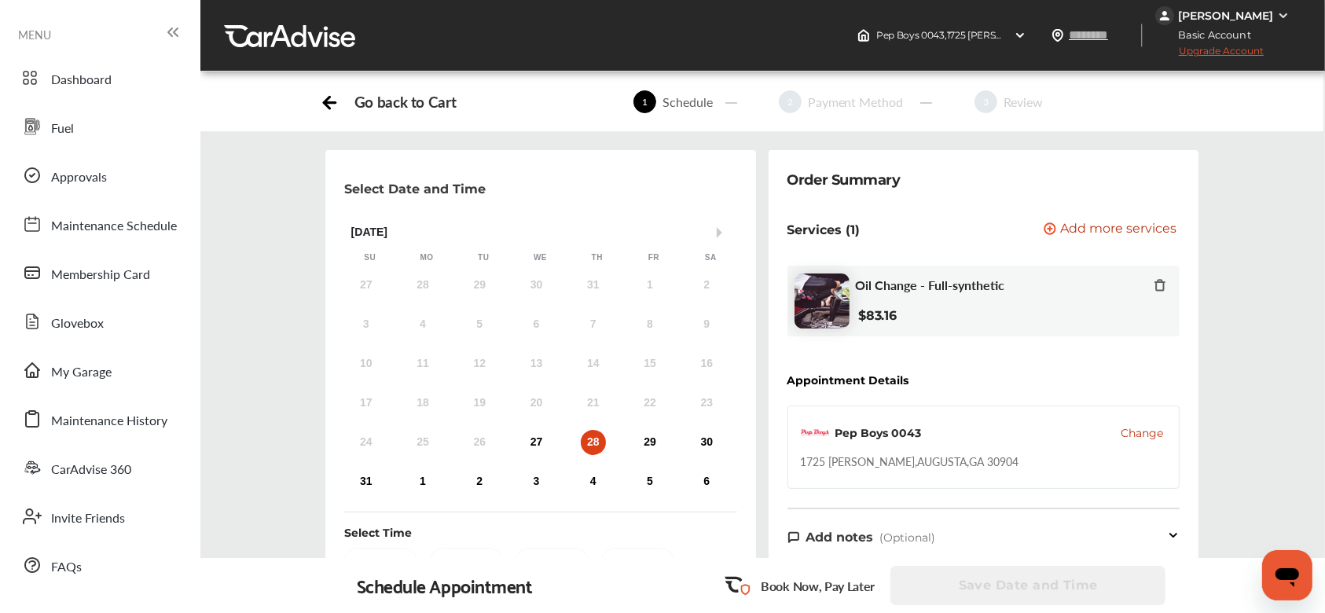
scroll to position [104, 0]
click at [1147, 425] on span "Change" at bounding box center [1141, 433] width 42 height 16
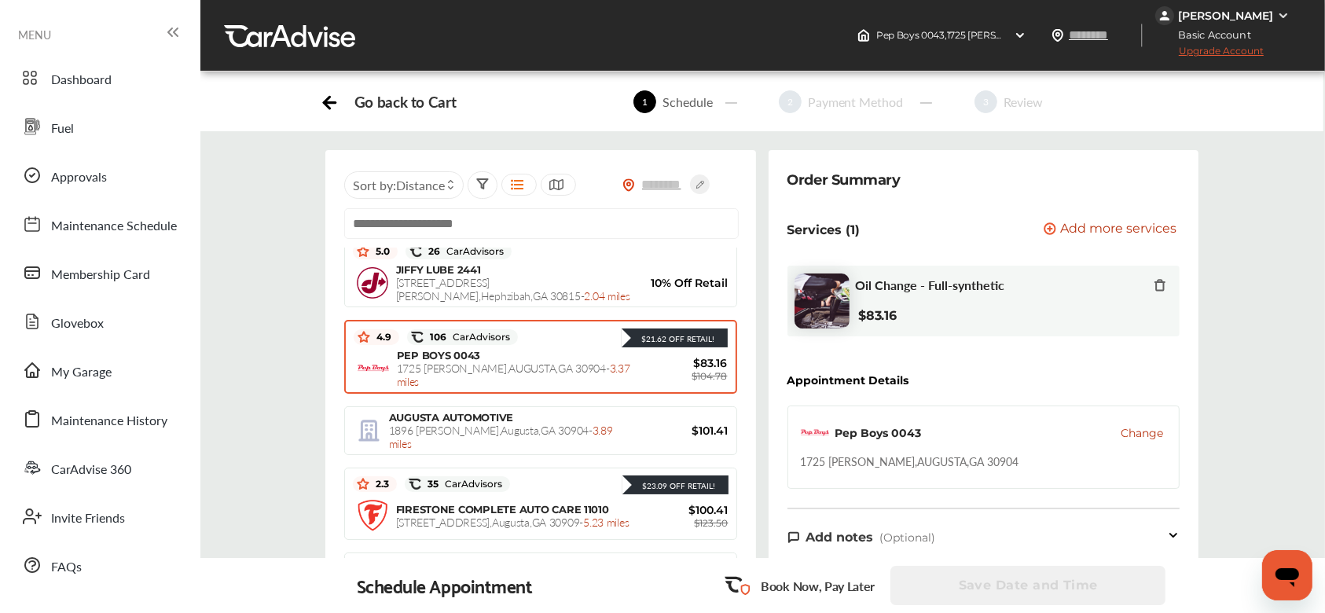
scroll to position [0, 0]
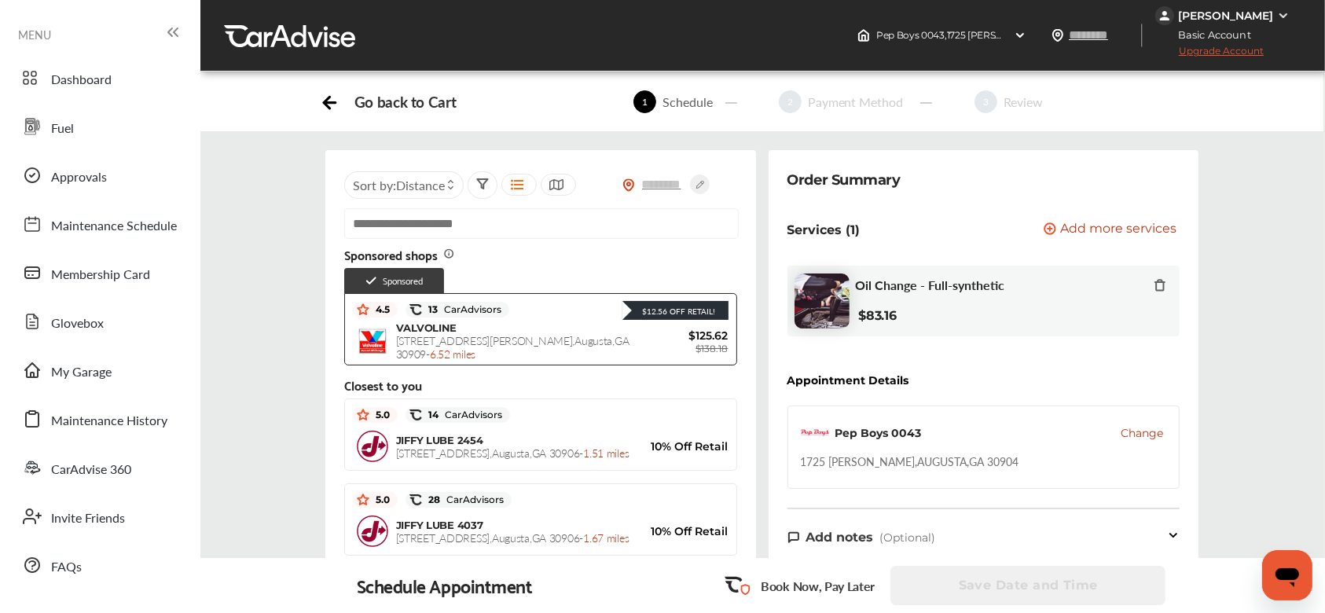
click at [450, 185] on icon at bounding box center [450, 188] width 7 height 6
click at [397, 218] on label at bounding box center [399, 218] width 24 height 0
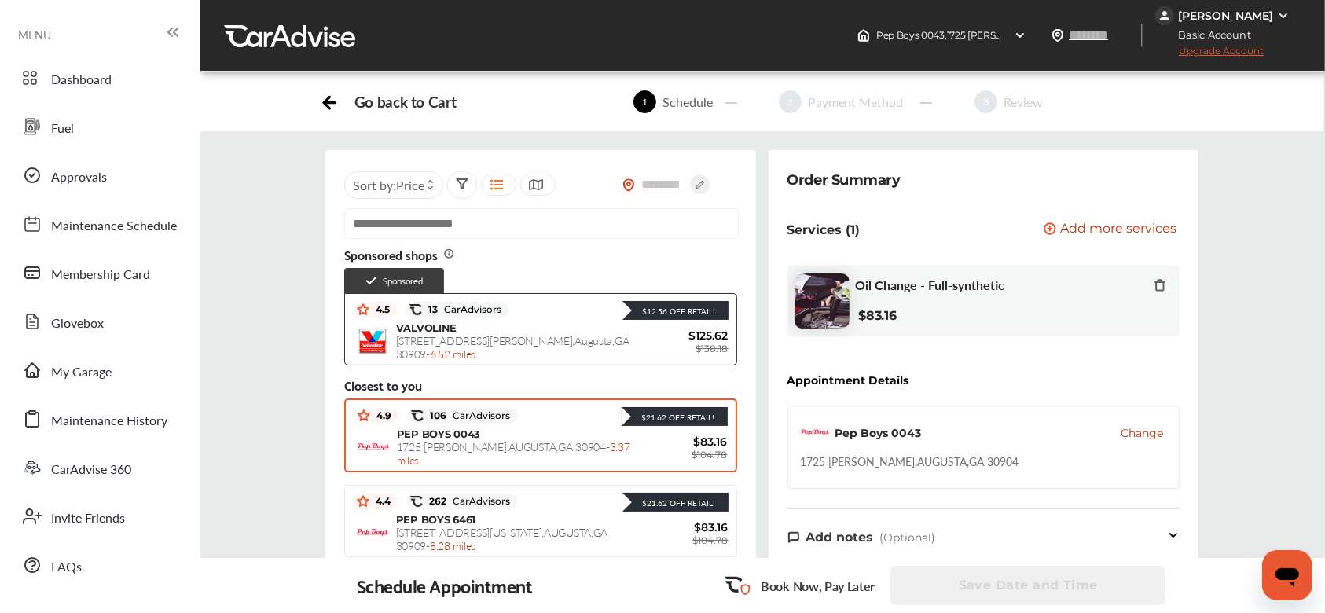
click at [415, 176] on span "Price" at bounding box center [410, 185] width 28 height 18
click at [431, 185] on icon at bounding box center [430, 188] width 7 height 6
click at [470, 171] on div at bounding box center [462, 184] width 30 height 27
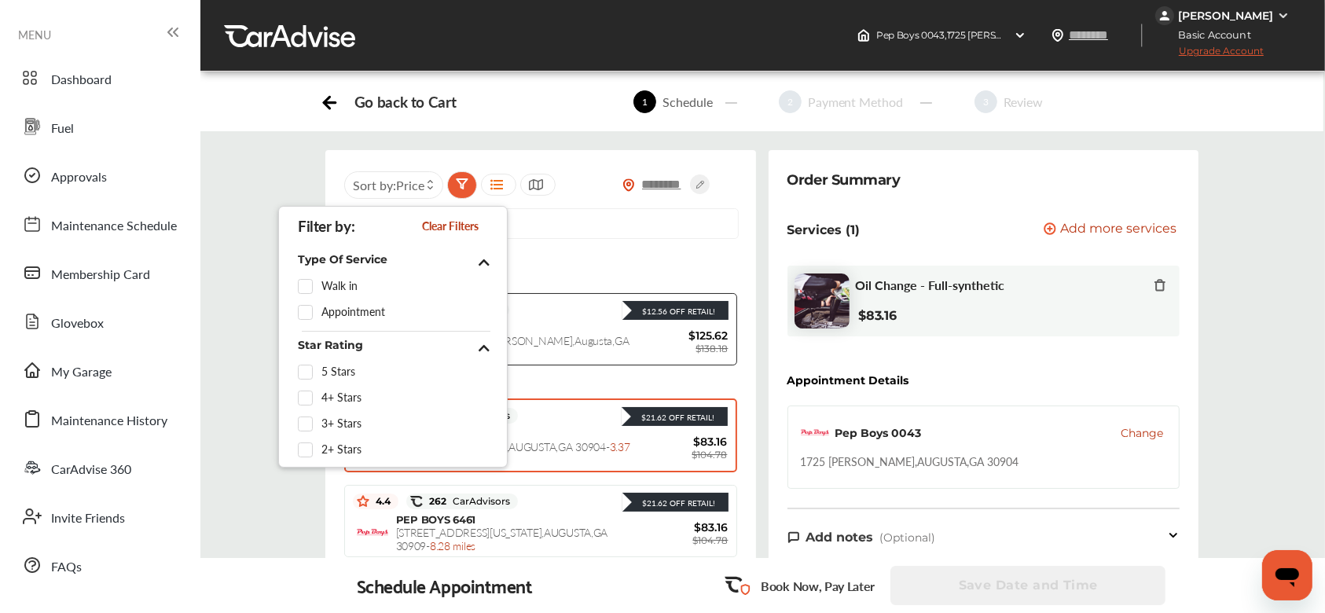
click at [664, 185] on input "text" at bounding box center [662, 184] width 55 height 16
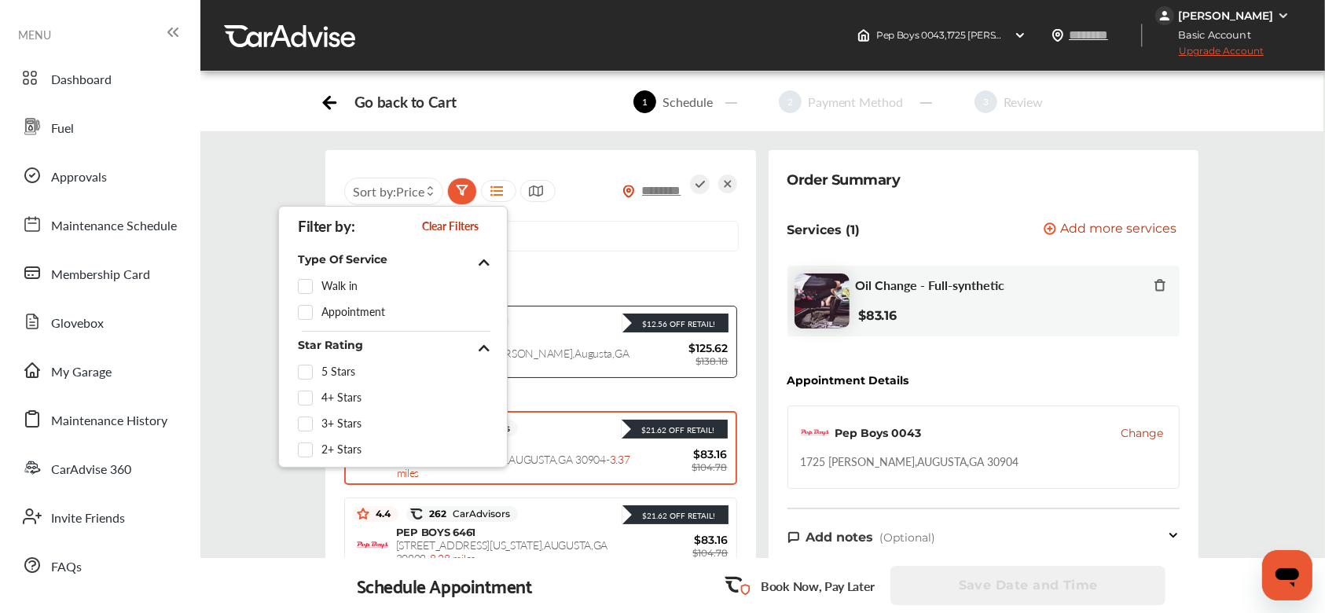
type input "*****"
click at [679, 240] on input "text" at bounding box center [541, 236] width 394 height 31
click at [464, 195] on div at bounding box center [462, 191] width 13 height 18
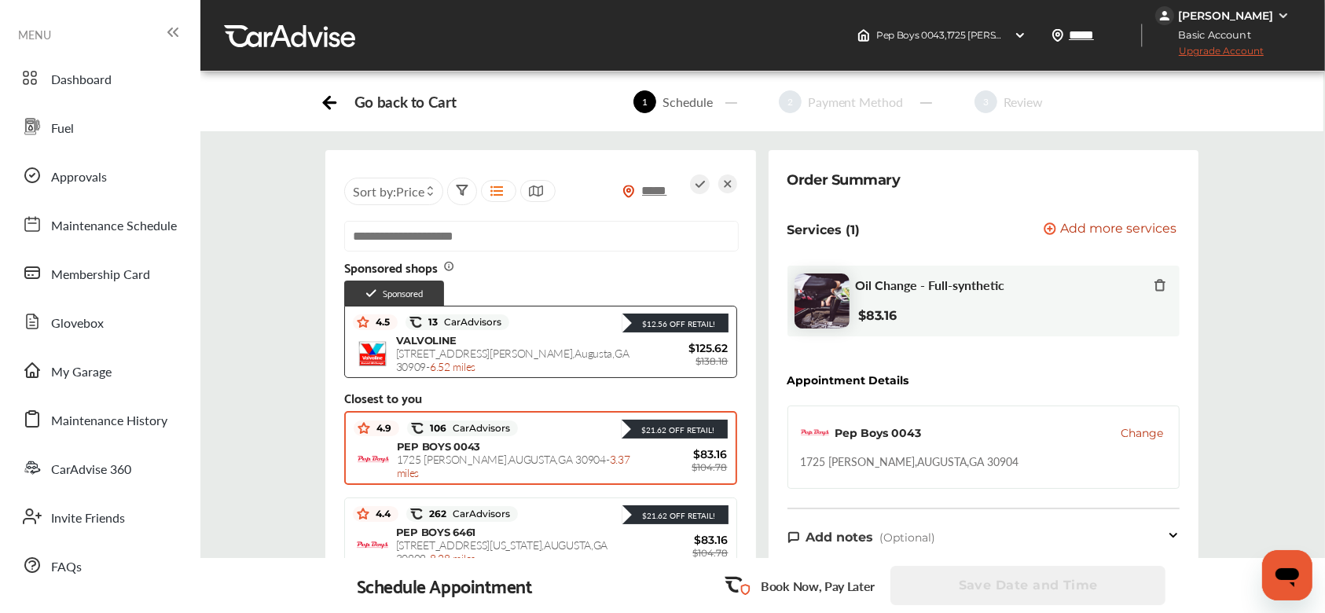
click at [434, 194] on icon at bounding box center [430, 194] width 7 height 6
click at [434, 194] on div at bounding box center [430, 191] width 13 height 13
click at [431, 185] on icon at bounding box center [430, 188] width 7 height 6
click at [546, 293] on div "Sponsored shops Sponsored $12.56 Off Retail! 4.5 13 CarAdvisors $12.56 Off Reta…" at bounding box center [540, 440] width 393 height 361
